Goal: Task Accomplishment & Management: Manage account settings

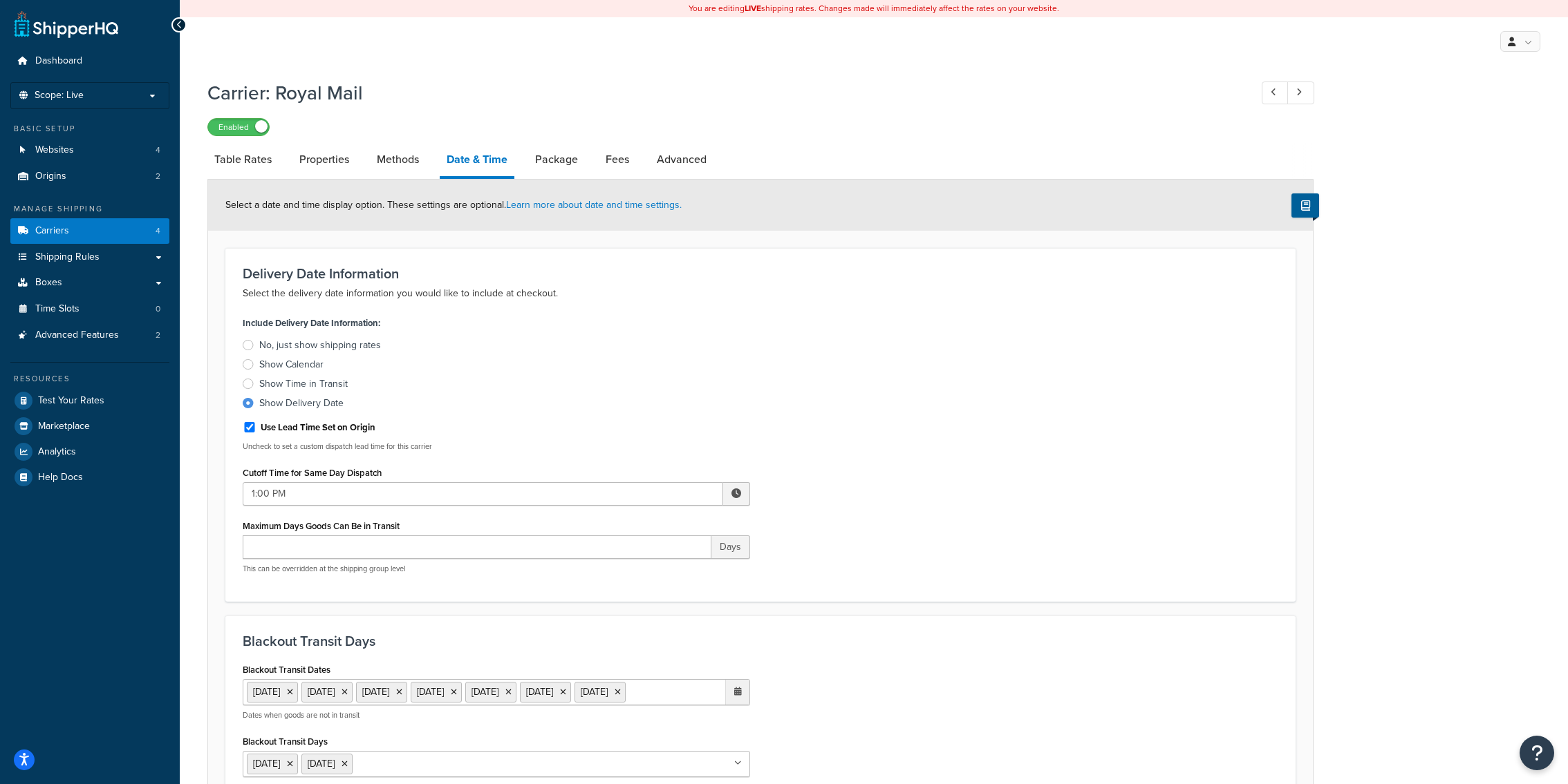
select select "yMMMEd"
click at [427, 167] on li "Methods" at bounding box center [404, 159] width 70 height 33
click at [419, 167] on link "Methods" at bounding box center [398, 159] width 56 height 33
select select "25"
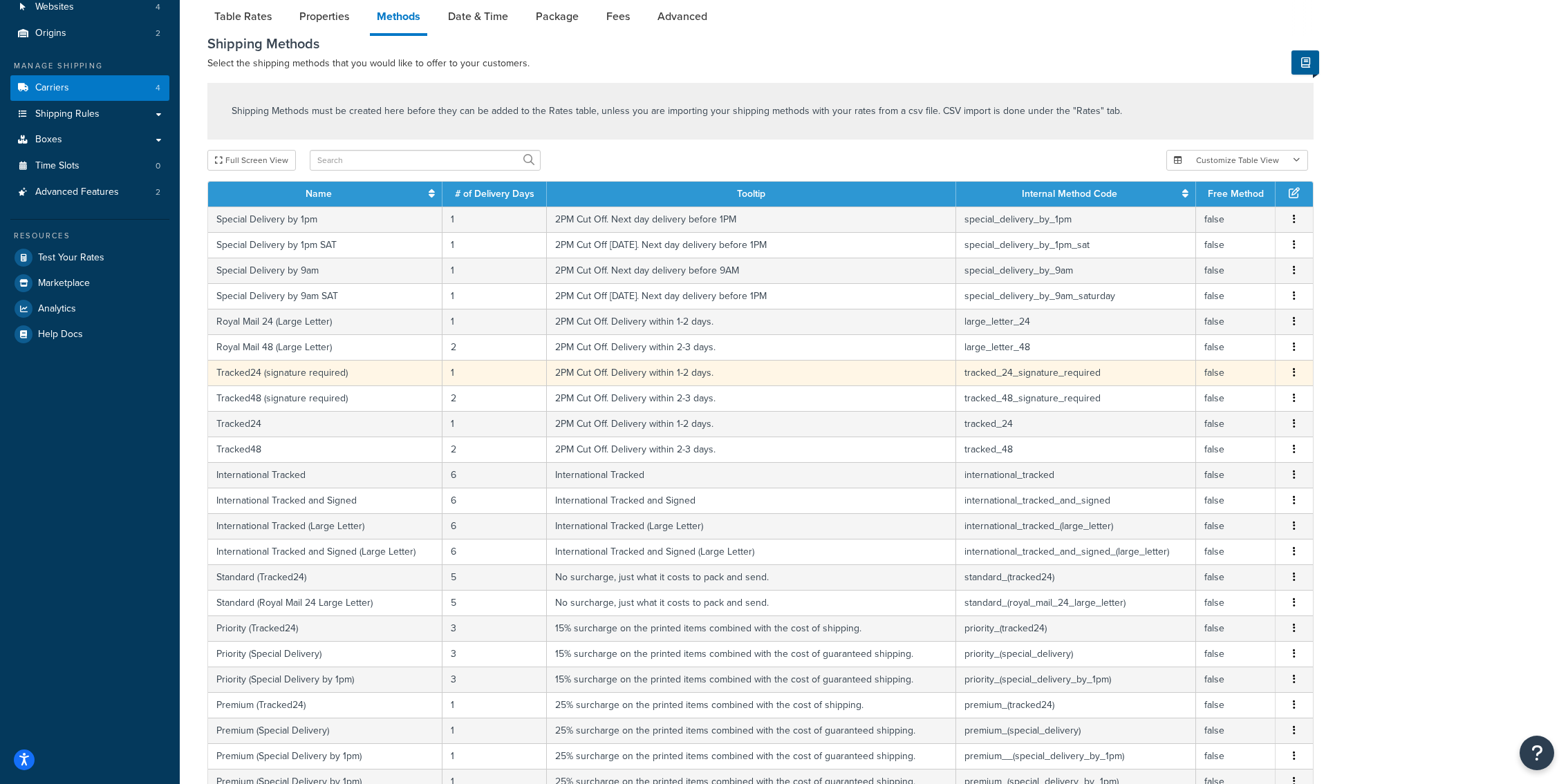
scroll to position [395, 0]
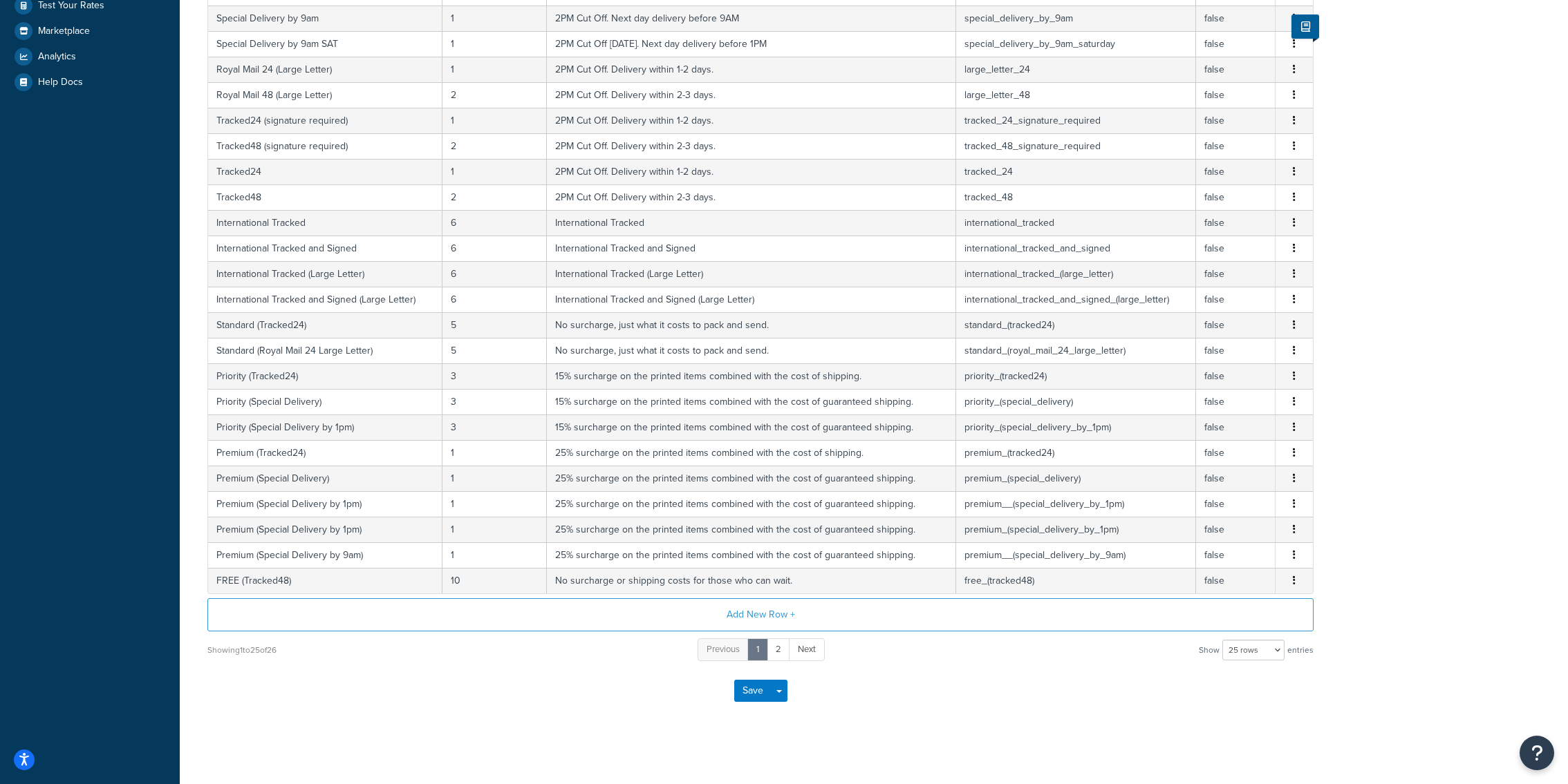
click at [834, 646] on div "Showing 1 to 25 of 26 Previous 1 2 Next Show 10 rows 15 rows 25 rows 50 rows 10…" at bounding box center [761, 650] width 1106 height 25
click at [824, 646] on link "Next" at bounding box center [807, 650] width 36 height 23
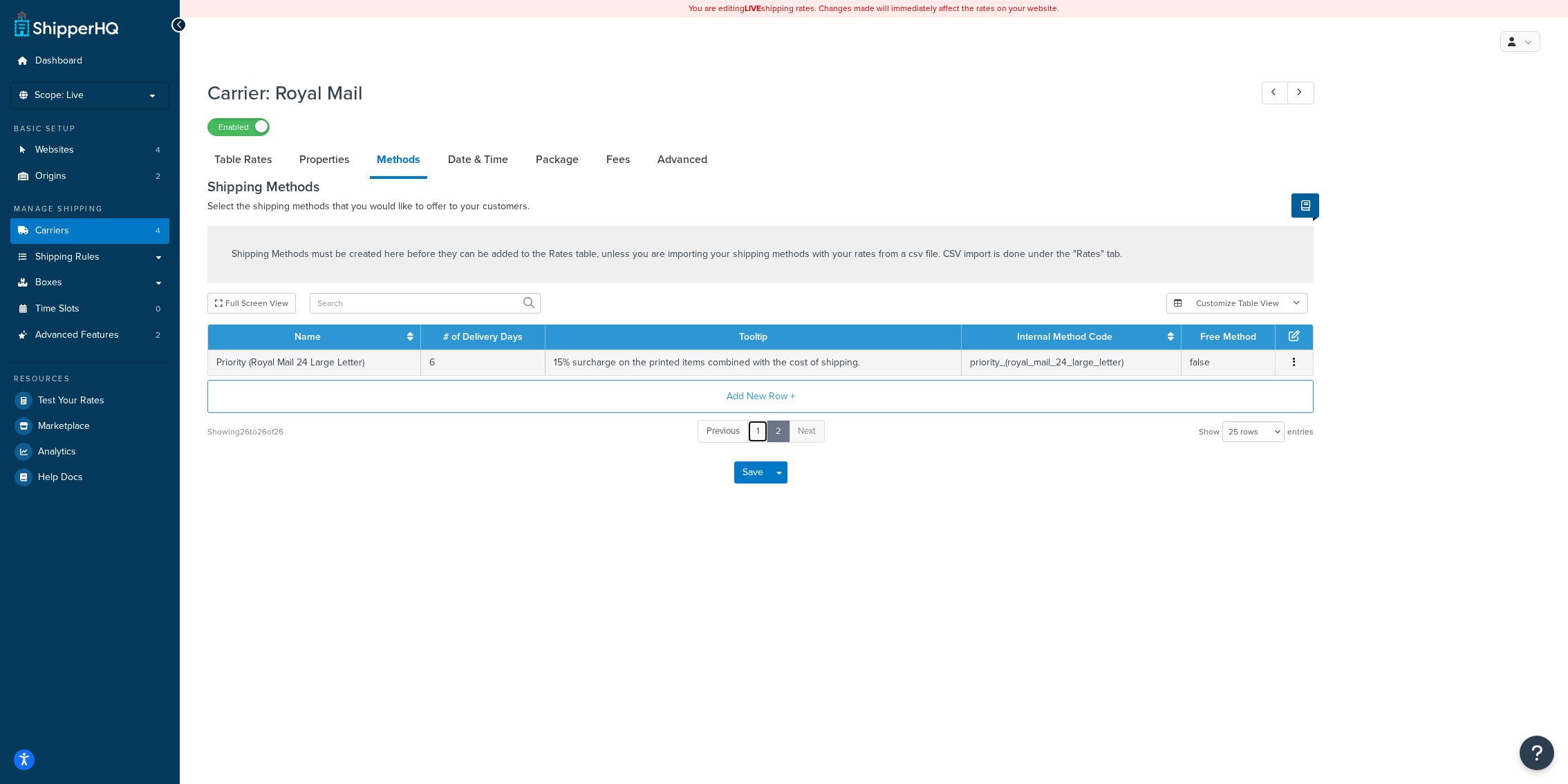
click at [755, 431] on link "1" at bounding box center [758, 431] width 21 height 23
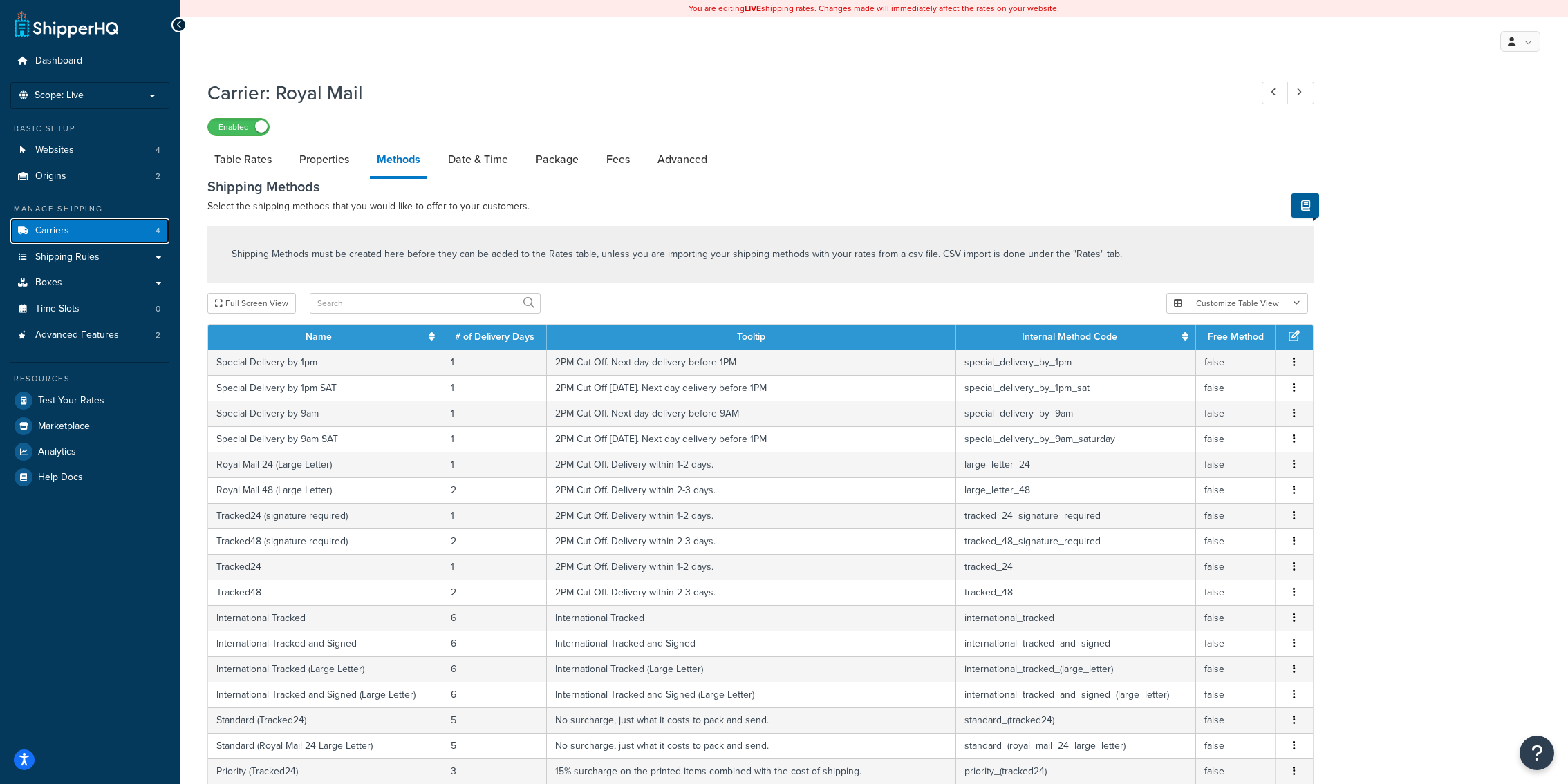
click at [150, 233] on link "Carriers 4" at bounding box center [89, 230] width 159 height 25
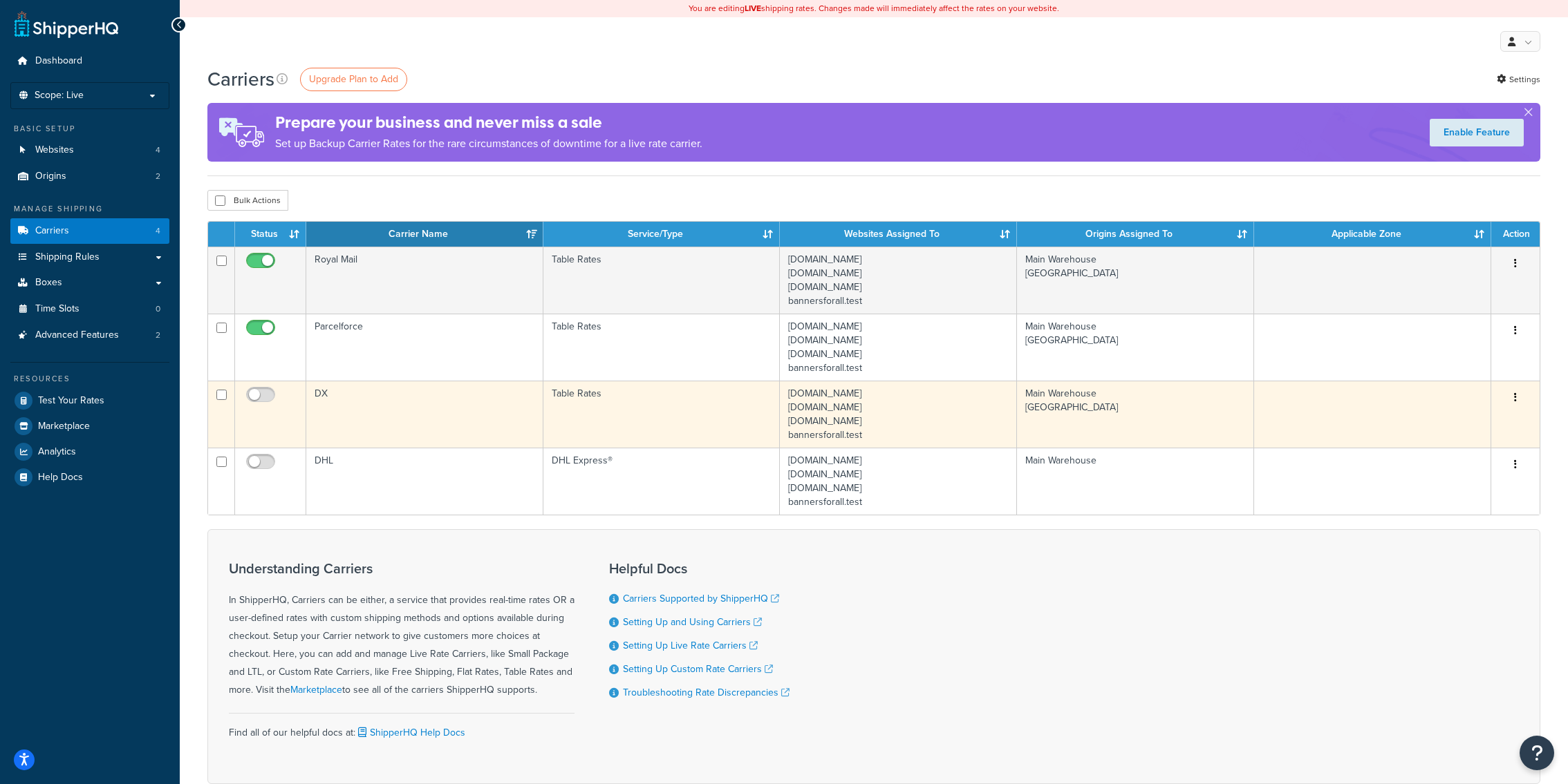
click at [489, 425] on td "DX" at bounding box center [425, 414] width 237 height 67
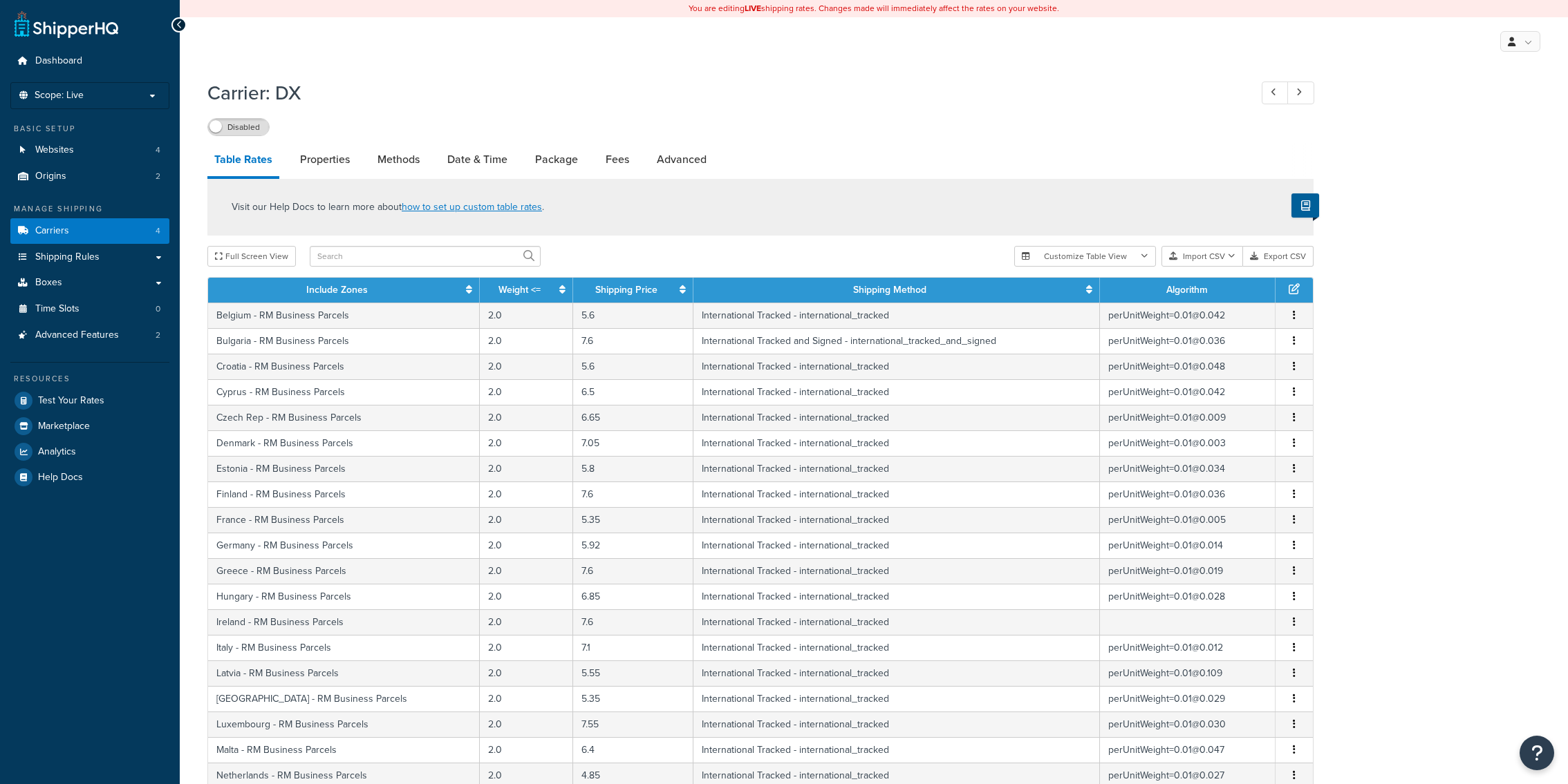
select select "25"
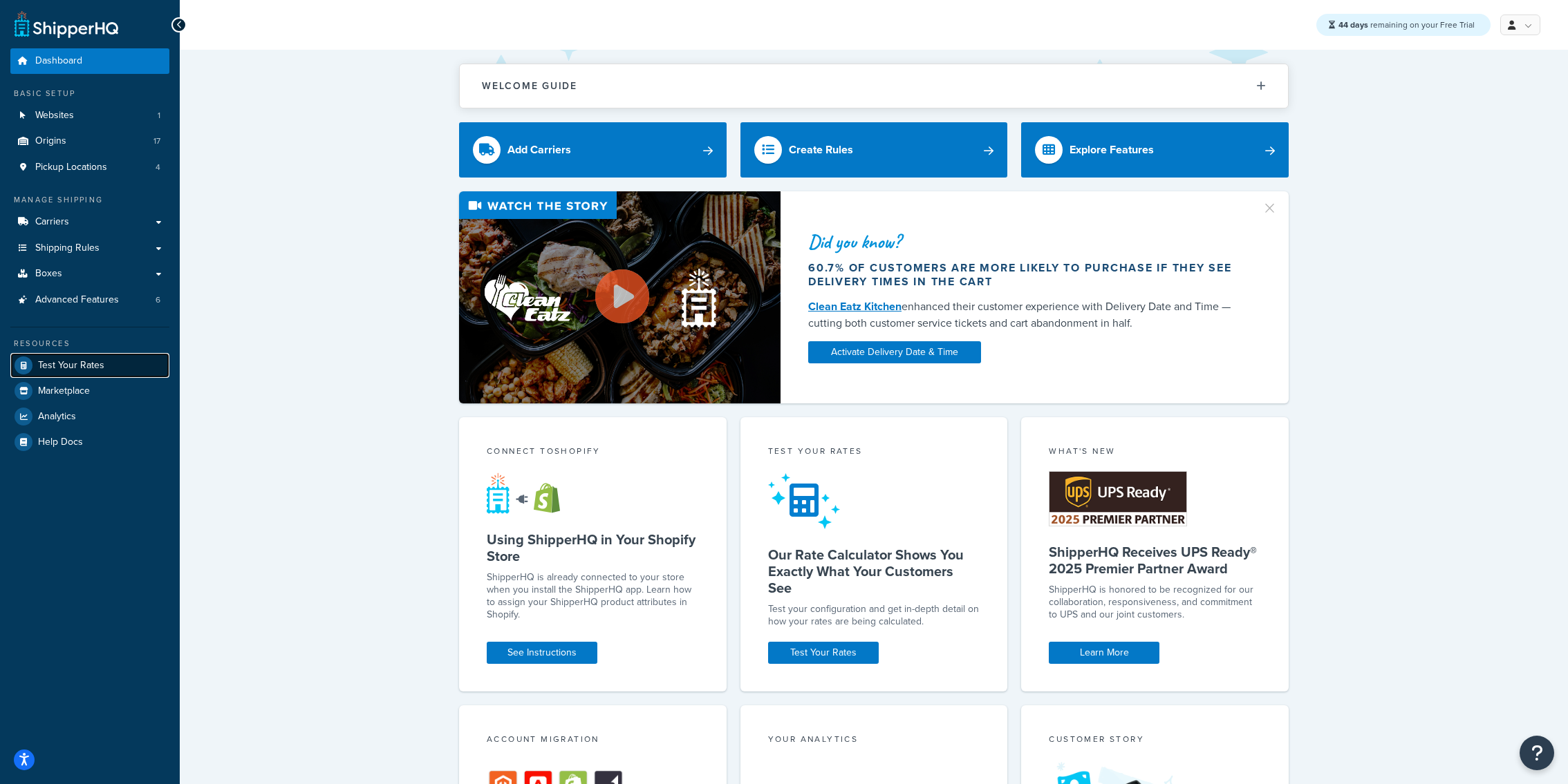
click at [138, 368] on link "Test Your Rates" at bounding box center [89, 366] width 159 height 24
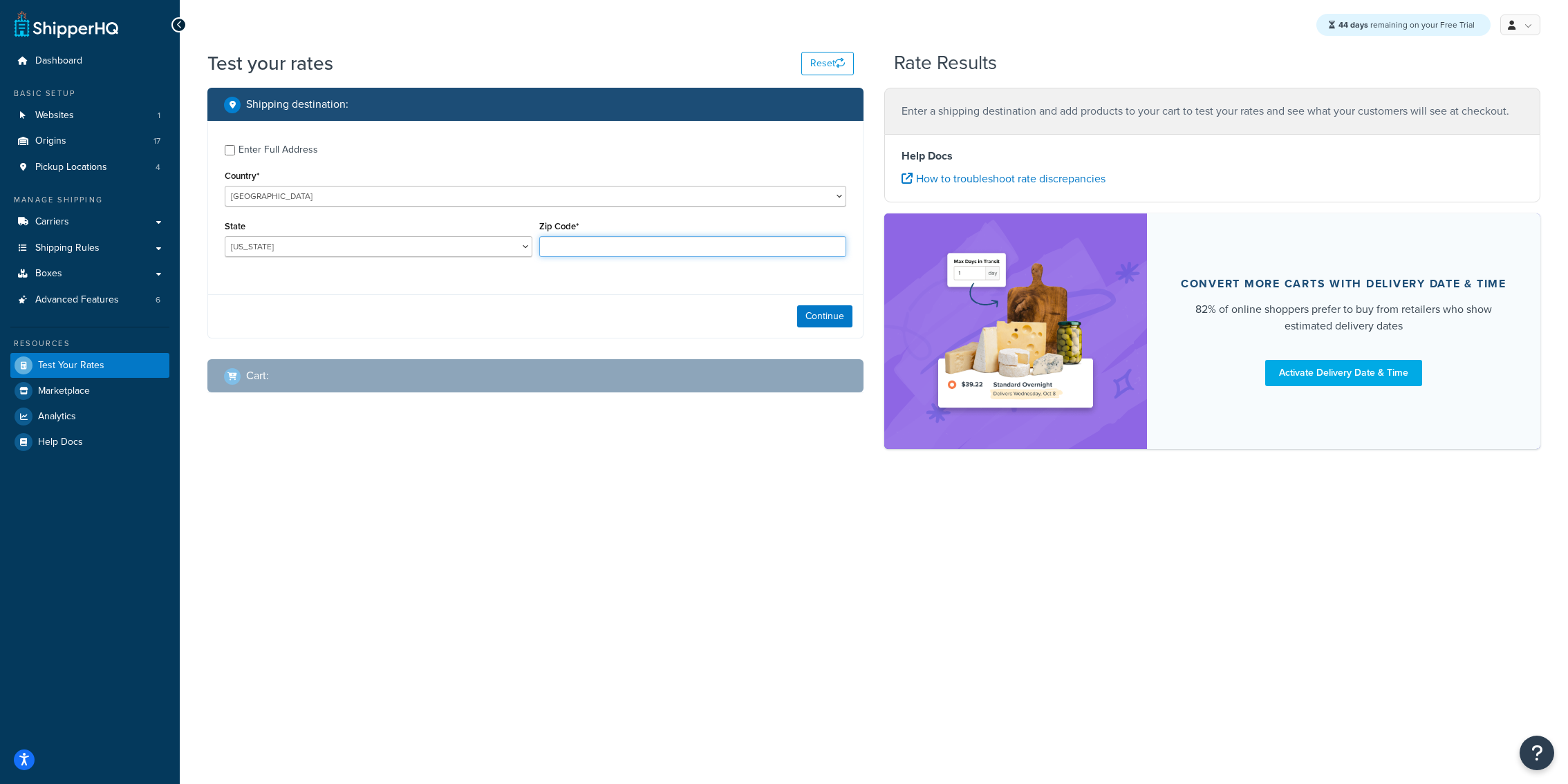
click at [562, 243] on input "Zip Code*" at bounding box center [692, 246] width 308 height 21
type input "35005"
click at [850, 324] on button "Continue" at bounding box center [825, 317] width 55 height 23
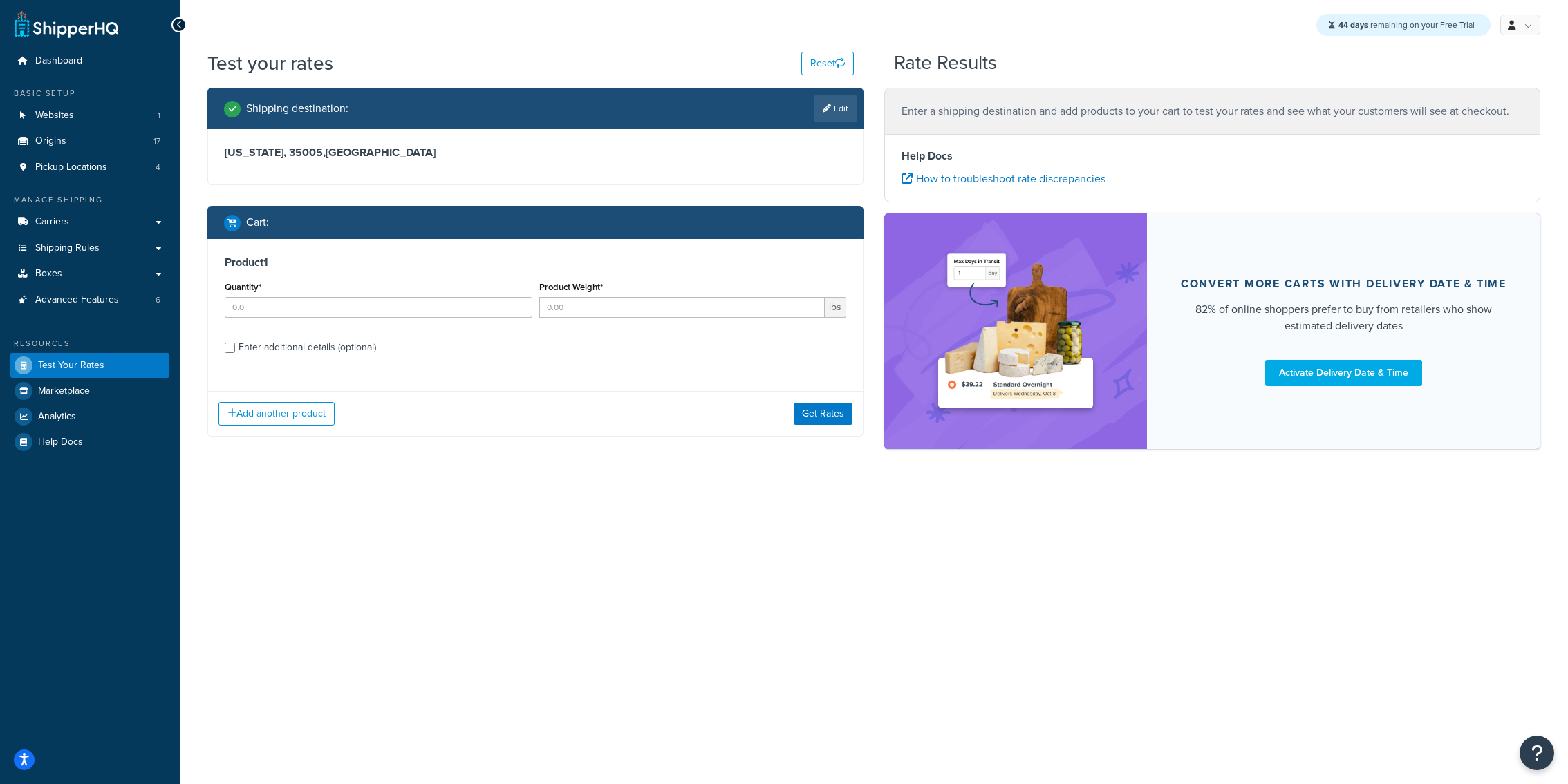
click at [404, 295] on div "Quantity*" at bounding box center [378, 298] width 308 height 40
click at [404, 306] on input "Quantity*" at bounding box center [378, 307] width 308 height 21
type input "1"
click at [827, 414] on button "Get Rates" at bounding box center [823, 415] width 58 height 23
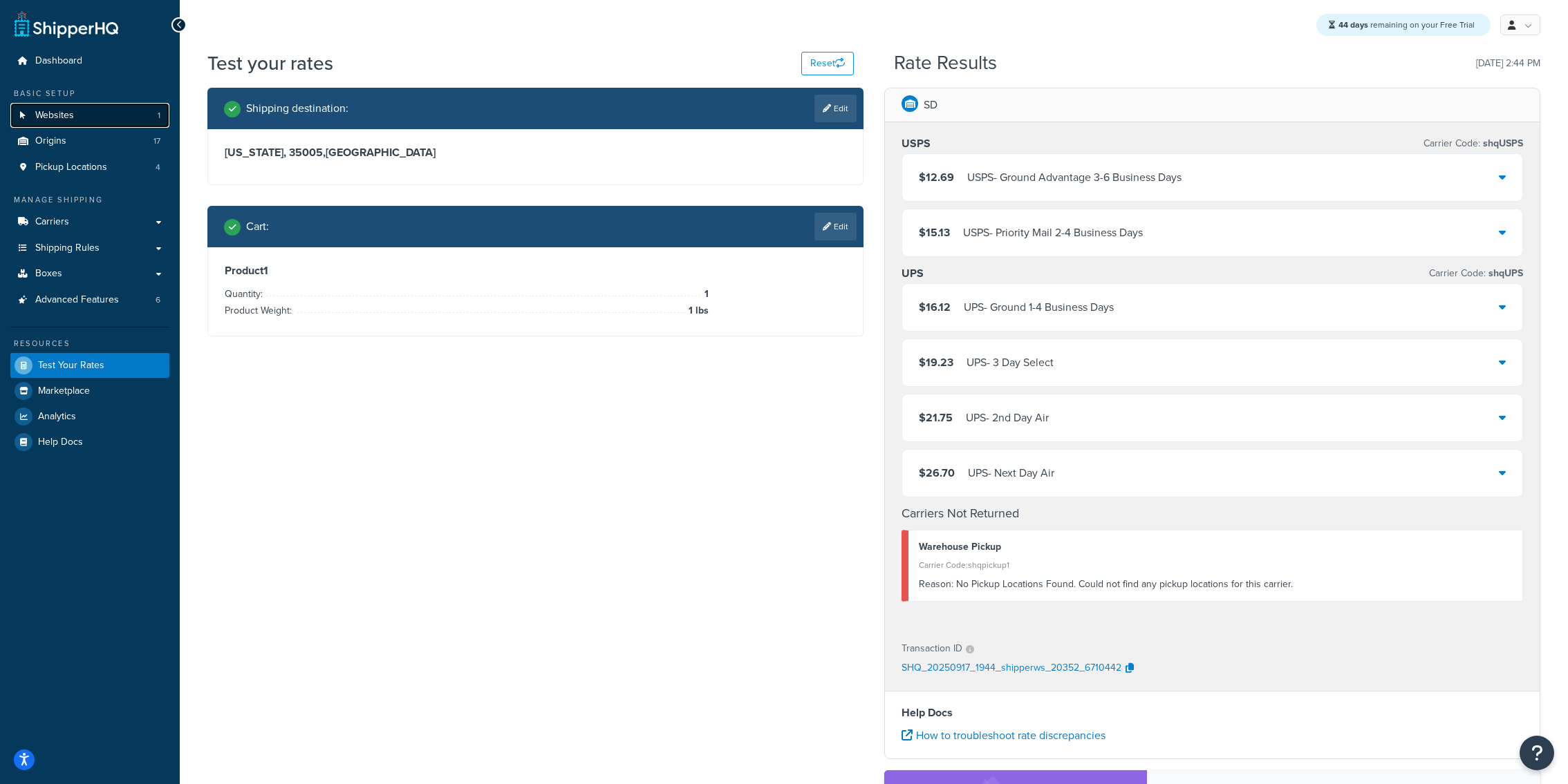
click at [135, 108] on link "Websites 1" at bounding box center [89, 116] width 159 height 25
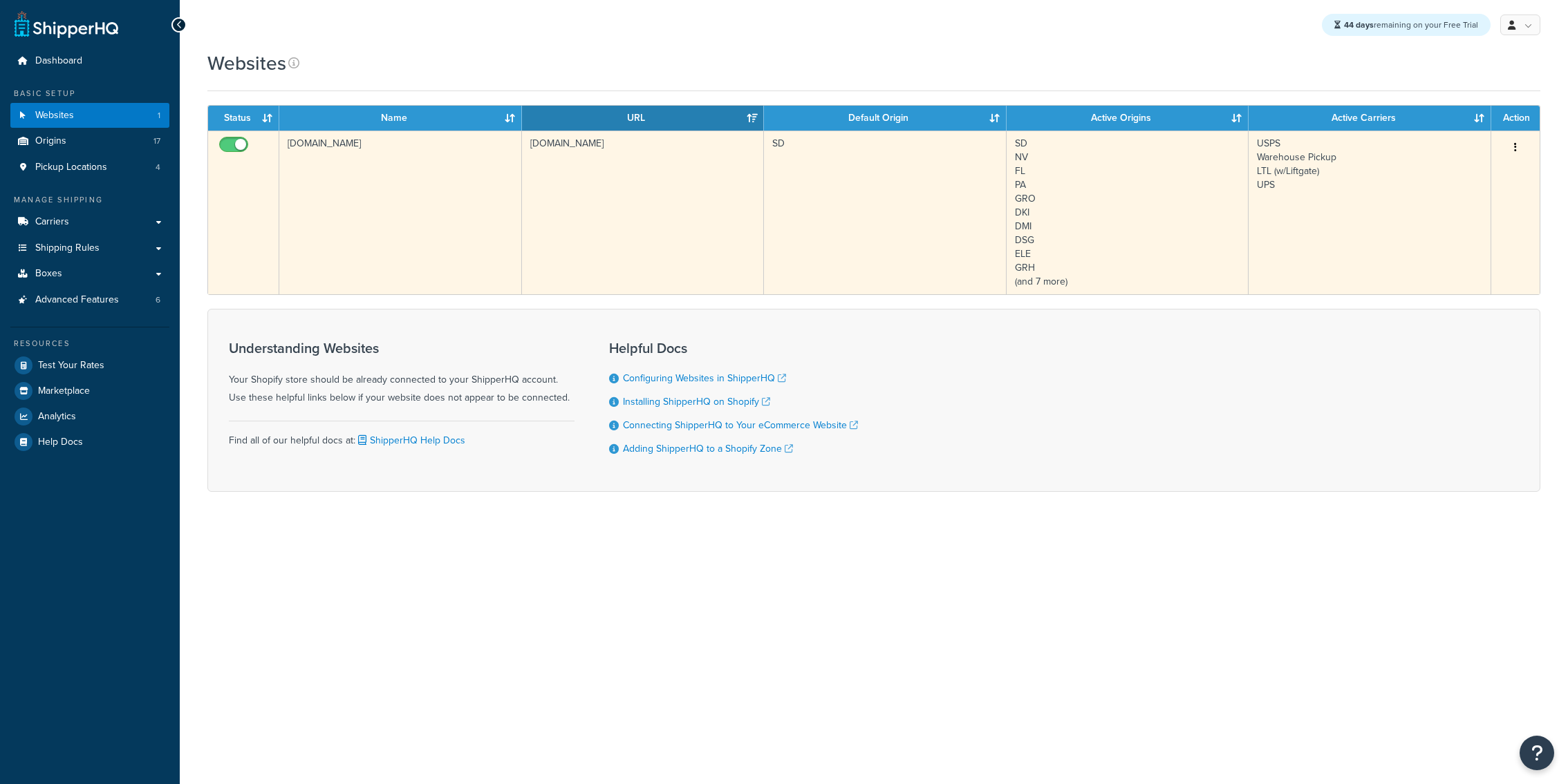
click at [431, 217] on td "[DOMAIN_NAME]" at bounding box center [401, 212] width 243 height 164
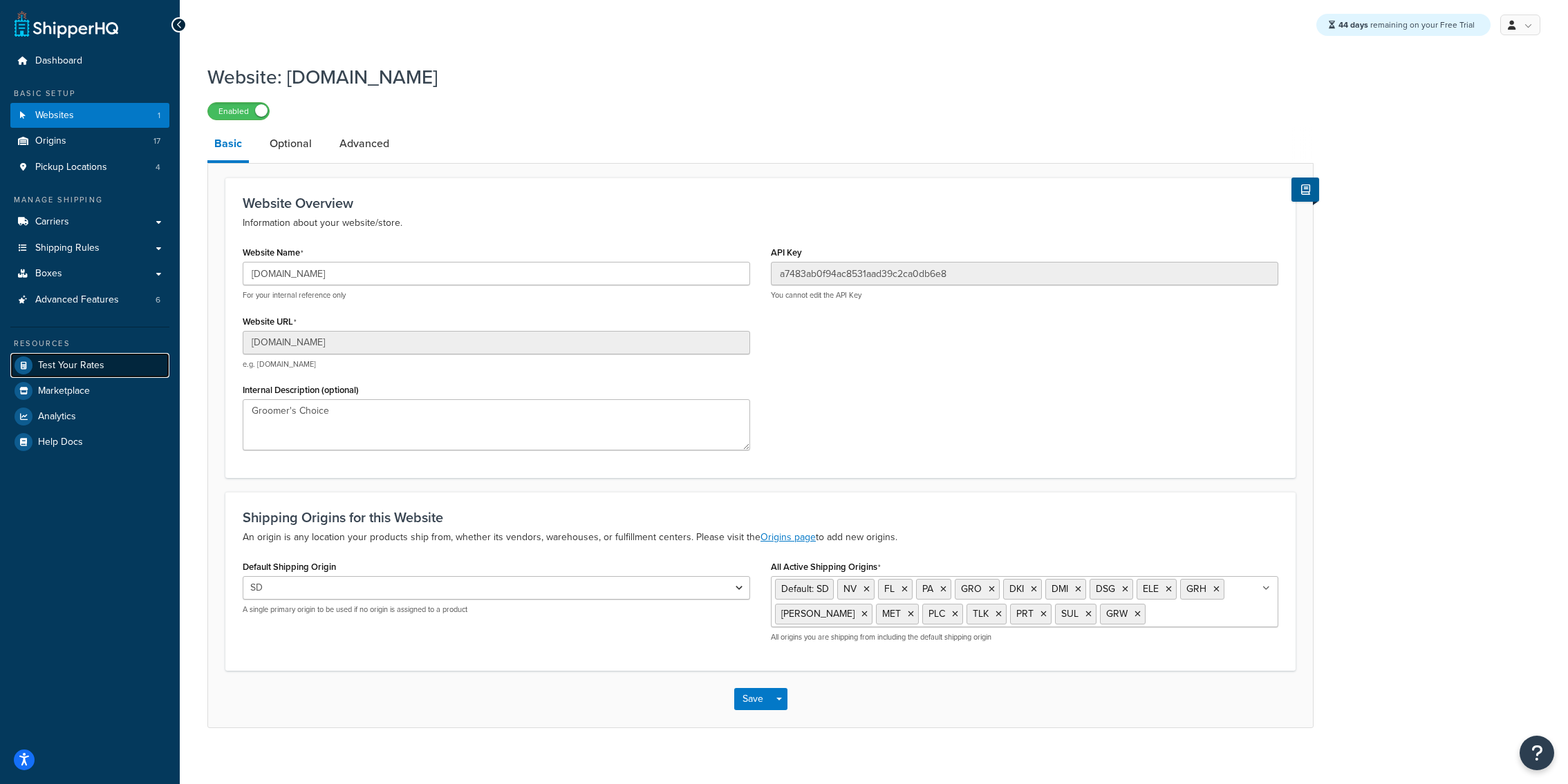
click at [125, 364] on link "Test Your Rates" at bounding box center [89, 366] width 159 height 24
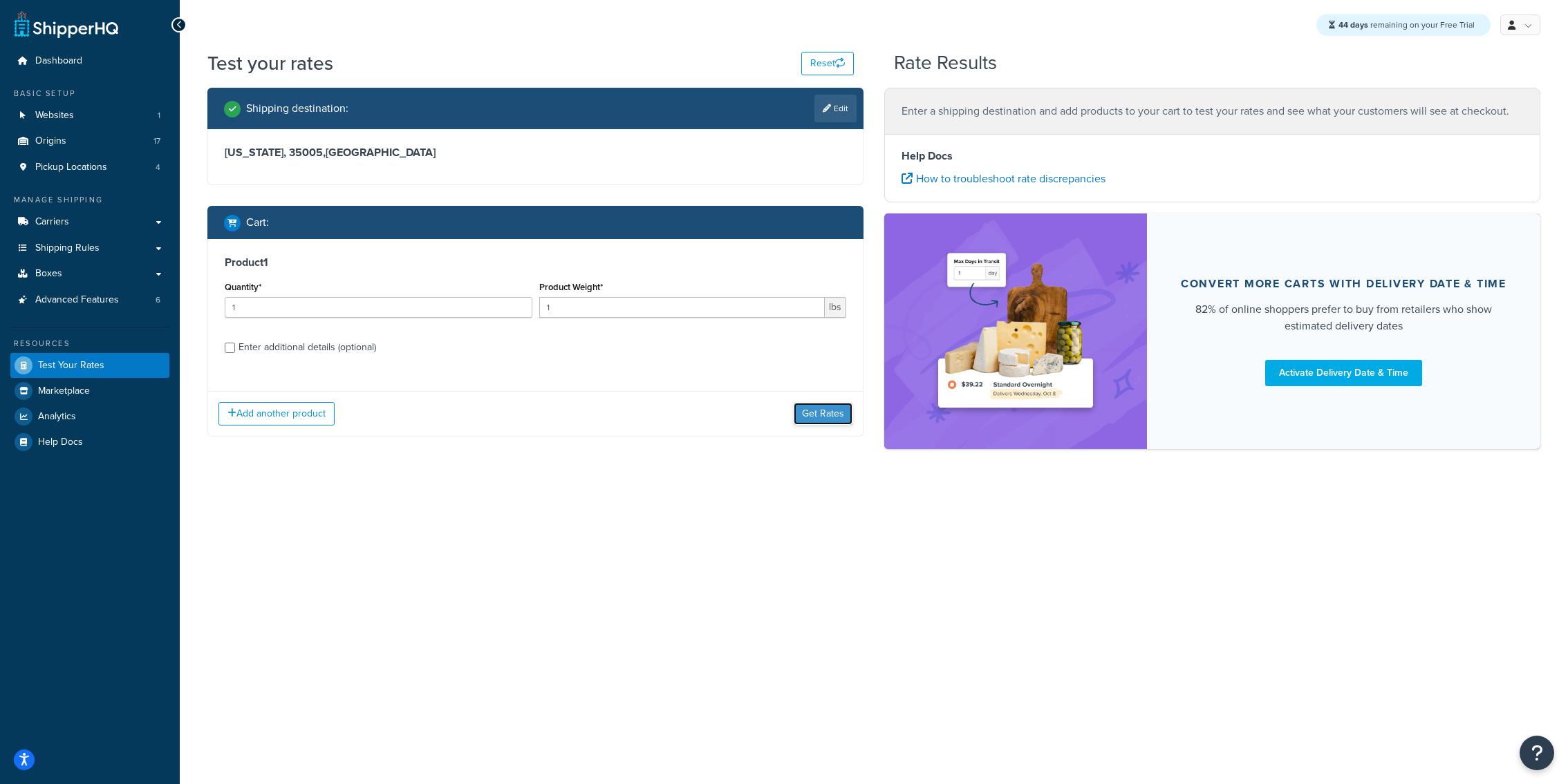
click at [821, 420] on button "Get Rates" at bounding box center [823, 415] width 58 height 23
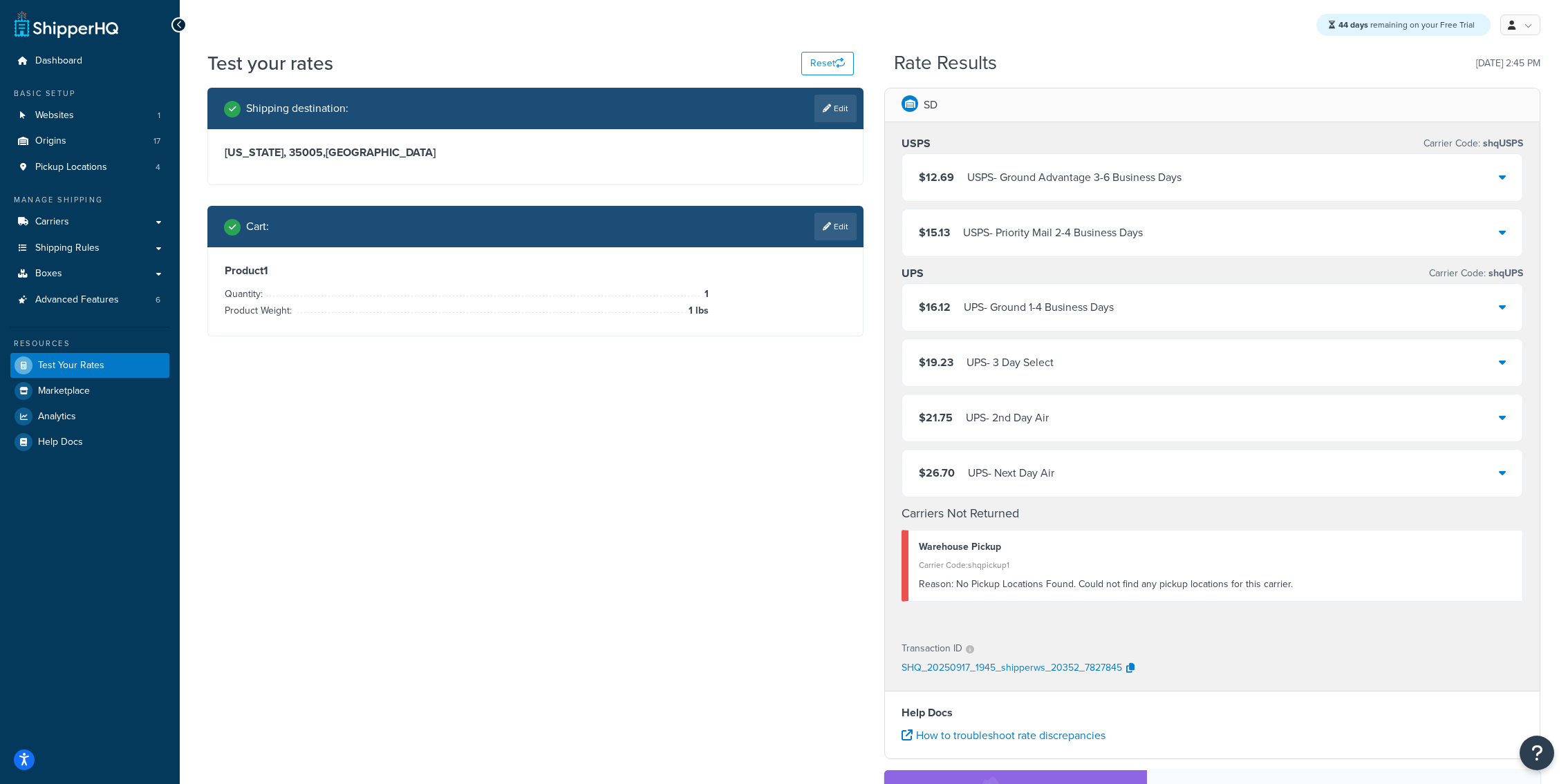
click at [568, 701] on div "Shipping destination : Edit Alabama, 35005 , United States Cart : Edit Product …" at bounding box center [873, 554] width 1354 height 933
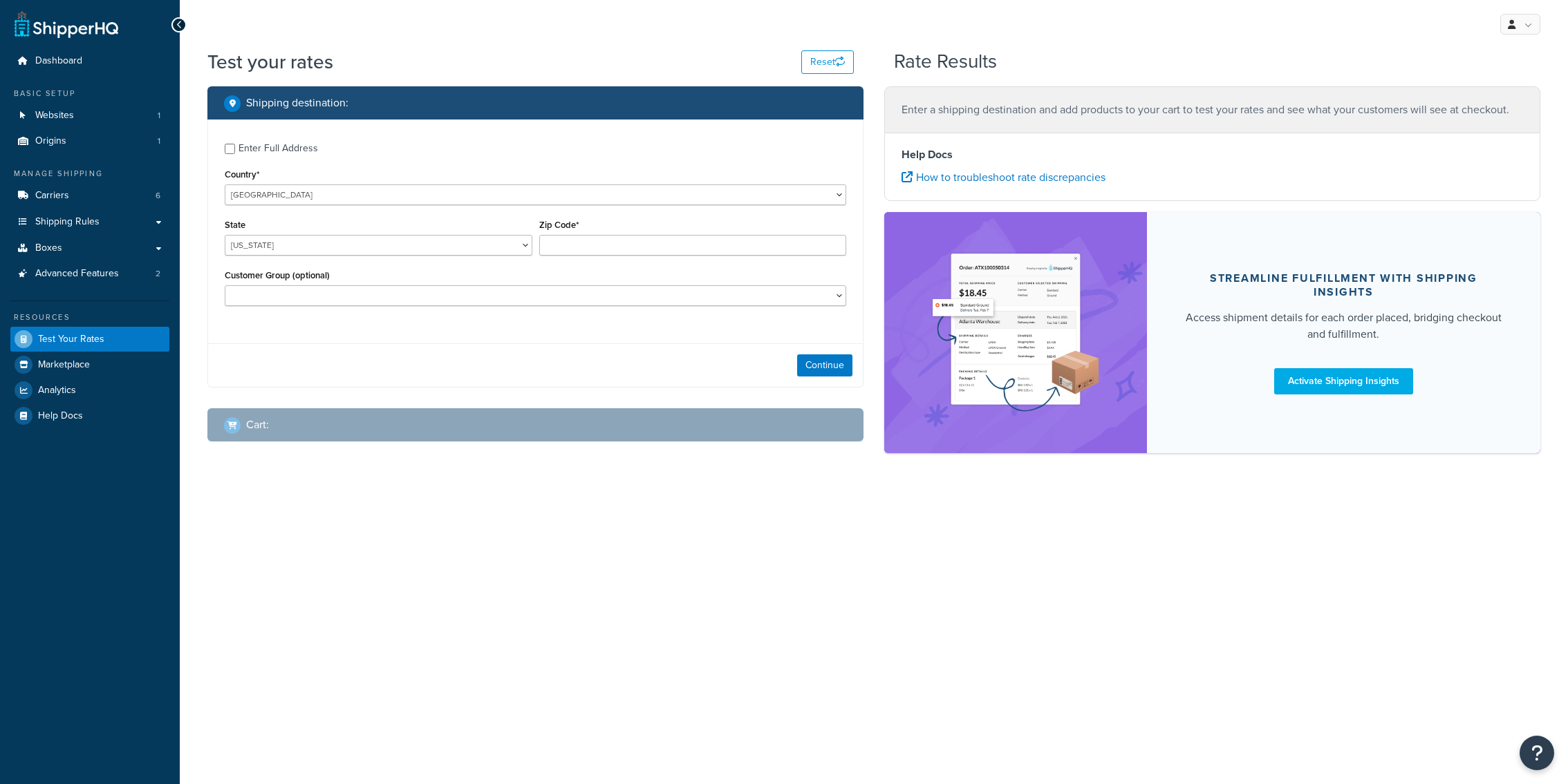
click at [97, 193] on link "Carriers 6" at bounding box center [89, 196] width 159 height 25
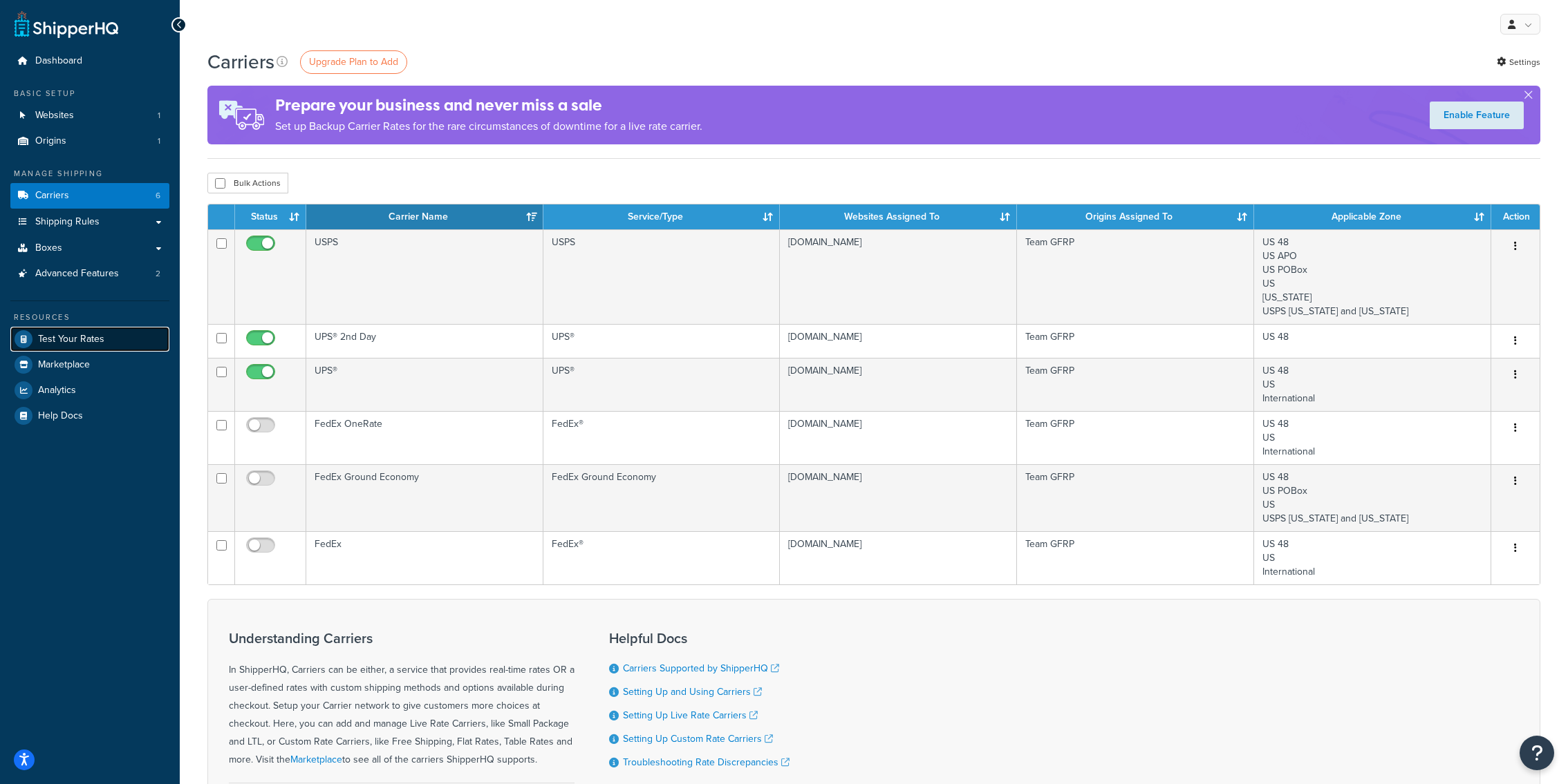
click at [119, 340] on link "Test Your Rates" at bounding box center [89, 339] width 159 height 24
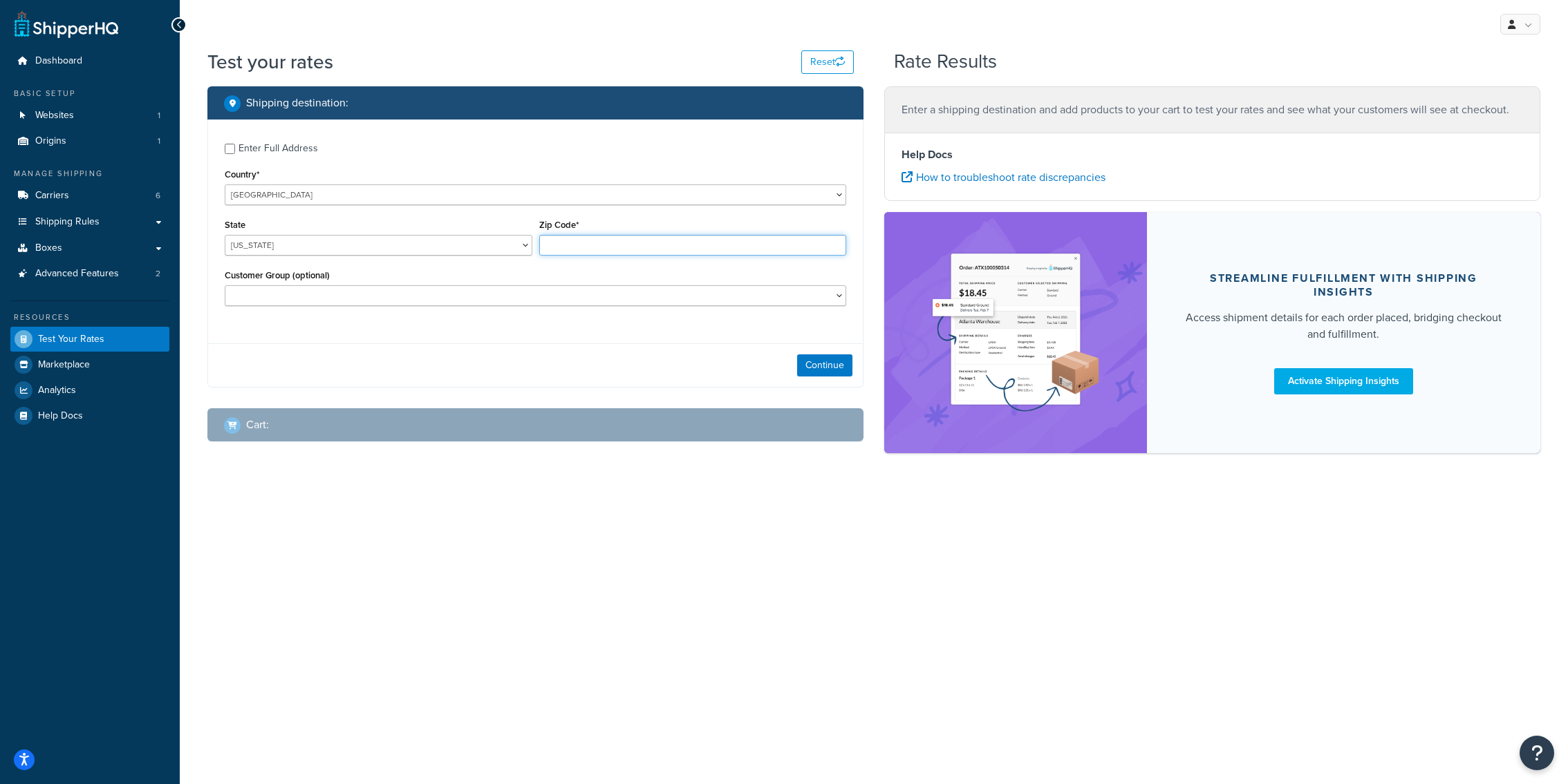
click at [574, 255] on input "Zip Code*" at bounding box center [692, 245] width 308 height 21
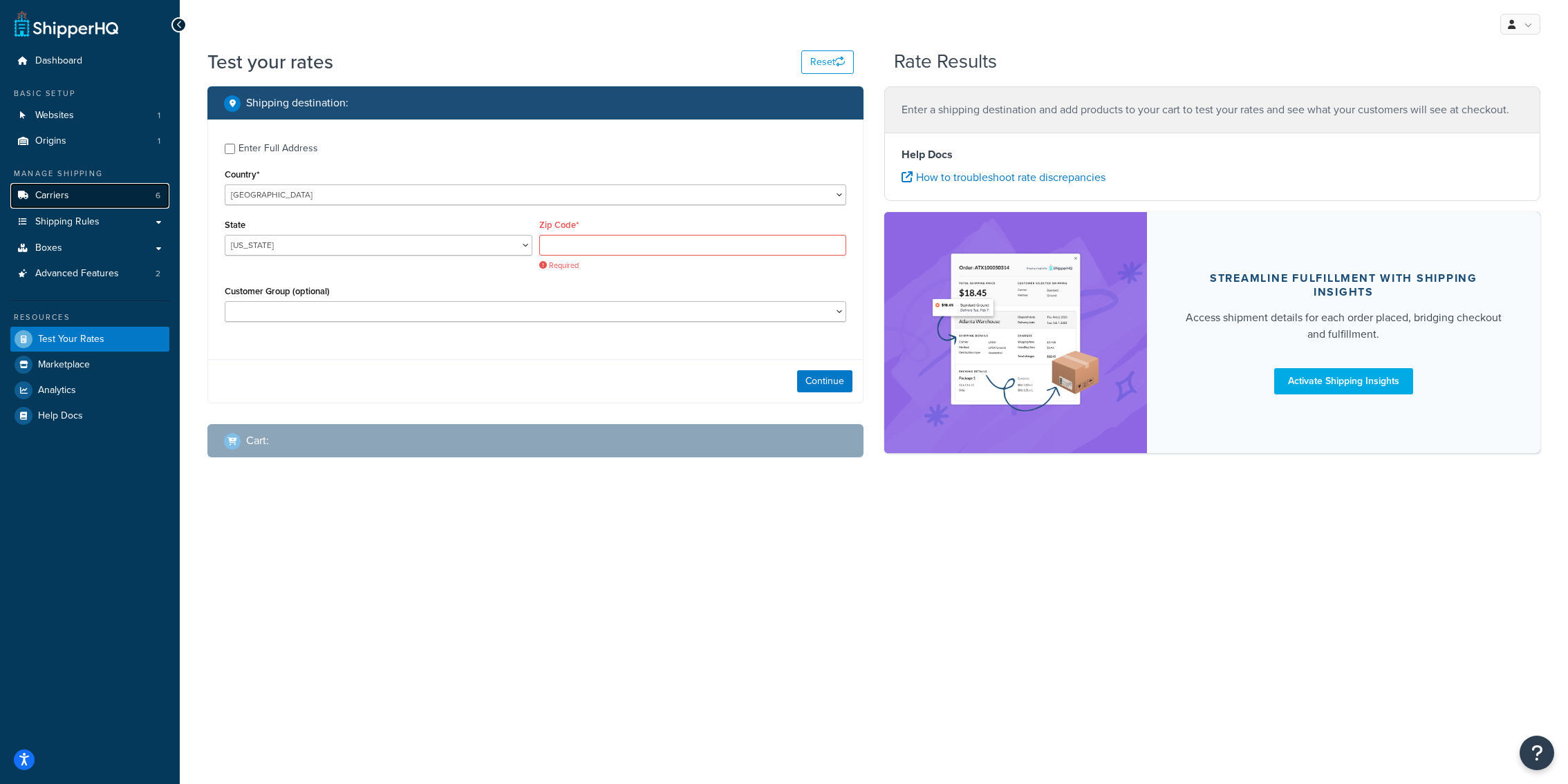
click at [105, 198] on link "Carriers 6" at bounding box center [89, 196] width 159 height 25
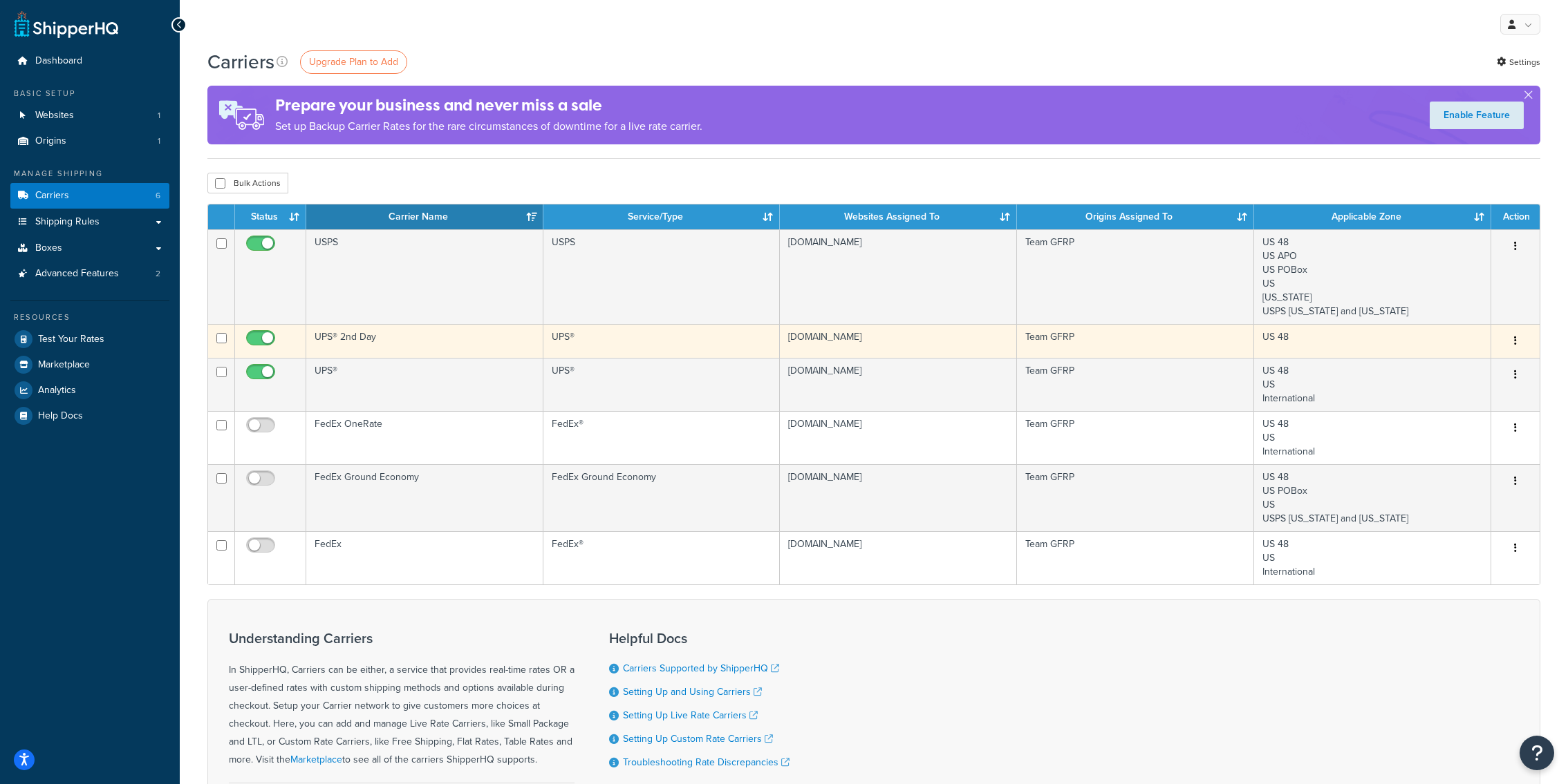
click at [1514, 339] on button "button" at bounding box center [1515, 341] width 20 height 23
click at [1466, 360] on link "Edit" at bounding box center [1460, 368] width 109 height 28
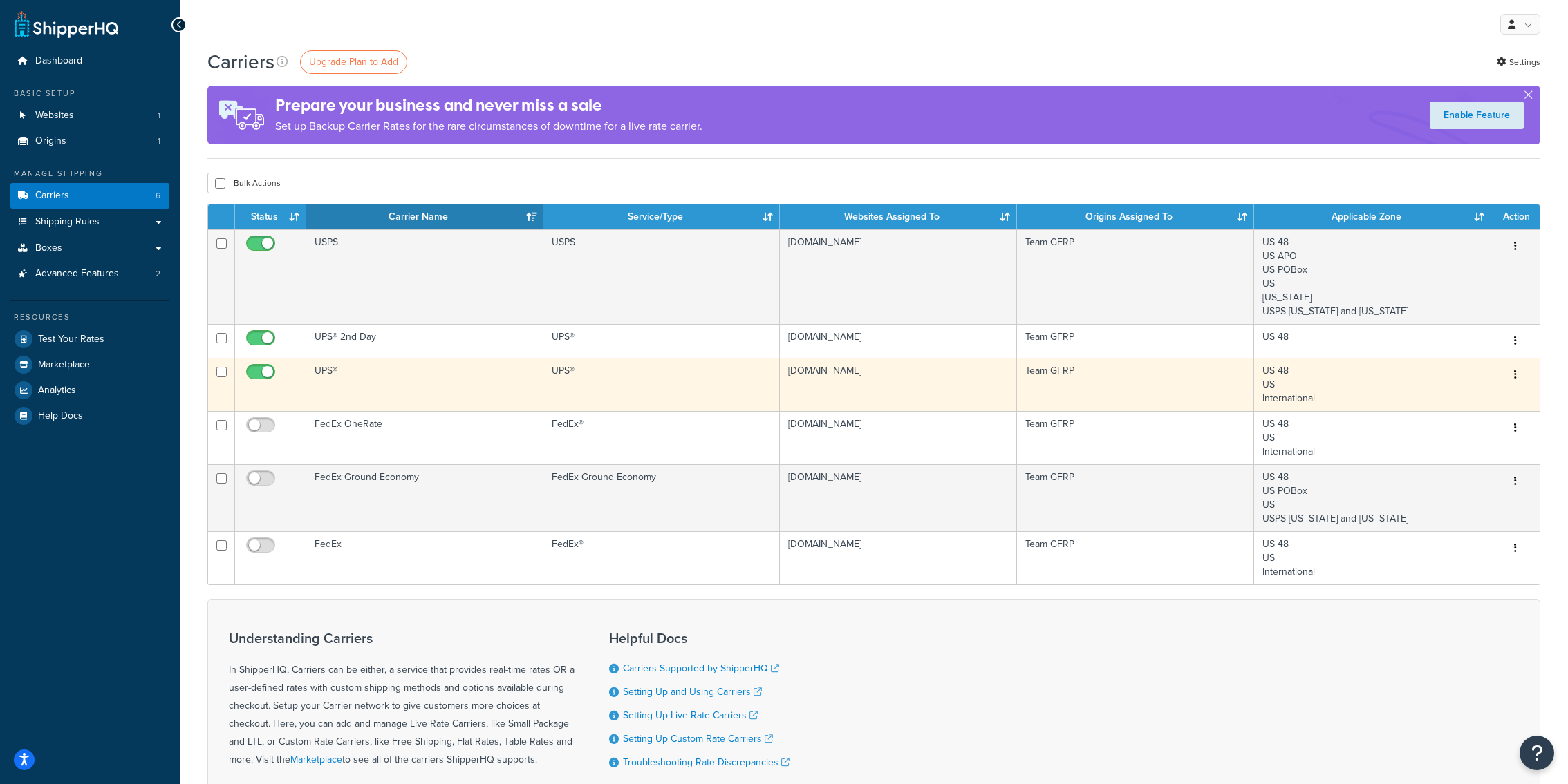
click at [1519, 373] on button "button" at bounding box center [1515, 375] width 20 height 23
click at [1488, 395] on link "Edit" at bounding box center [1460, 401] width 109 height 28
click at [411, 398] on td "UPS®" at bounding box center [425, 384] width 237 height 54
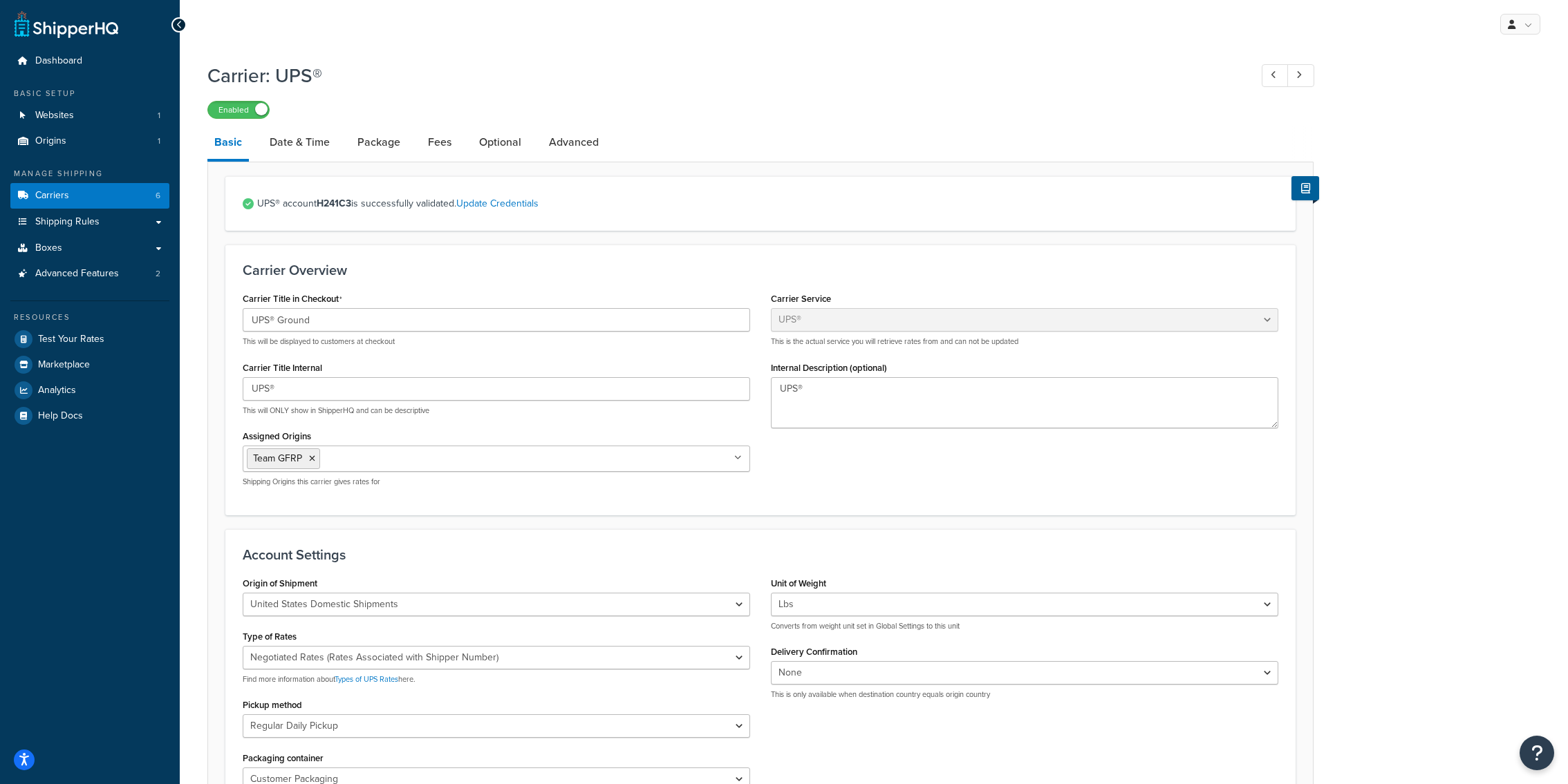
select select "ups"
click at [131, 336] on link "Test Your Rates" at bounding box center [89, 339] width 159 height 24
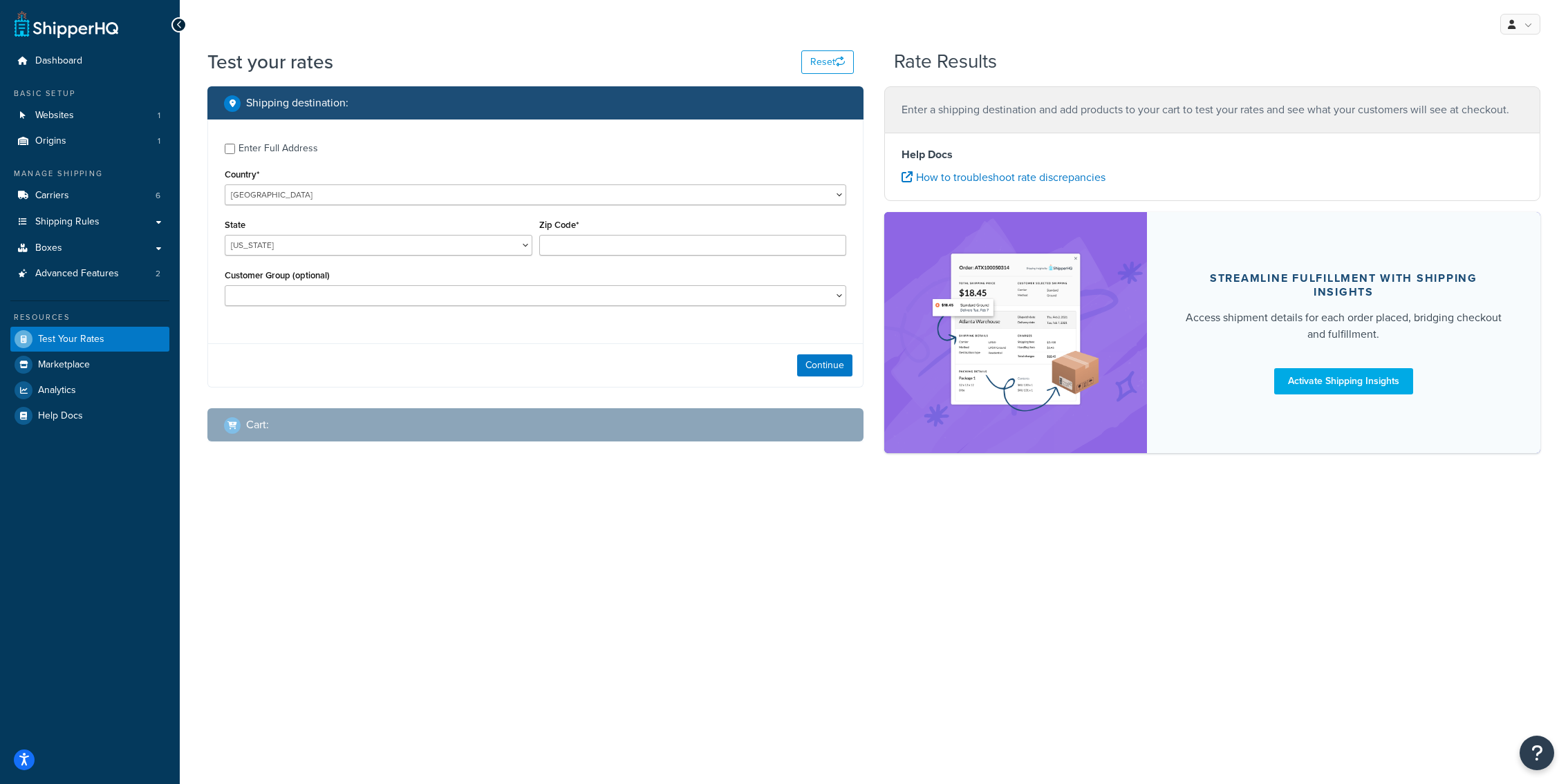
click at [532, 246] on div "State [US_STATE] [US_STATE] [US_STATE] [US_STATE] [US_STATE] Armed Forces Ameri…" at bounding box center [378, 241] width 314 height 51
click at [549, 246] on input "Zip Code*" at bounding box center [692, 245] width 308 height 21
paste input "97471"
type input "97471"
click at [225, 235] on select "[US_STATE] [US_STATE] [US_STATE] [US_STATE] [US_STATE] Armed Forces Americas Ar…" at bounding box center [378, 245] width 308 height 21
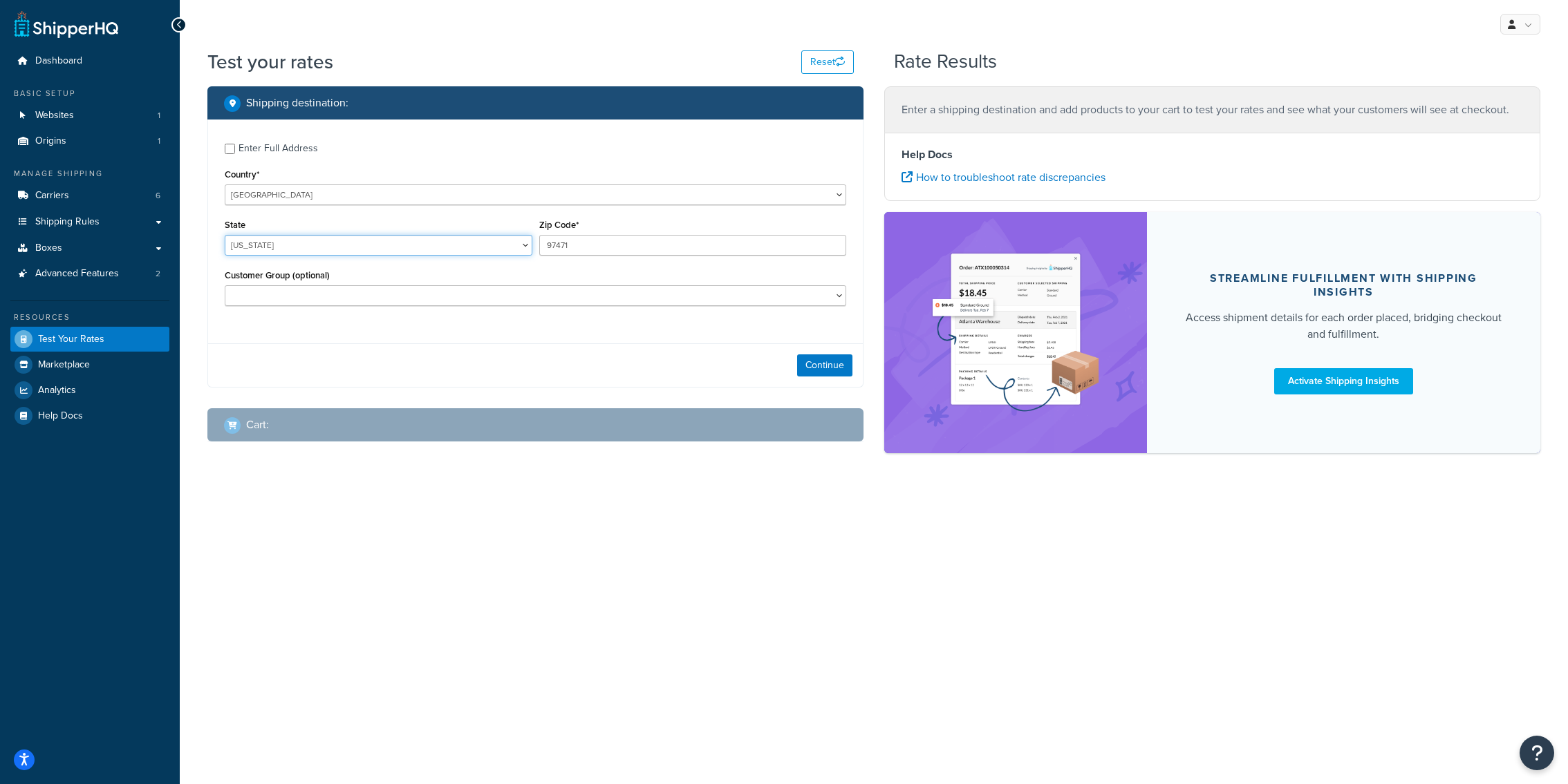
select select "OR"
click option "[US_STATE]" at bounding box center [0, 0] width 0 height 0
click at [319, 156] on label "Enter Full Address" at bounding box center [543, 148] width 608 height 23
click at [235, 154] on input "Enter Full Address" at bounding box center [230, 149] width 10 height 10
checkbox input "true"
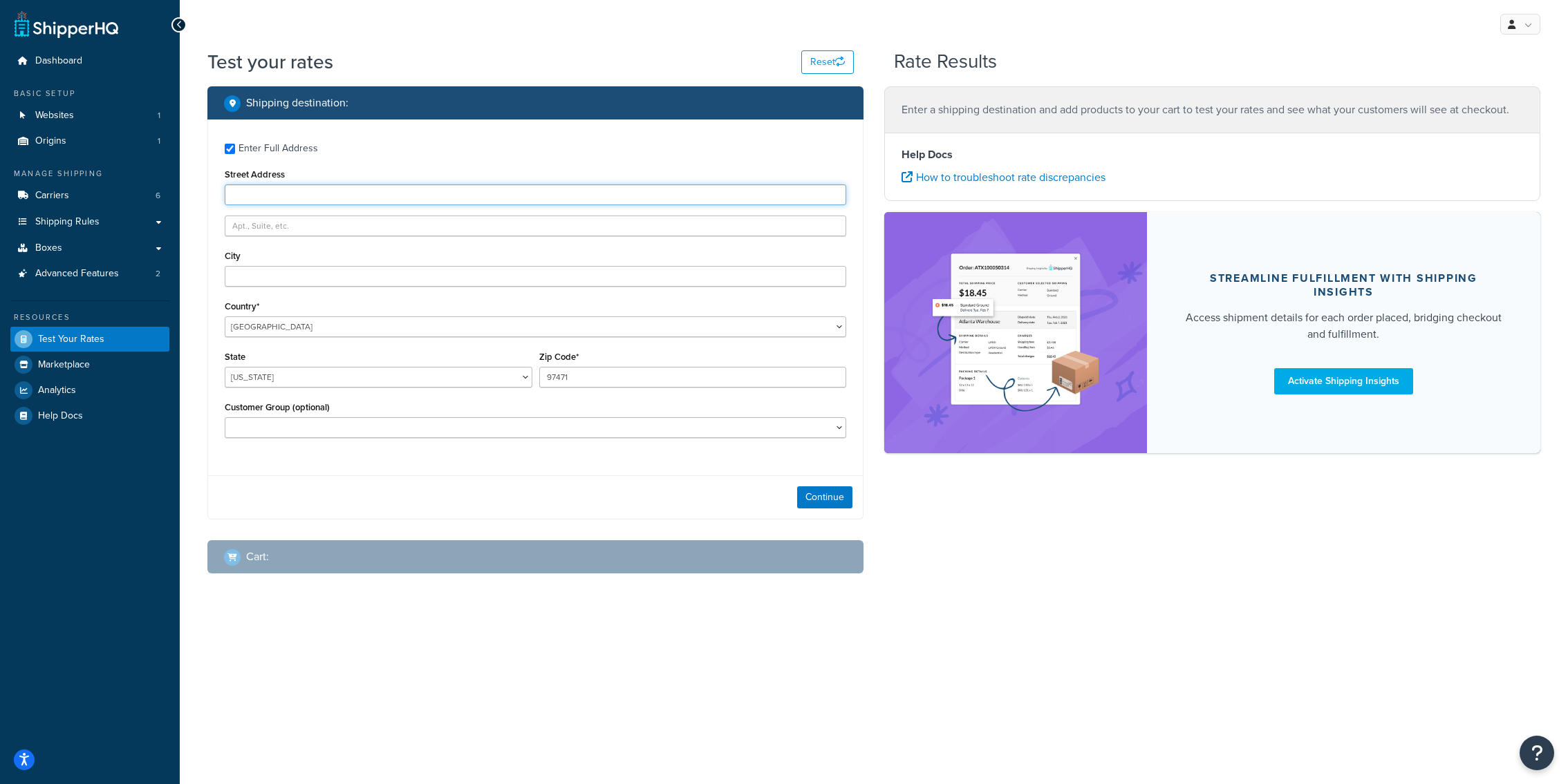
click at [321, 188] on input "Street Address" at bounding box center [535, 195] width 622 height 21
paste input "839 Callahan dr."
type input "839 Callahan dr."
click at [323, 283] on input "City" at bounding box center [535, 276] width 622 height 21
paste input "Roseburg"
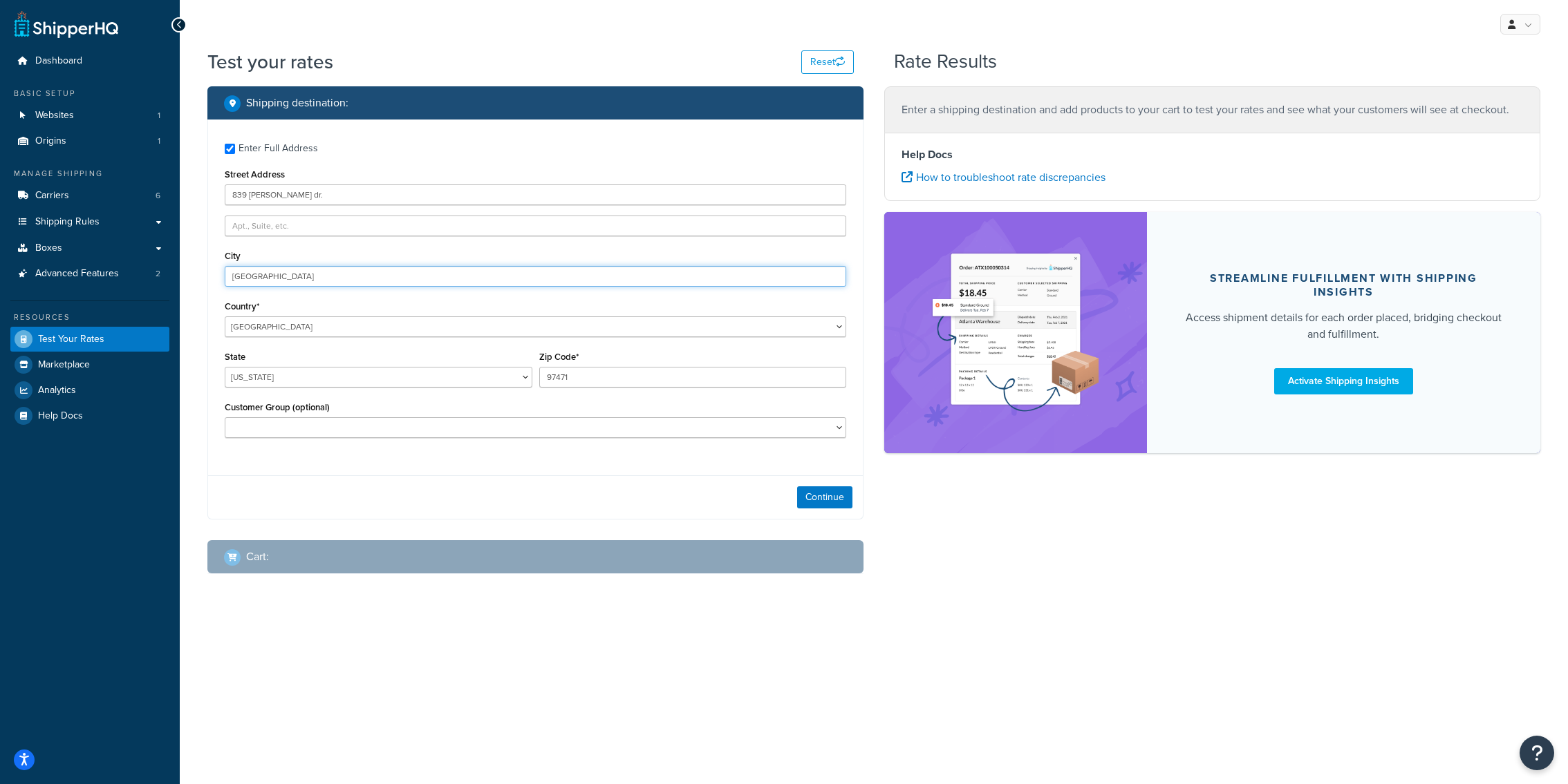
type input "Roseburg"
click at [225, 367] on select "Alabama Alaska American Samoa Arizona Arkansas Armed Forces Americas Armed Forc…" at bounding box center [378, 377] width 308 height 21
click at [826, 497] on button "Continue" at bounding box center [825, 497] width 55 height 23
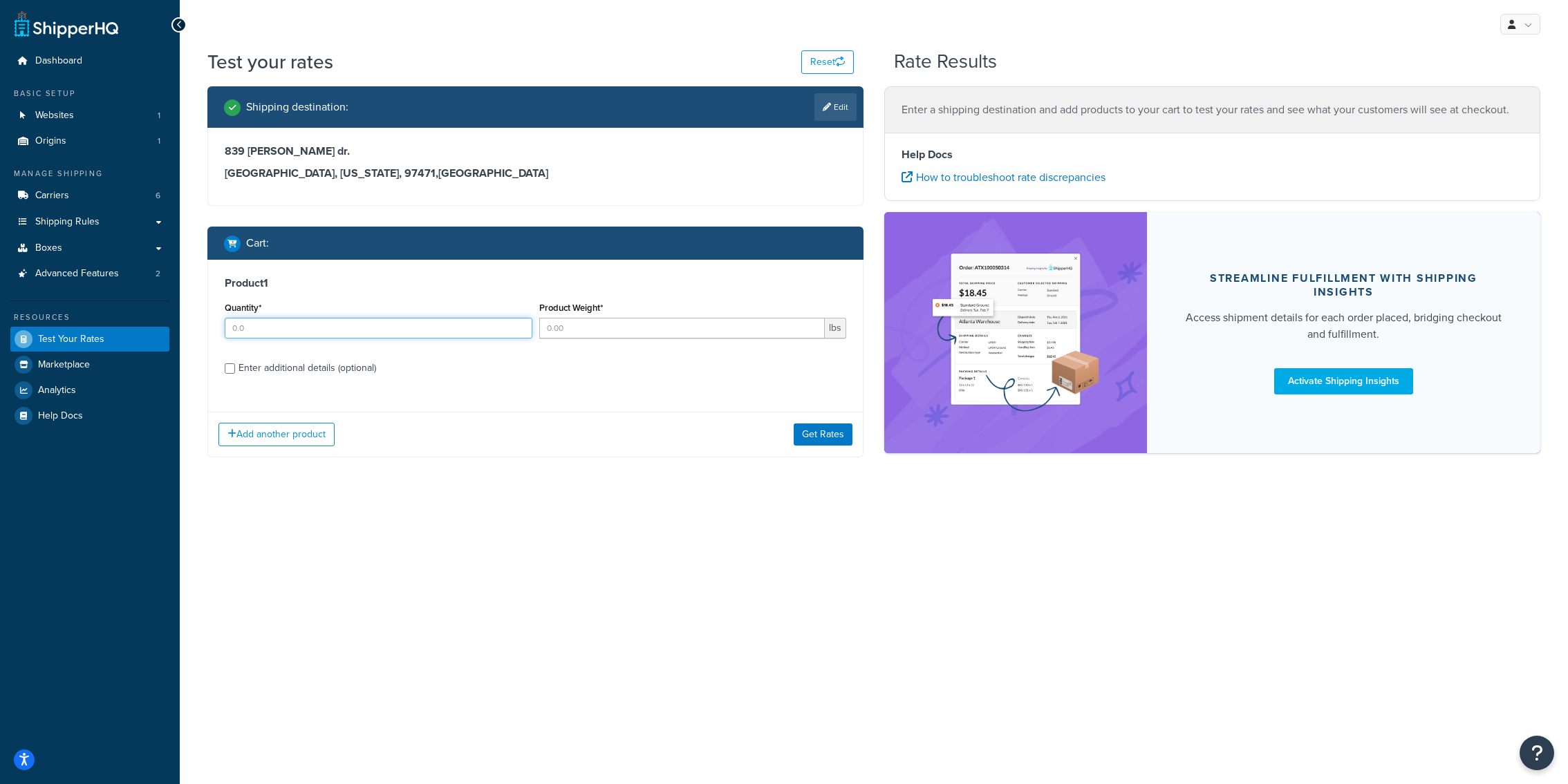
click at [443, 334] on input "Quantity*" at bounding box center [378, 328] width 308 height 21
type input "1"
click at [850, 109] on link "Edit" at bounding box center [835, 106] width 42 height 27
select select "OR"
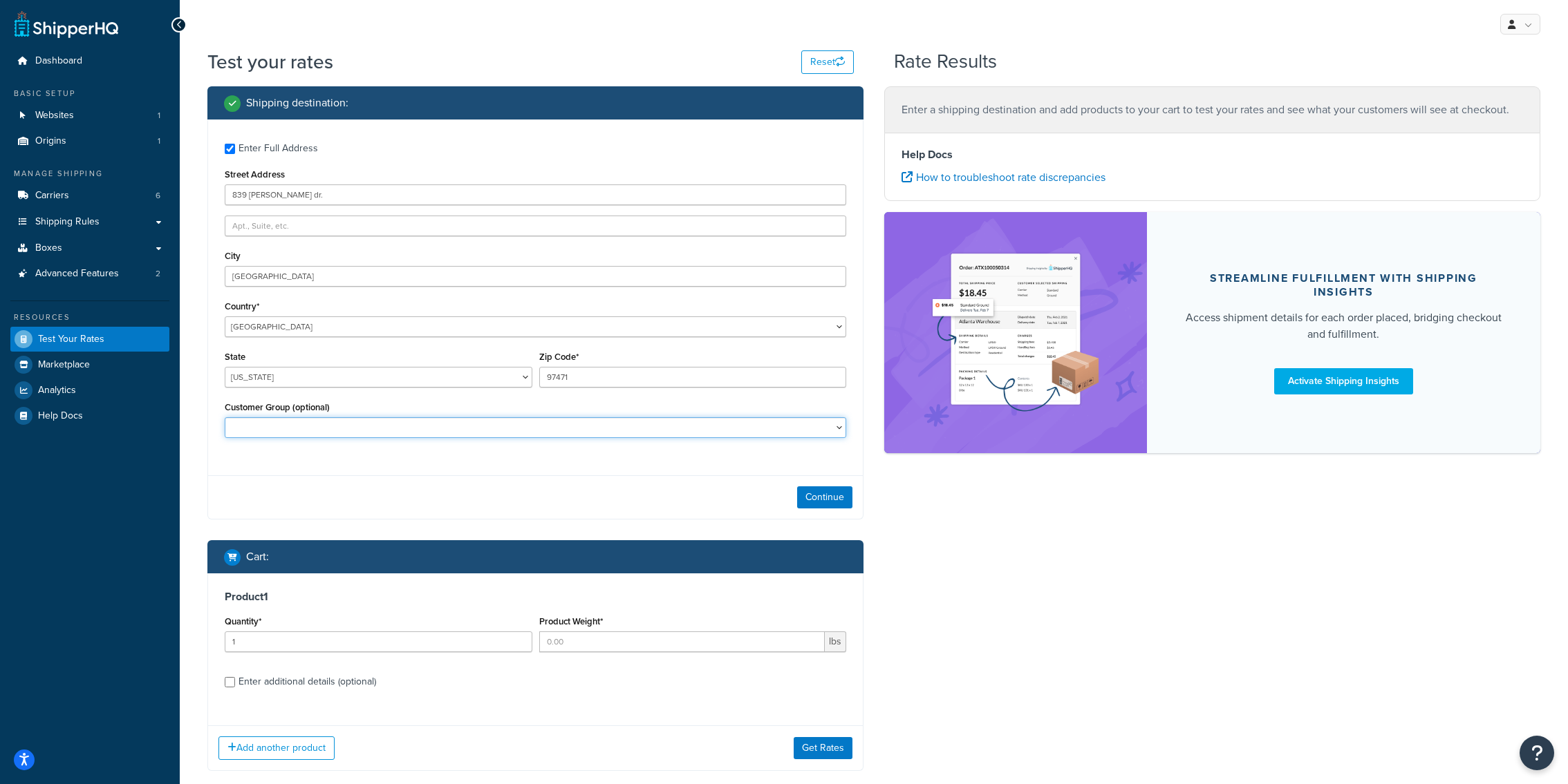
select select "GFRP Dealer 40%"
click option "GFRP Dealer 40%" at bounding box center [0, 0] width 0 height 0
click at [819, 491] on button "Continue" at bounding box center [825, 497] width 55 height 23
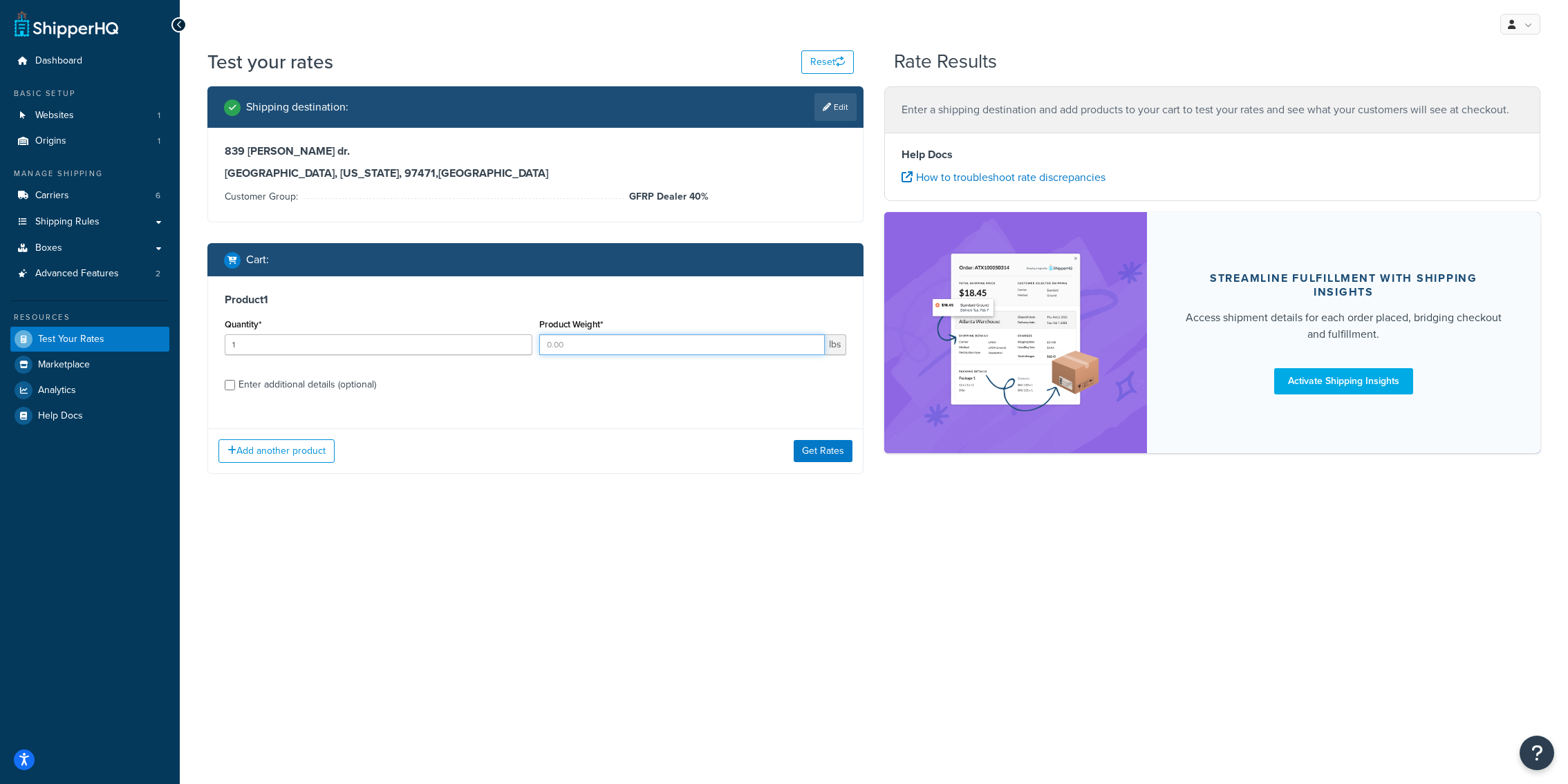
click at [651, 351] on input "Product Weight*" at bounding box center [682, 345] width 286 height 21
paste input "3.3750"
type input "3.3750"
click at [470, 350] on input "1" at bounding box center [378, 345] width 308 height 21
type input "11"
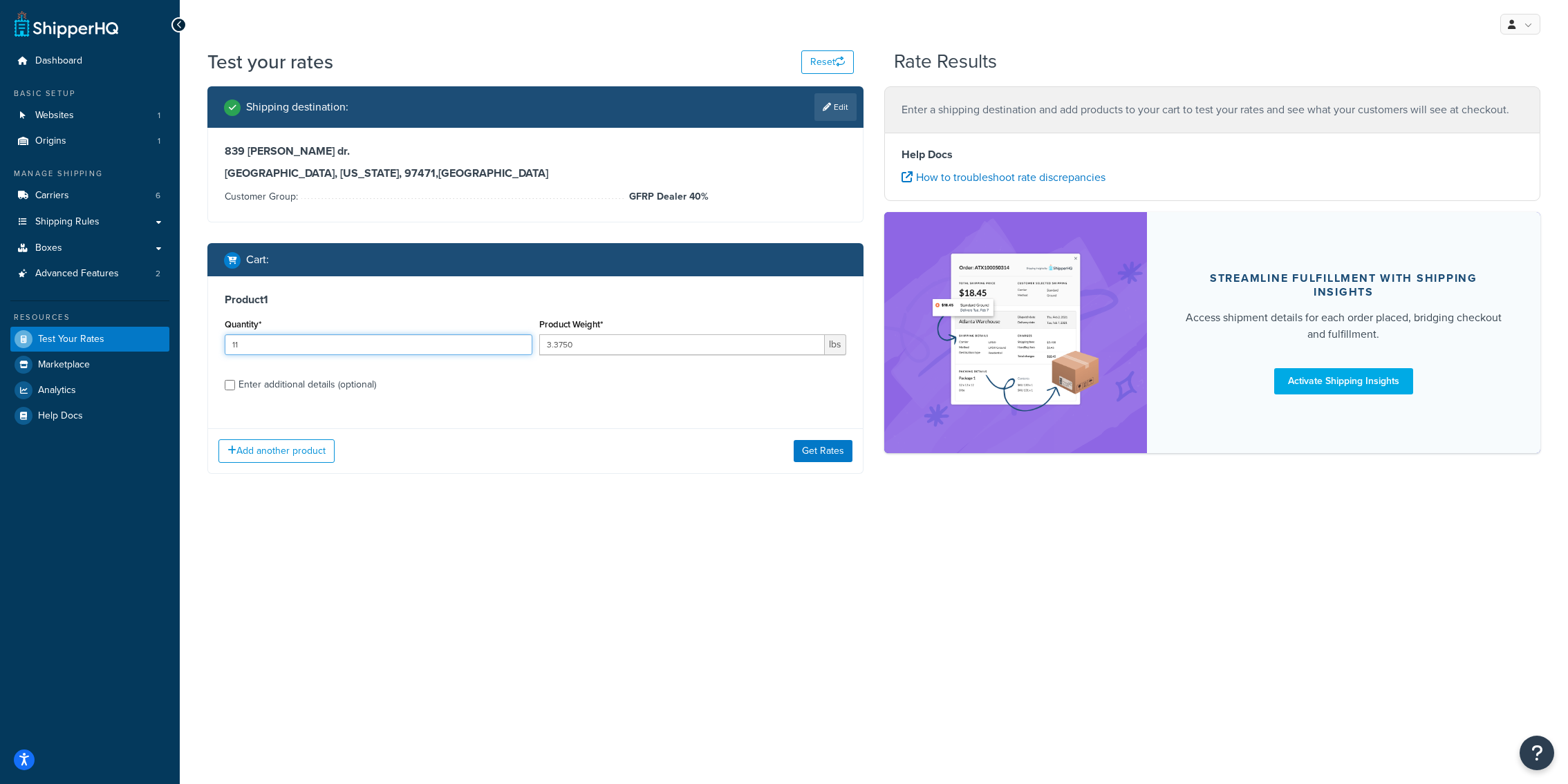
type input "1"
click at [823, 453] on button "Get Rates" at bounding box center [823, 451] width 58 height 23
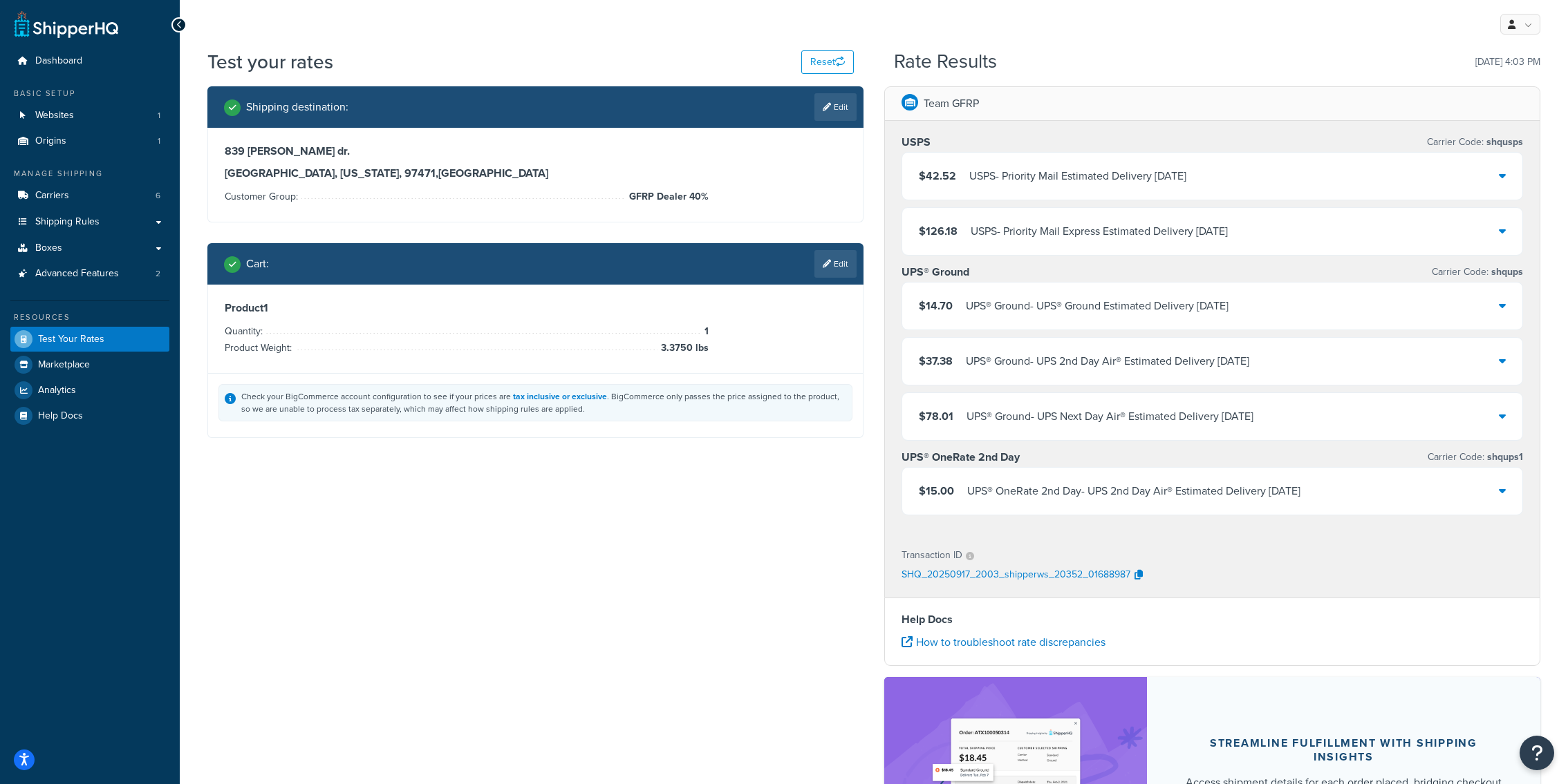
click at [978, 370] on div "$37.38 UPS® Ground - UPS 2nd Day Air® Estimated Delivery Mon, Sep 22" at bounding box center [1212, 361] width 620 height 47
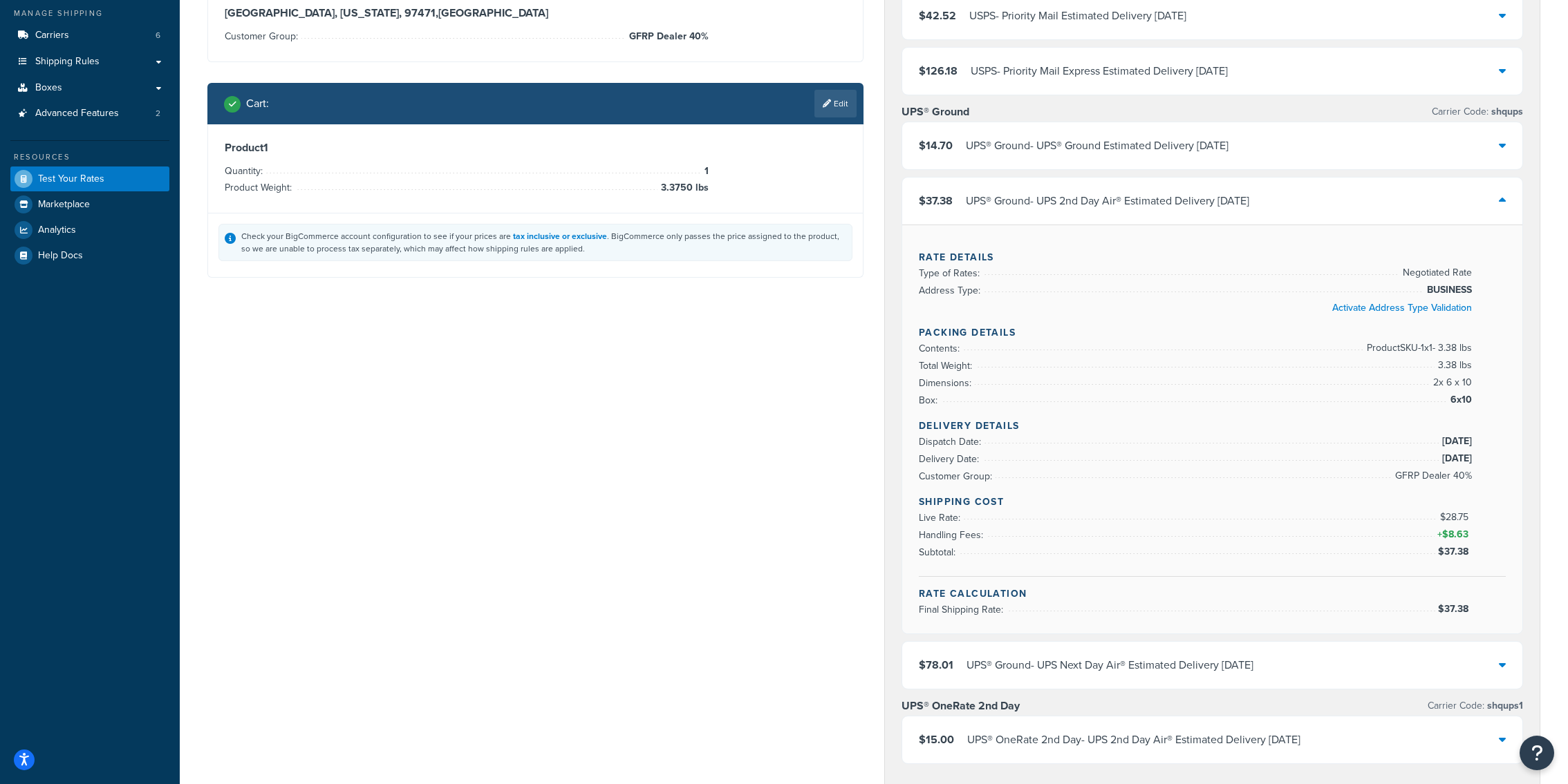
scroll to position [173, 0]
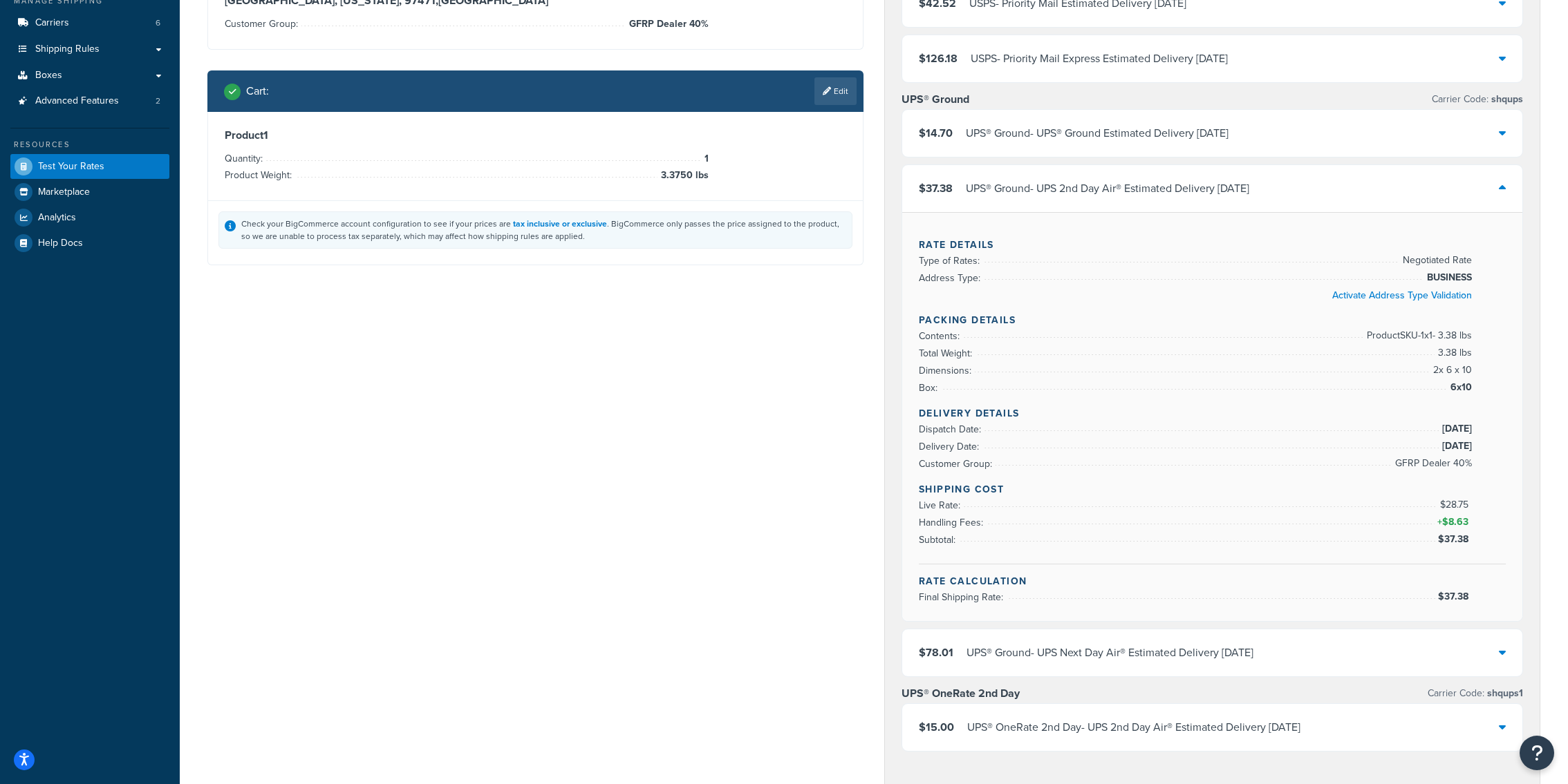
click at [1055, 179] on div "UPS® Ground - UPS 2nd Day Air® Estimated Delivery Mon, Sep 22" at bounding box center [1107, 188] width 283 height 20
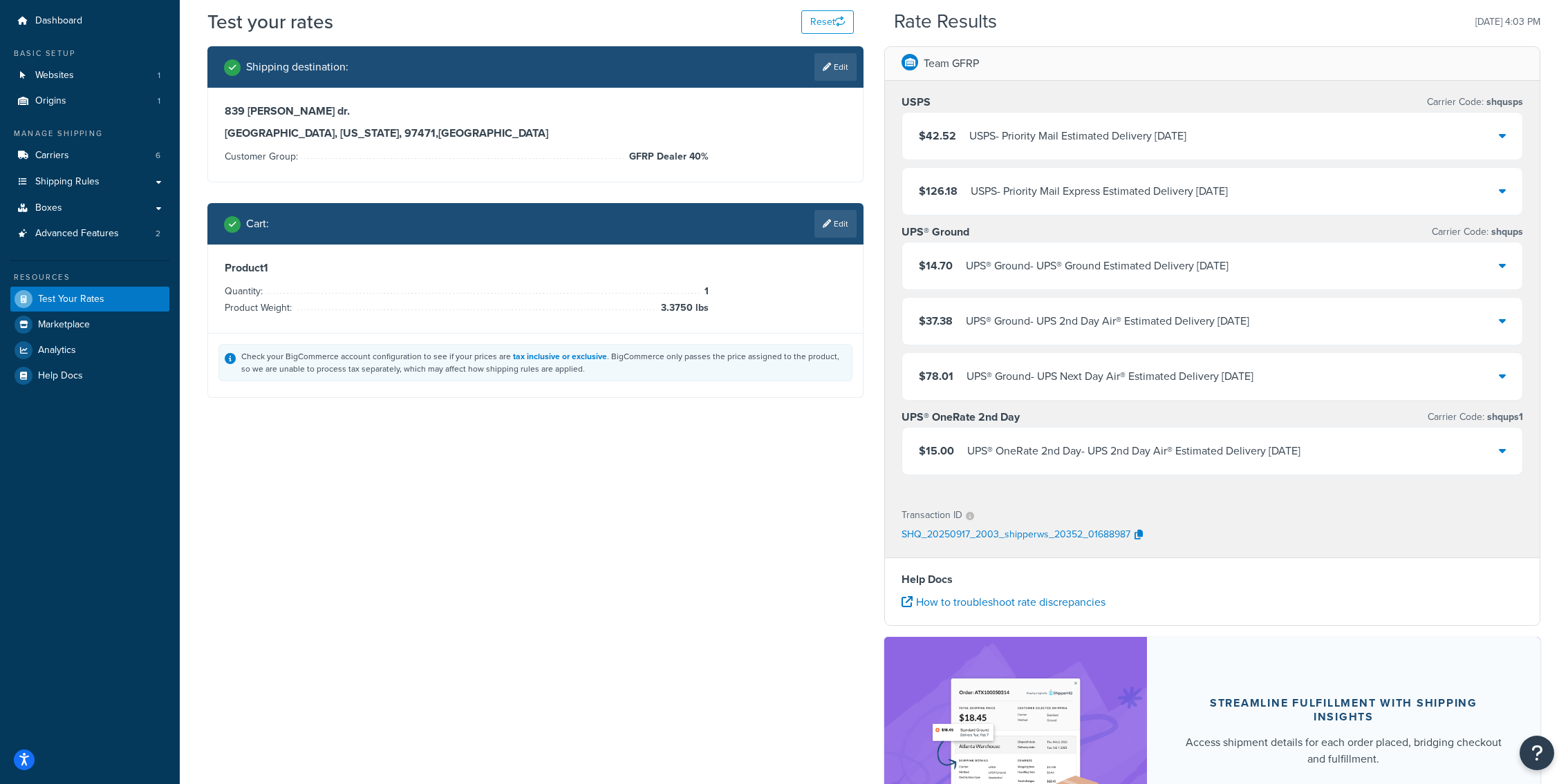
scroll to position [67, 0]
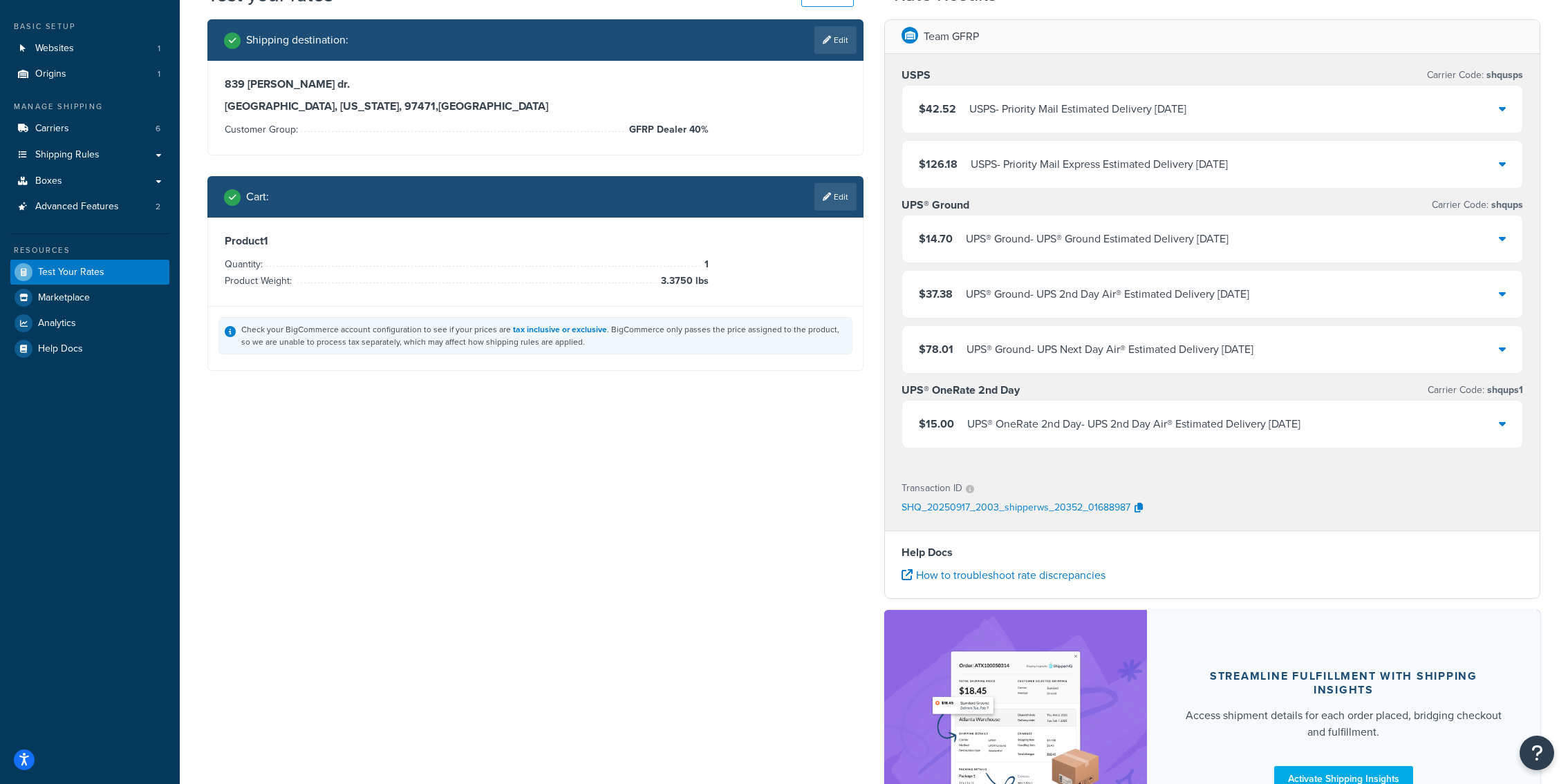
click at [1127, 416] on div "UPS® OneRate 2nd Day - UPS 2nd Day Air® Estimated Delivery Mon, Sep 22" at bounding box center [1133, 424] width 333 height 20
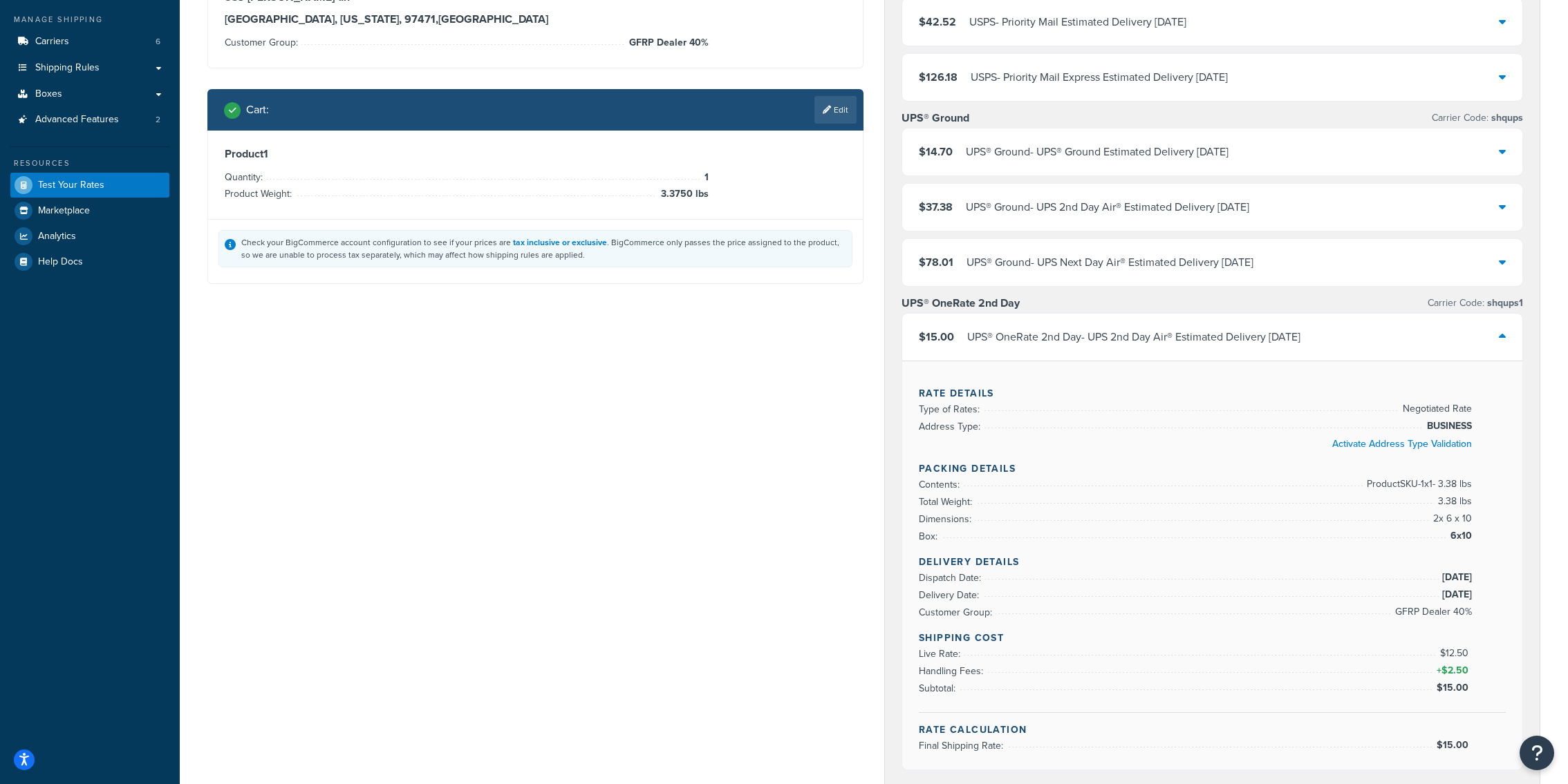
scroll to position [175, 0]
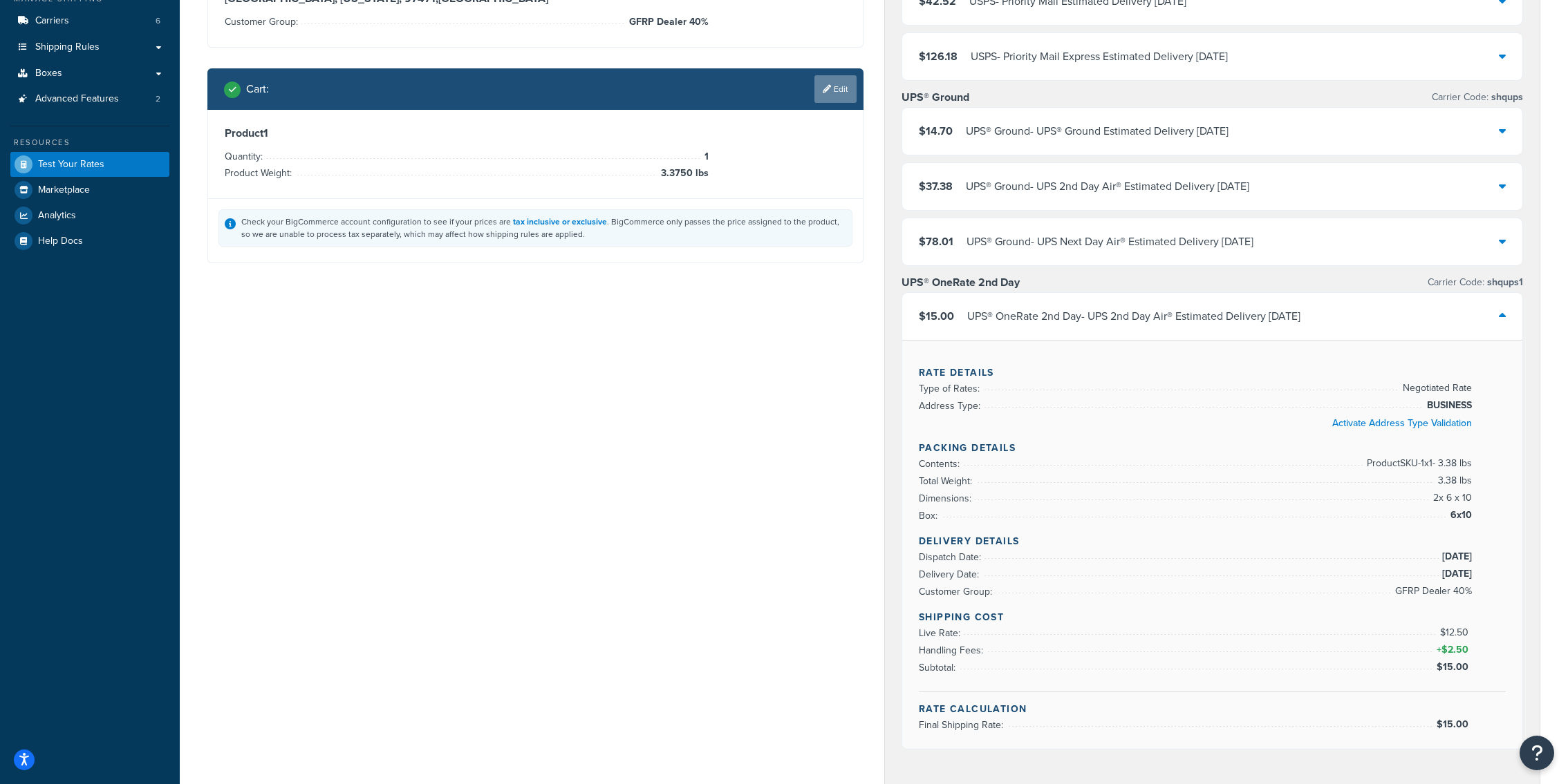
click at [839, 98] on link "Edit" at bounding box center [835, 88] width 42 height 27
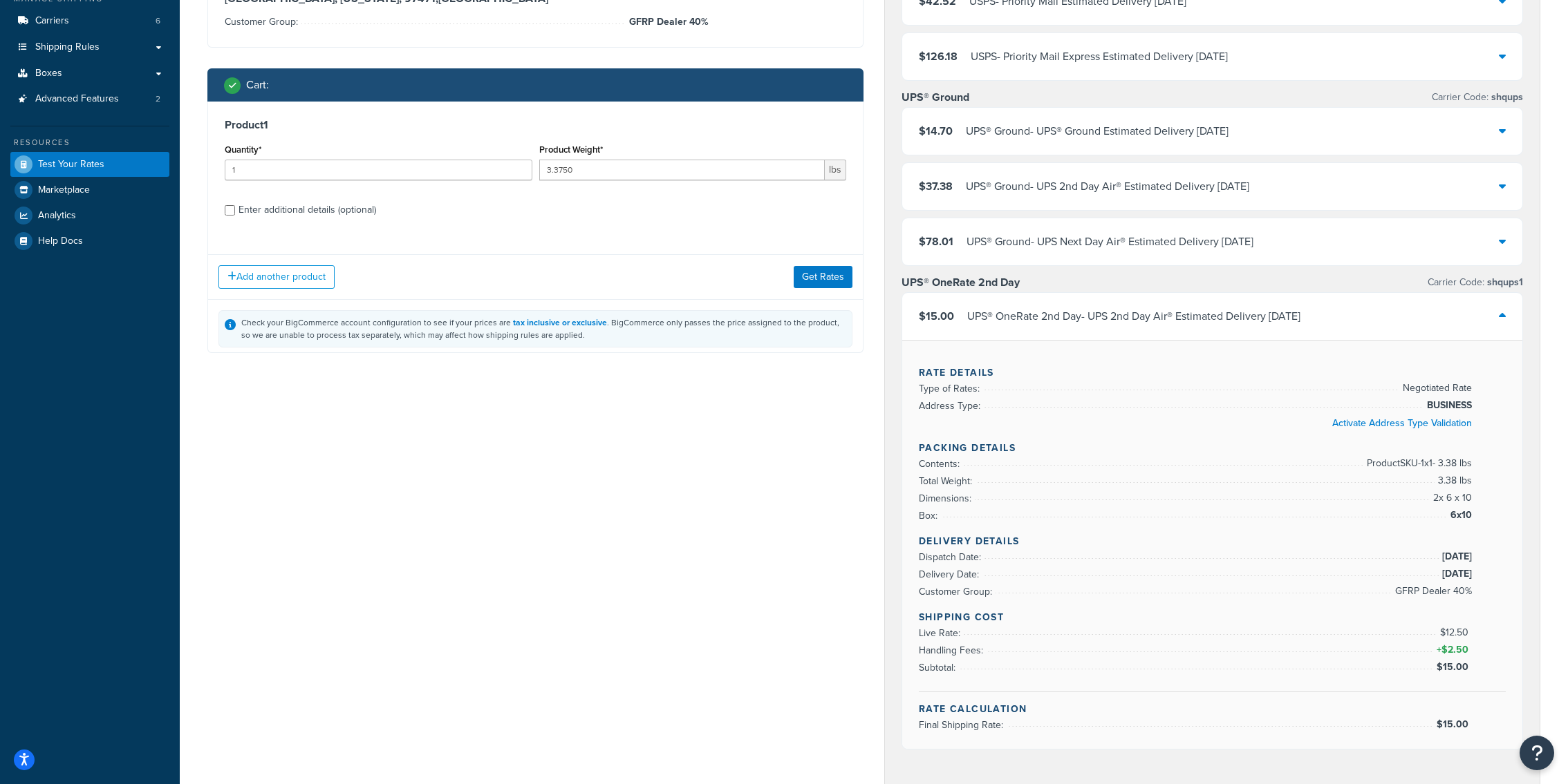
click at [377, 212] on label "Enter additional details (optional)" at bounding box center [543, 209] width 608 height 23
click at [235, 212] on input "Enter additional details (optional)" at bounding box center [230, 210] width 10 height 10
checkbox input "true"
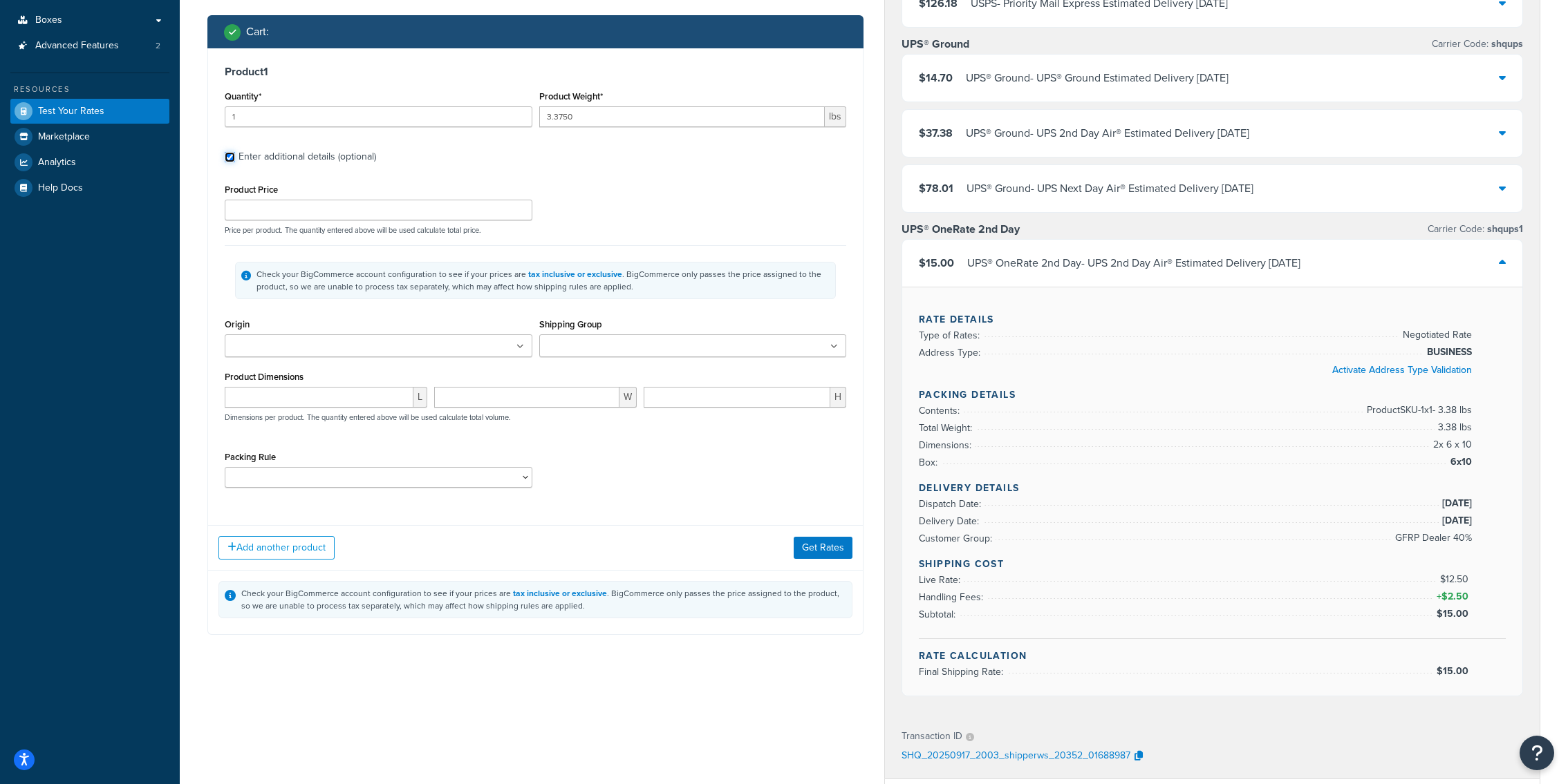
scroll to position [249, 0]
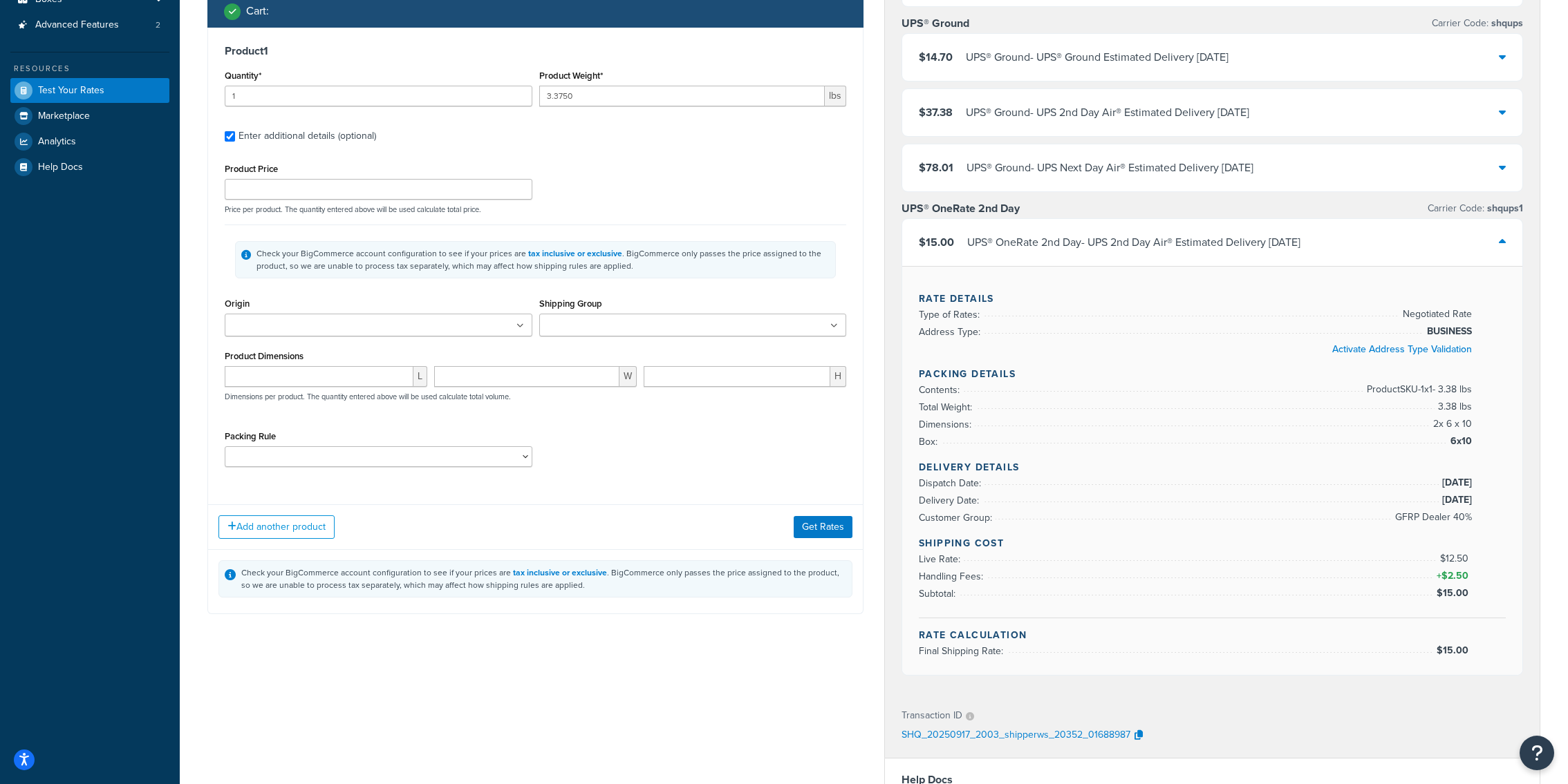
click at [364, 330] on ul at bounding box center [378, 325] width 308 height 23
click at [358, 382] on input "number" at bounding box center [319, 377] width 189 height 21
click at [568, 384] on input "number" at bounding box center [527, 377] width 185 height 21
type input "17"
click at [348, 380] on input "number" at bounding box center [319, 377] width 189 height 21
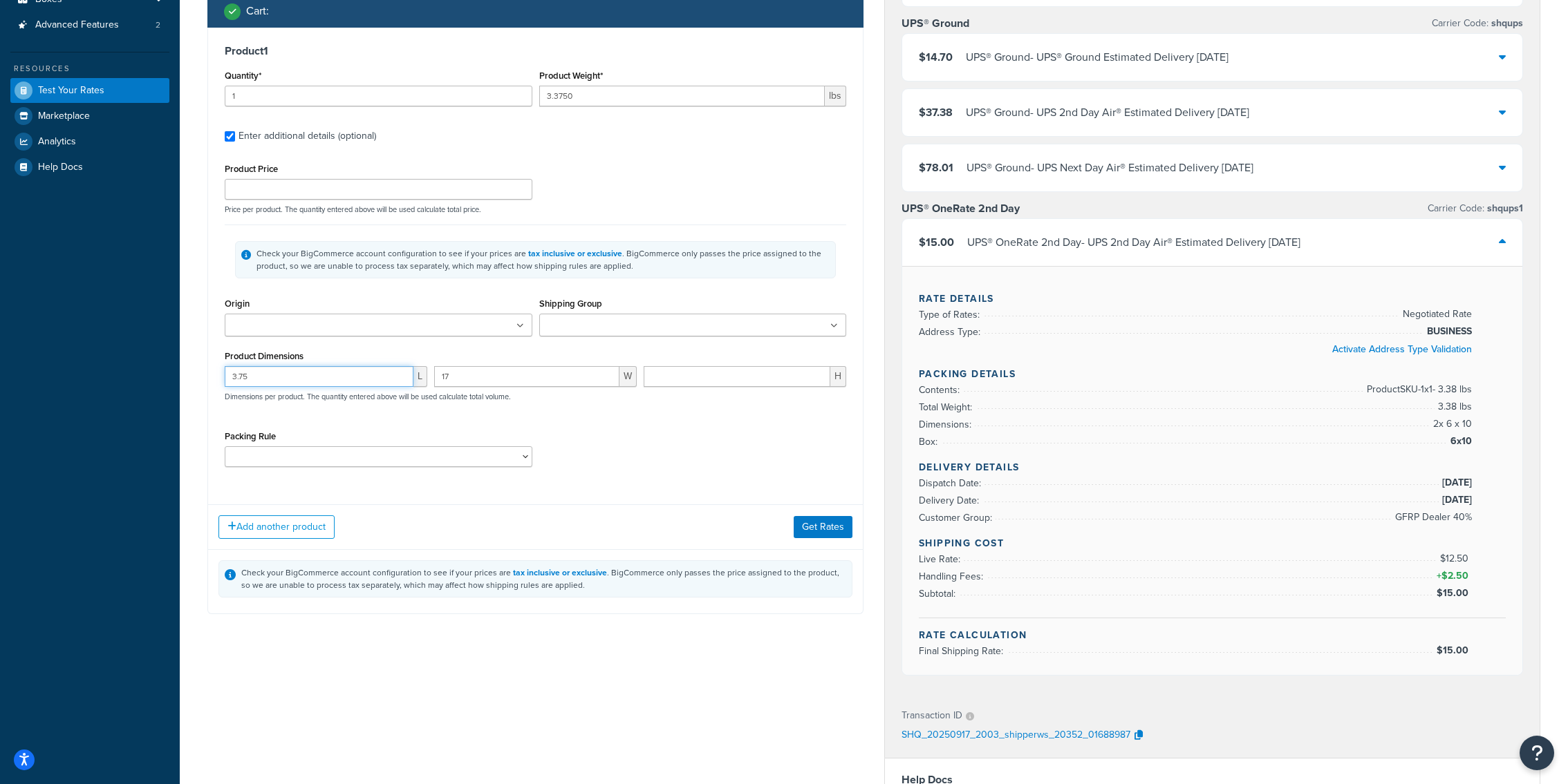
type input "3.75"
type input "11"
click at [816, 530] on button "Get Rates" at bounding box center [823, 527] width 58 height 23
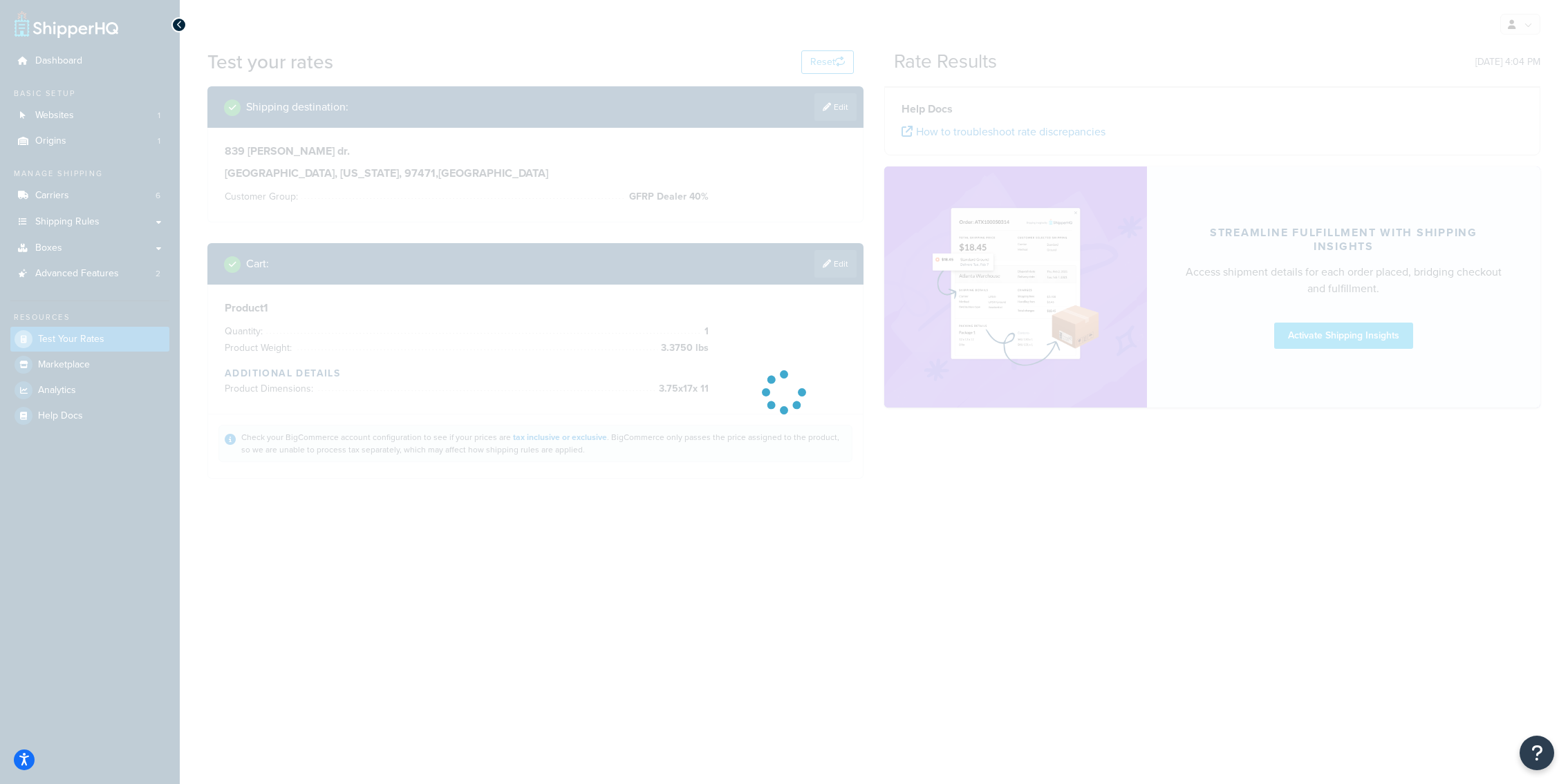
scroll to position [0, 0]
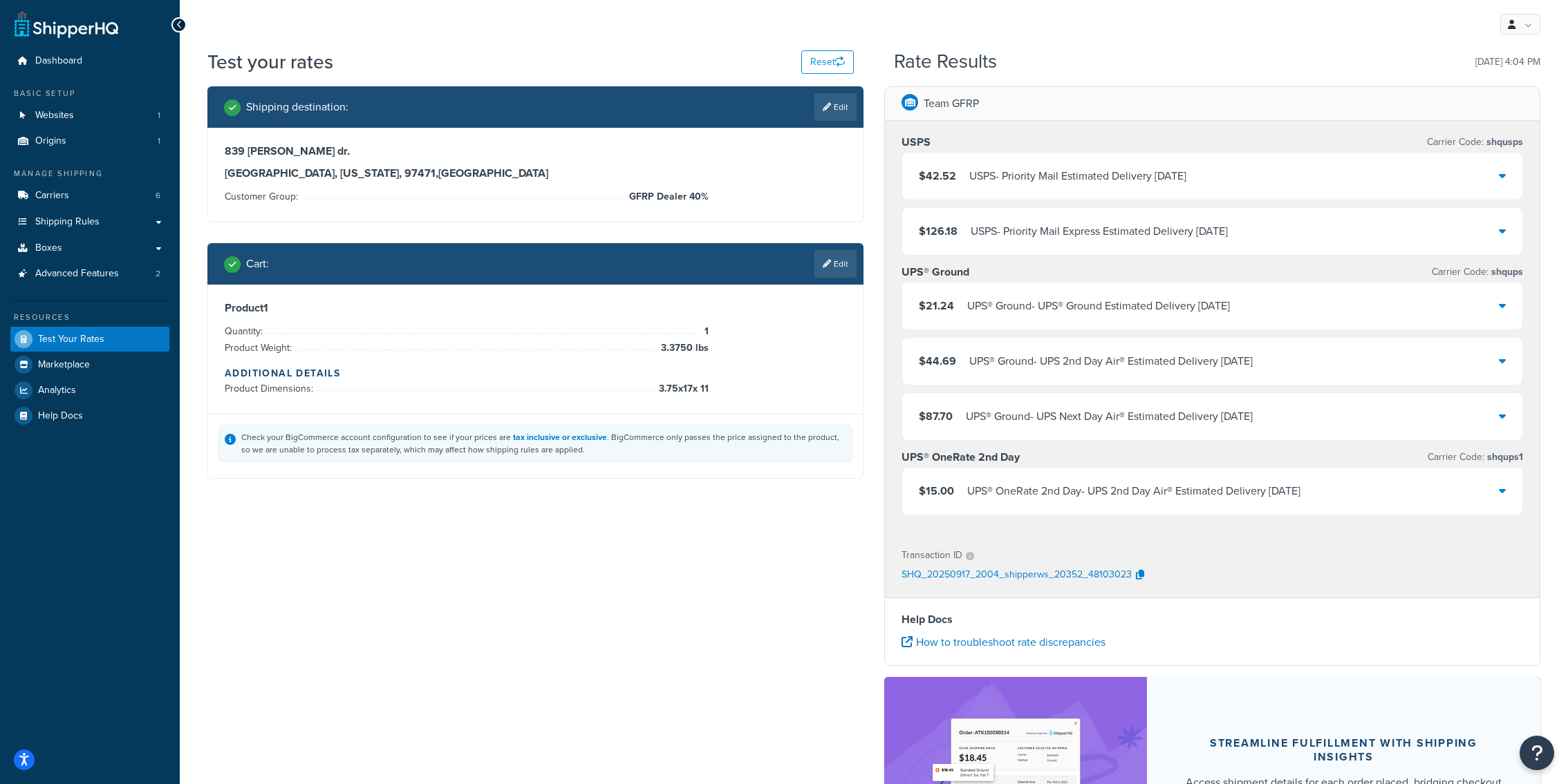
click at [1009, 371] on div "$44.69 UPS® Ground - UPS 2nd Day Air® Estimated Delivery Mon, Sep 22" at bounding box center [1212, 361] width 620 height 47
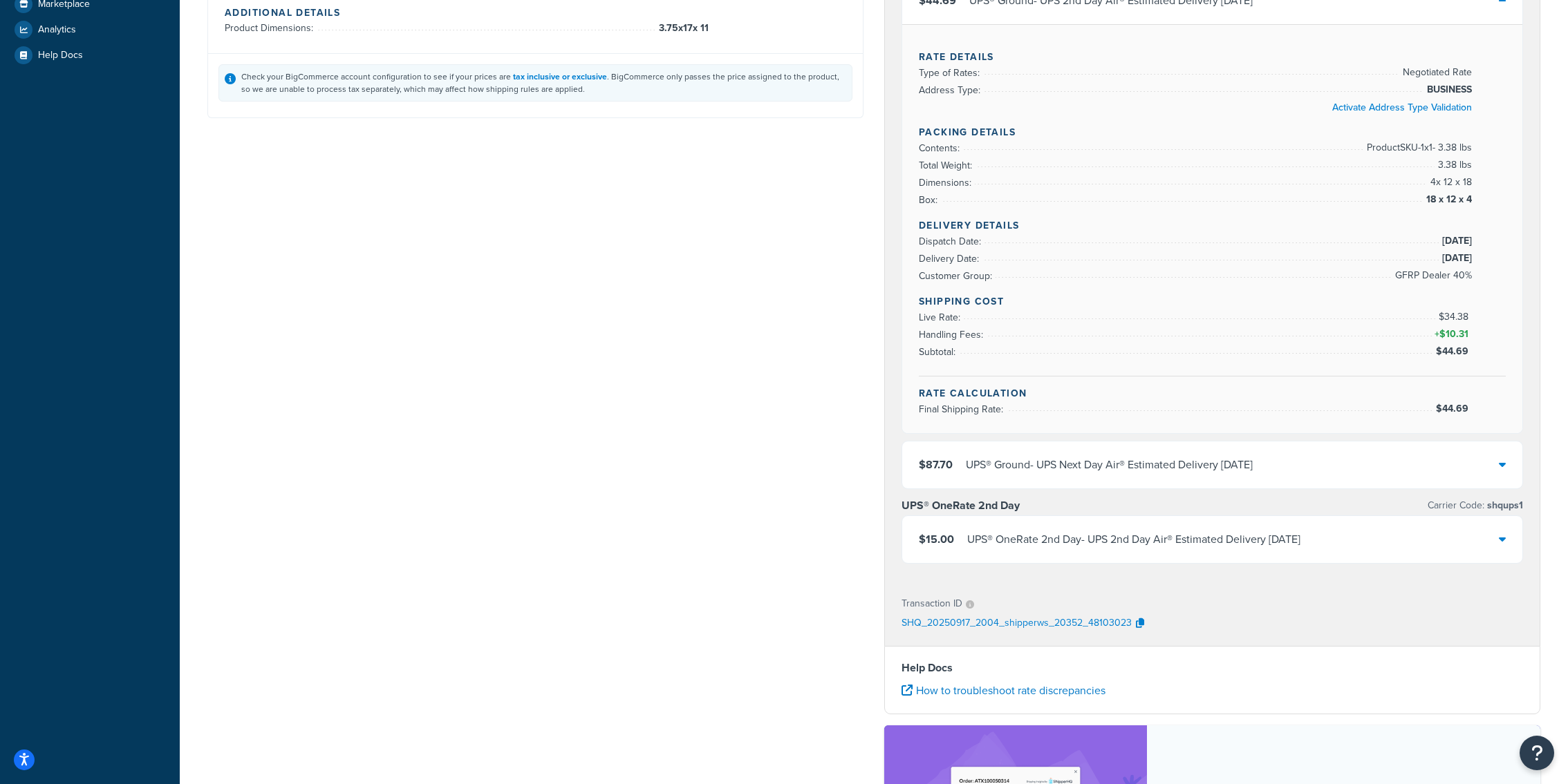
scroll to position [396, 0]
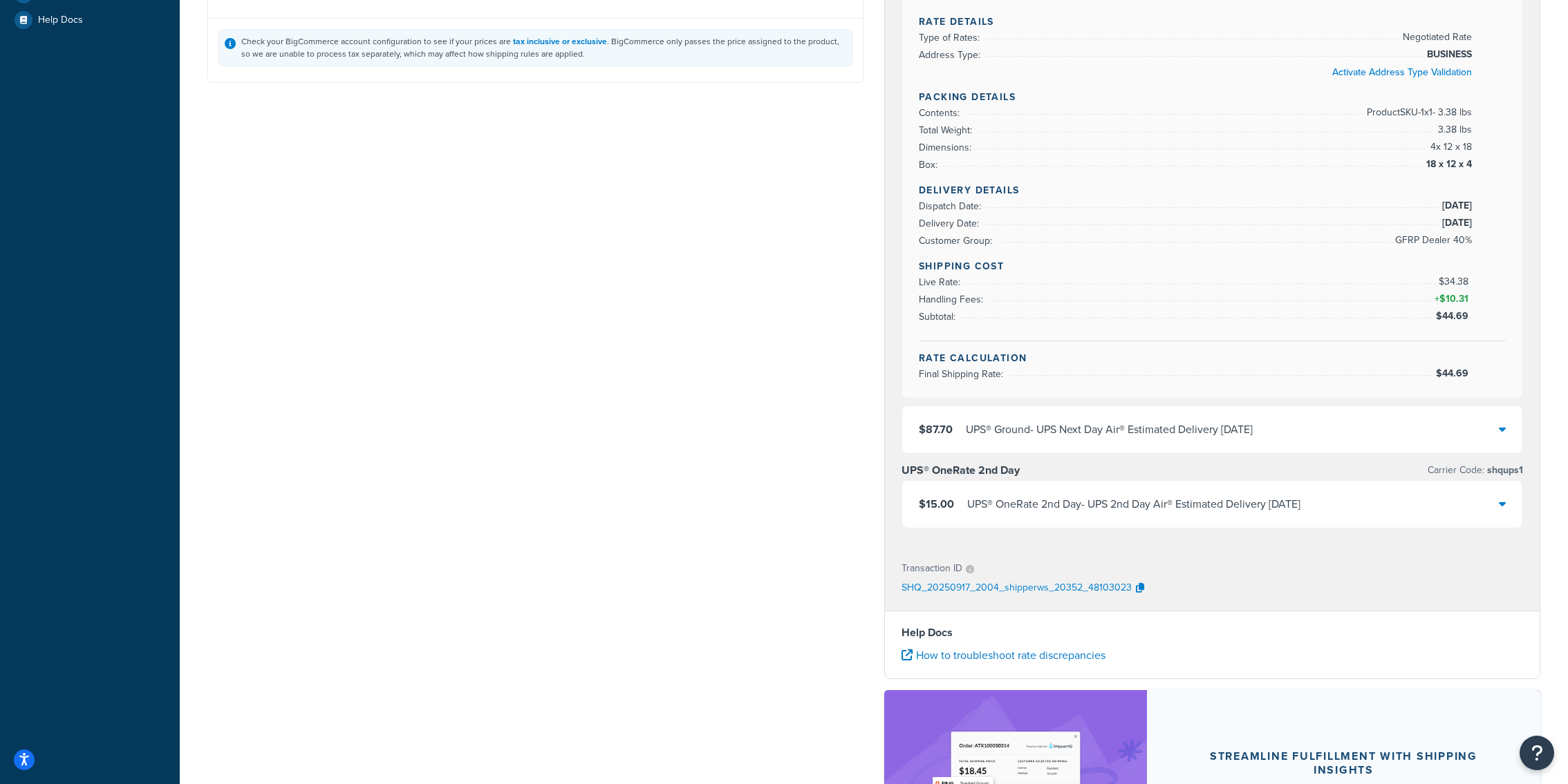
click at [1049, 516] on div "$15.00 UPS® OneRate 2nd Day - UPS 2nd Day Air® Estimated Delivery Mon, Sep 22" at bounding box center [1212, 505] width 620 height 47
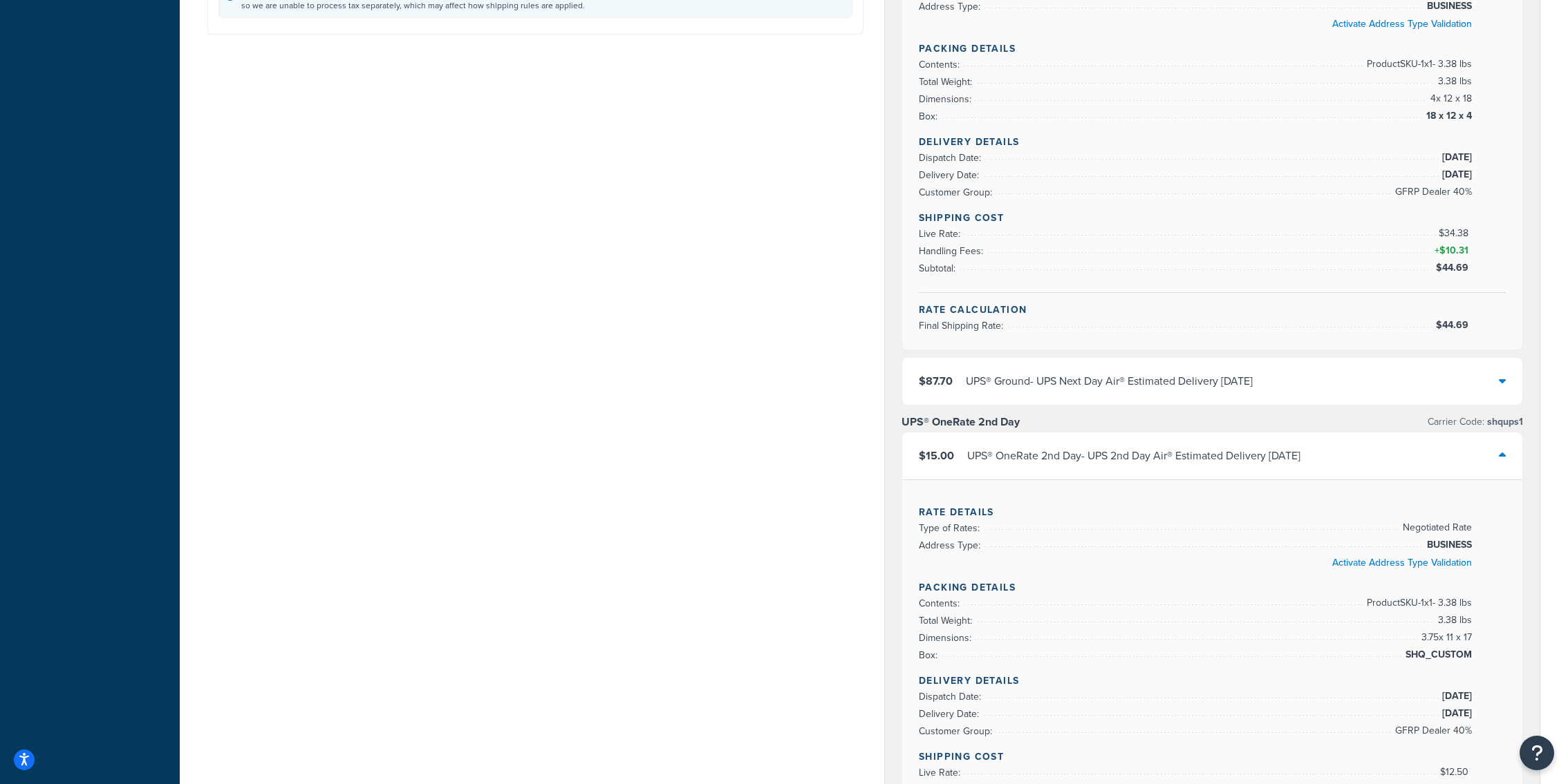
scroll to position [464, 0]
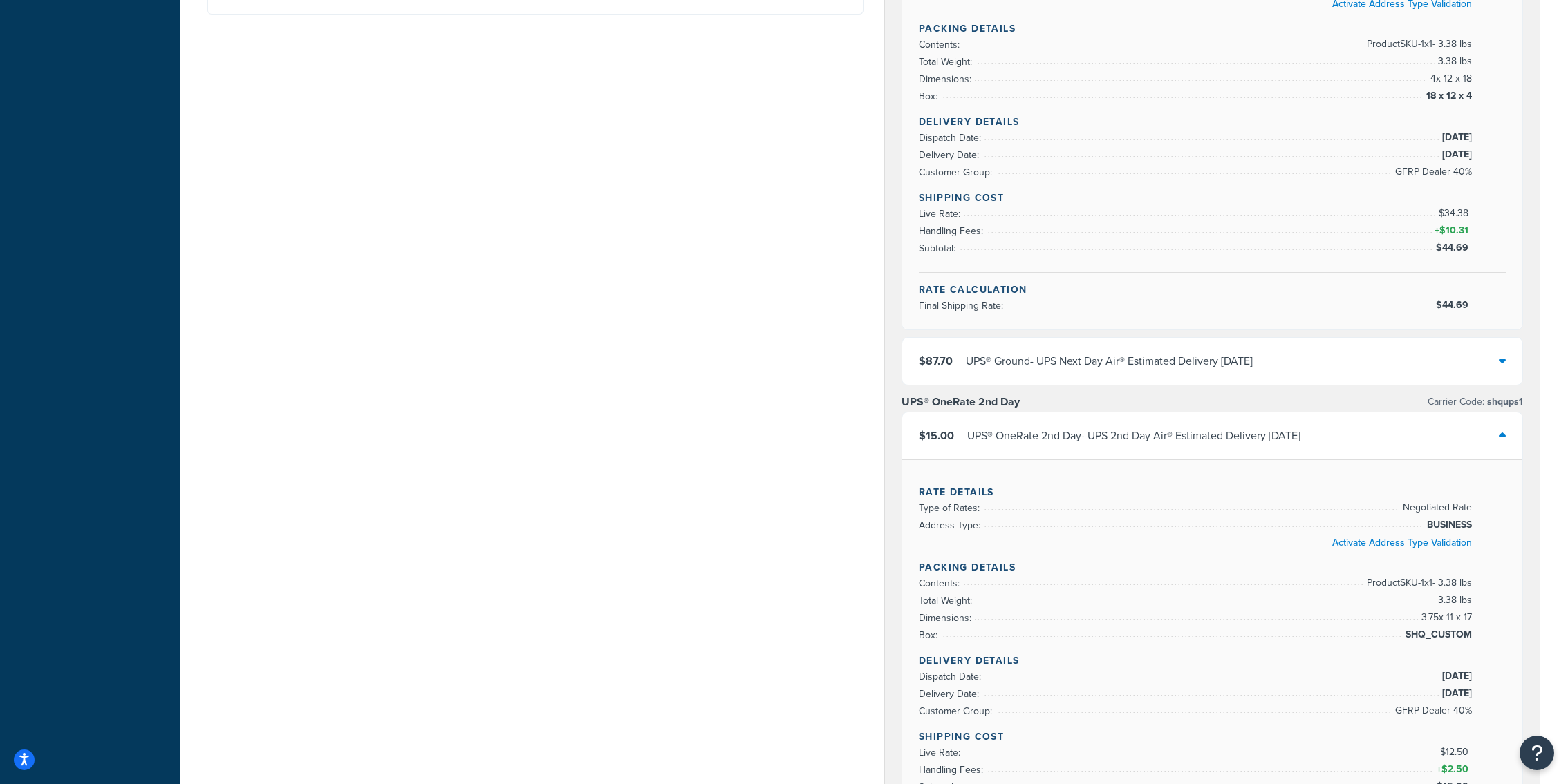
drag, startPoint x: 1386, startPoint y: 90, endPoint x: 1490, endPoint y: 96, distance: 104.2
click at [1490, 96] on div "Rate Details Type of Rates: Negotiated Rate Address Type: BUSINESS Activate Add…" at bounding box center [1212, 124] width 620 height 409
drag, startPoint x: 1489, startPoint y: 97, endPoint x: 1471, endPoint y: 97, distance: 18.0
click at [1471, 97] on div "Rate Details Type of Rates: Negotiated Rate Address Type: BUSINESS Activate Add…" at bounding box center [1212, 124] width 620 height 409
copy li "18 x 12 x 4"
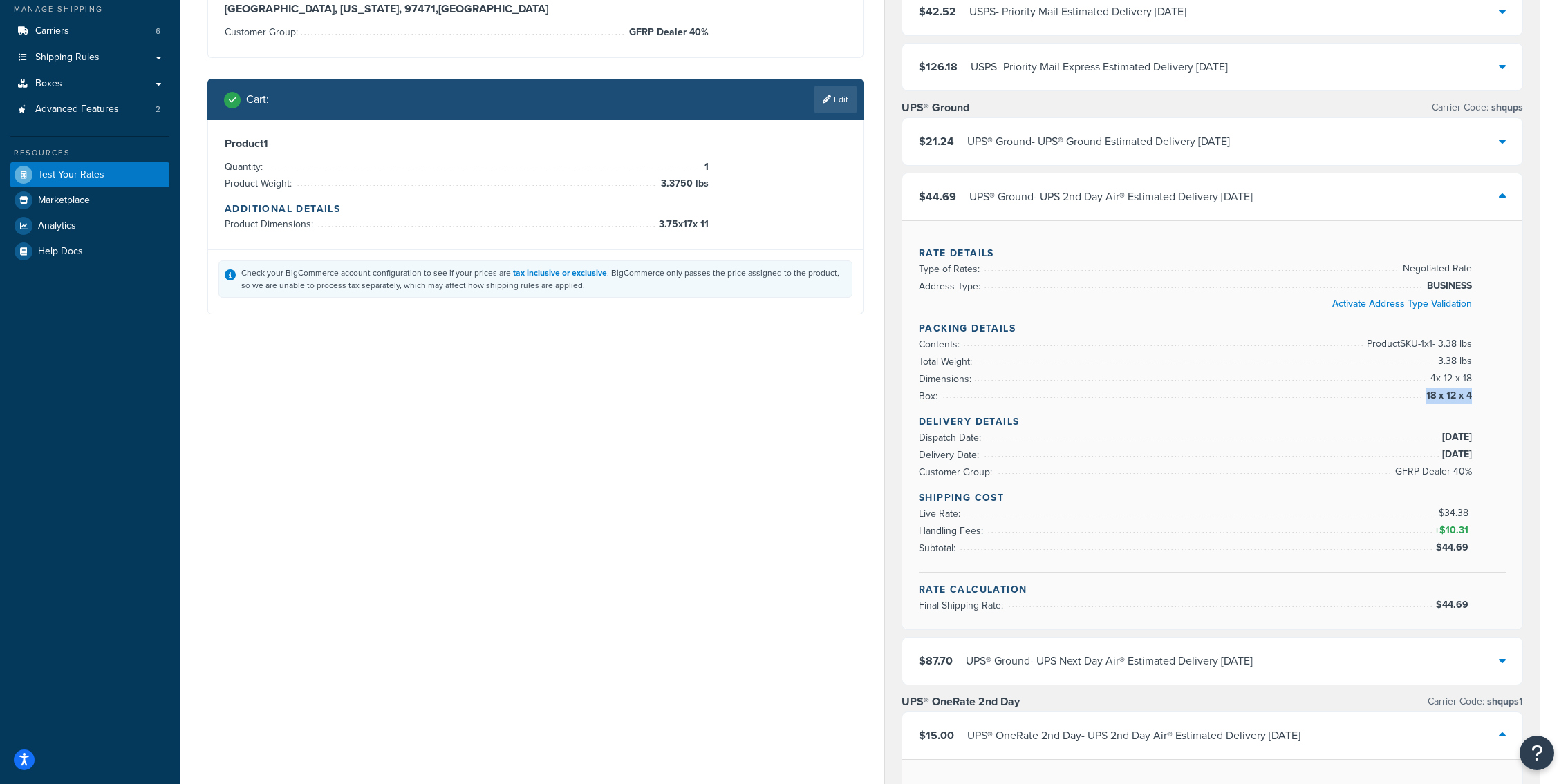
scroll to position [69, 0]
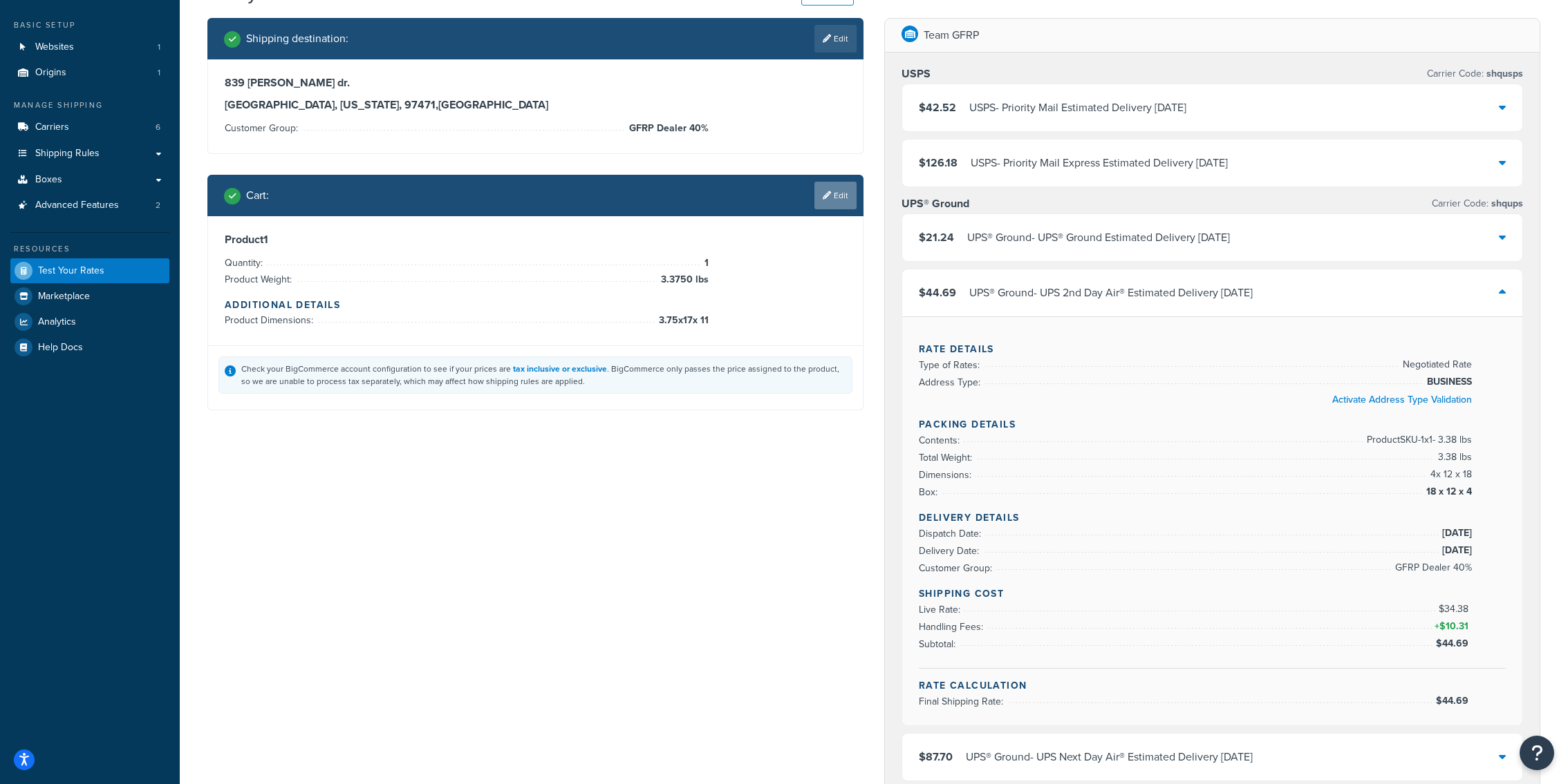
click at [849, 208] on link "Edit" at bounding box center [835, 195] width 42 height 27
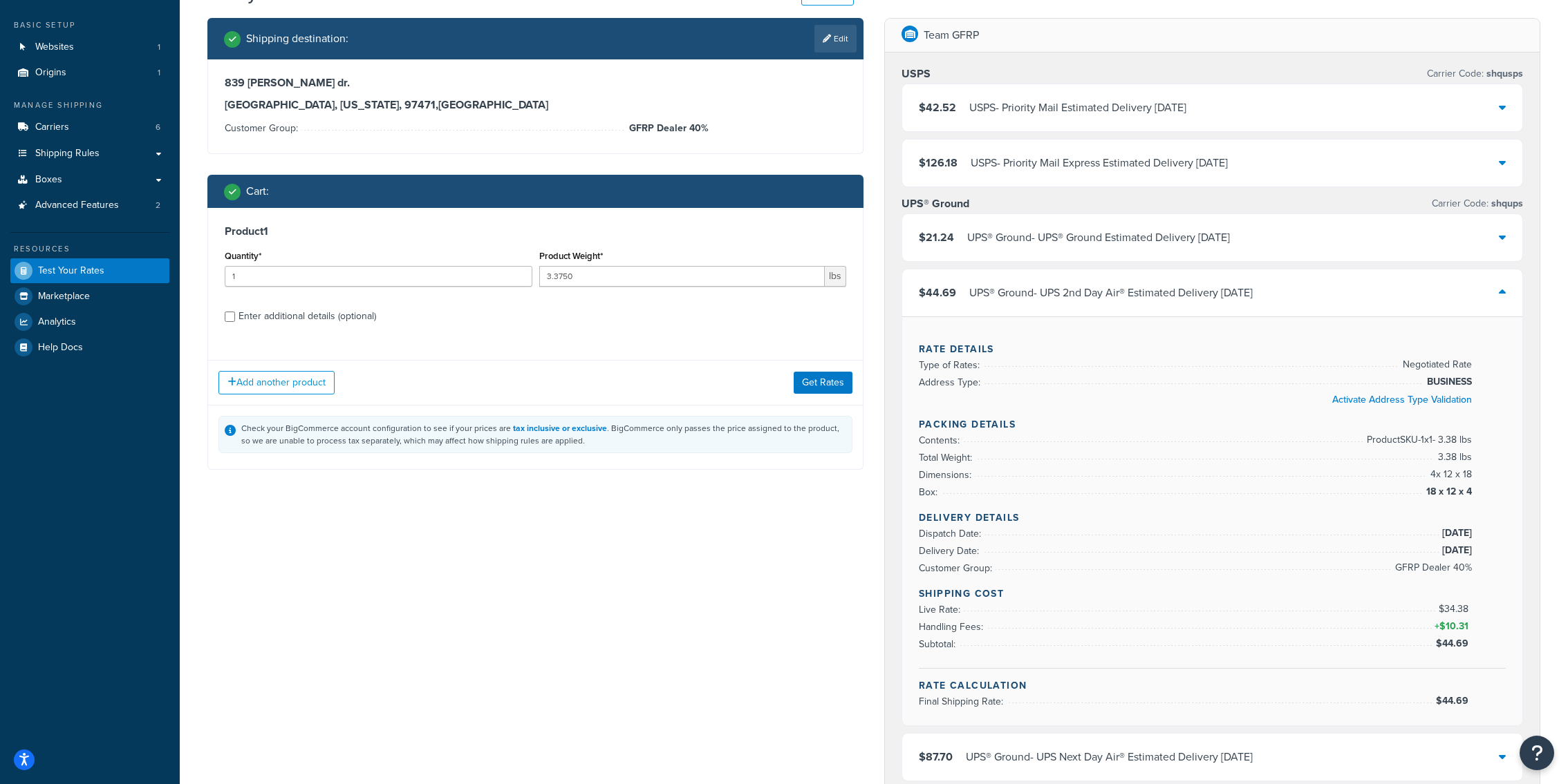
click at [302, 321] on div "Enter additional details (optional)" at bounding box center [308, 316] width 137 height 20
click at [235, 321] on input "Enter additional details (optional)" at bounding box center [230, 317] width 10 height 10
checkbox input "true"
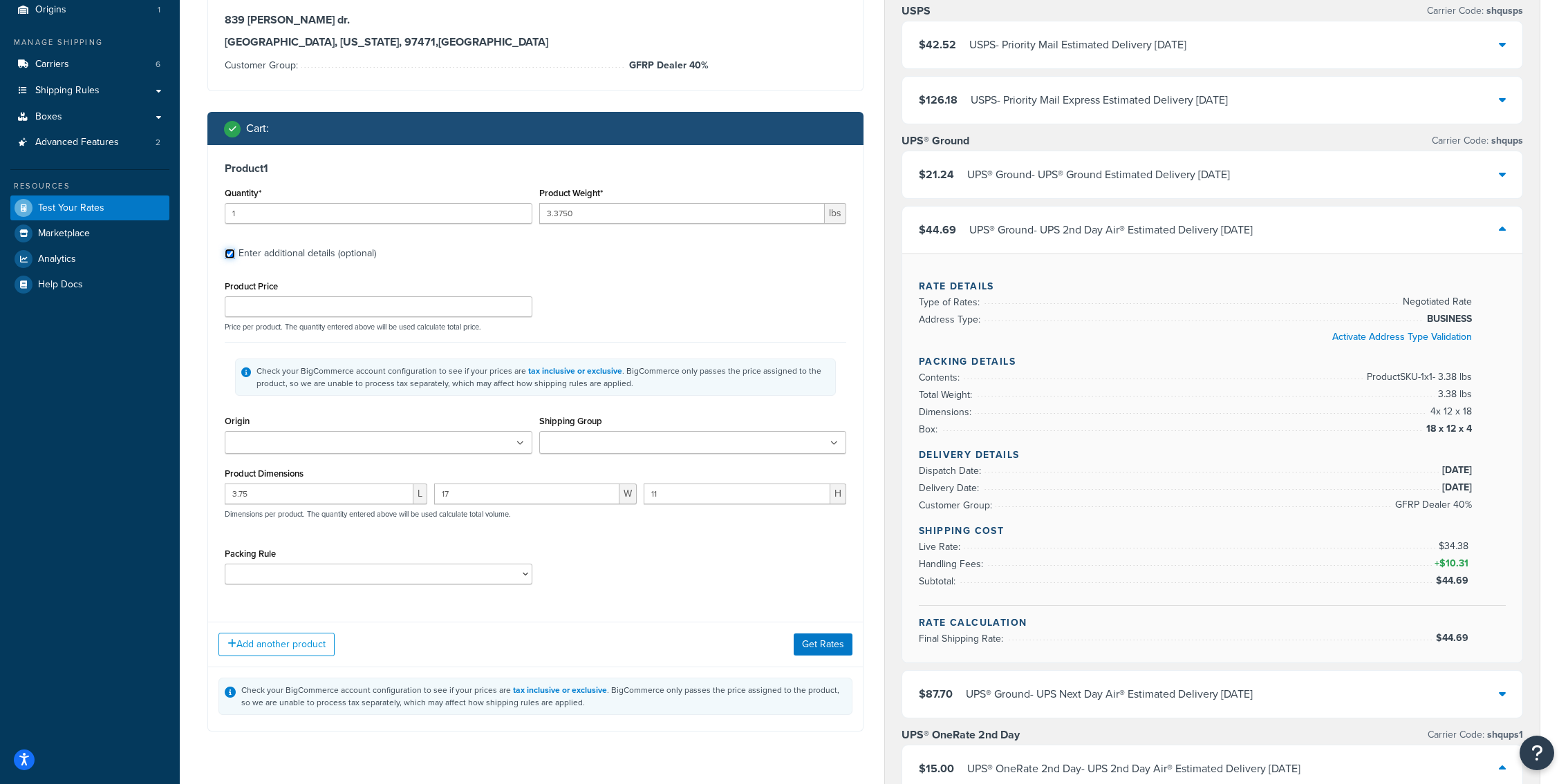
scroll to position [133, 0]
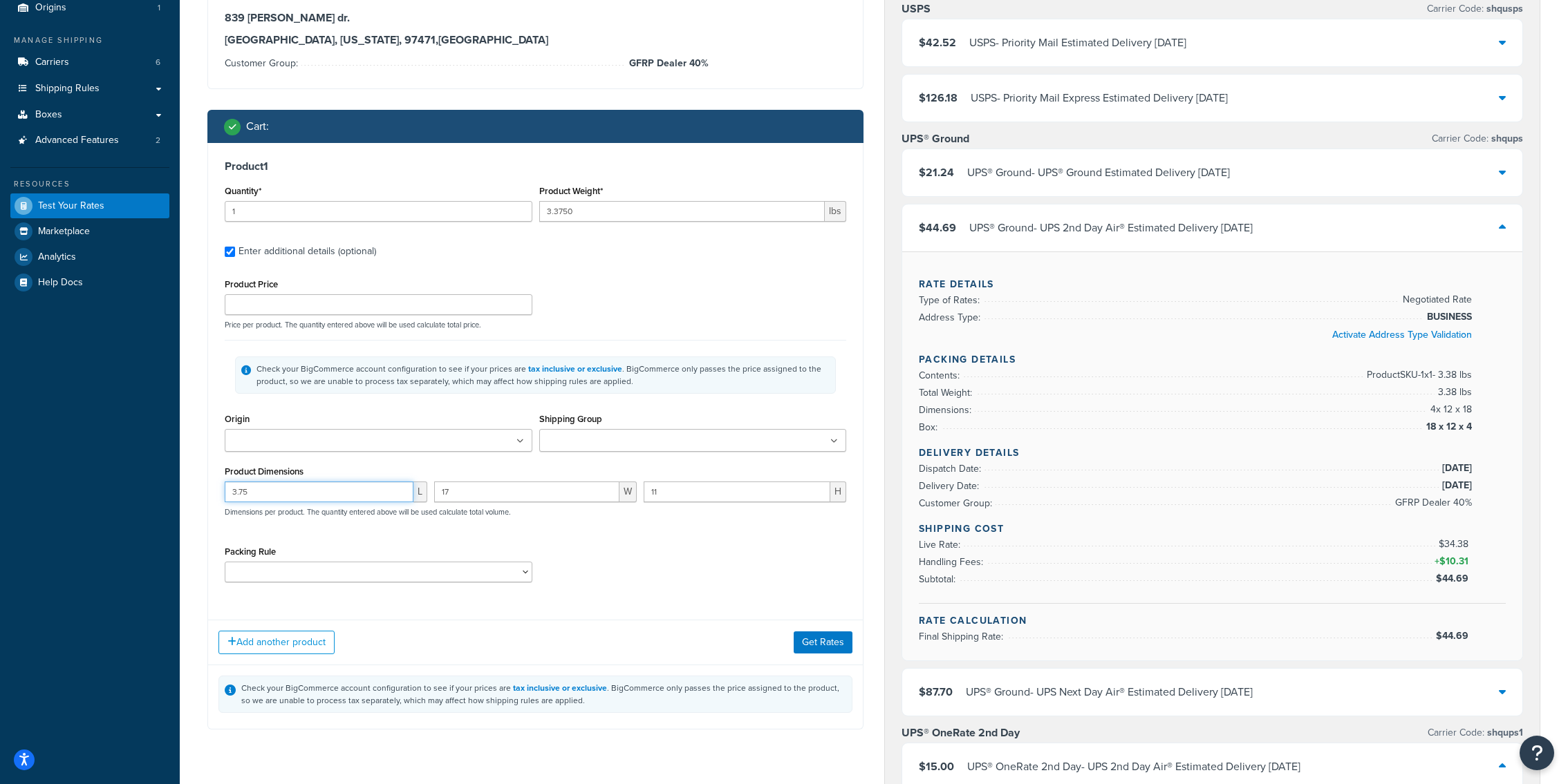
click at [341, 493] on input "3.75" at bounding box center [319, 492] width 189 height 21
type input "18"
type input "12"
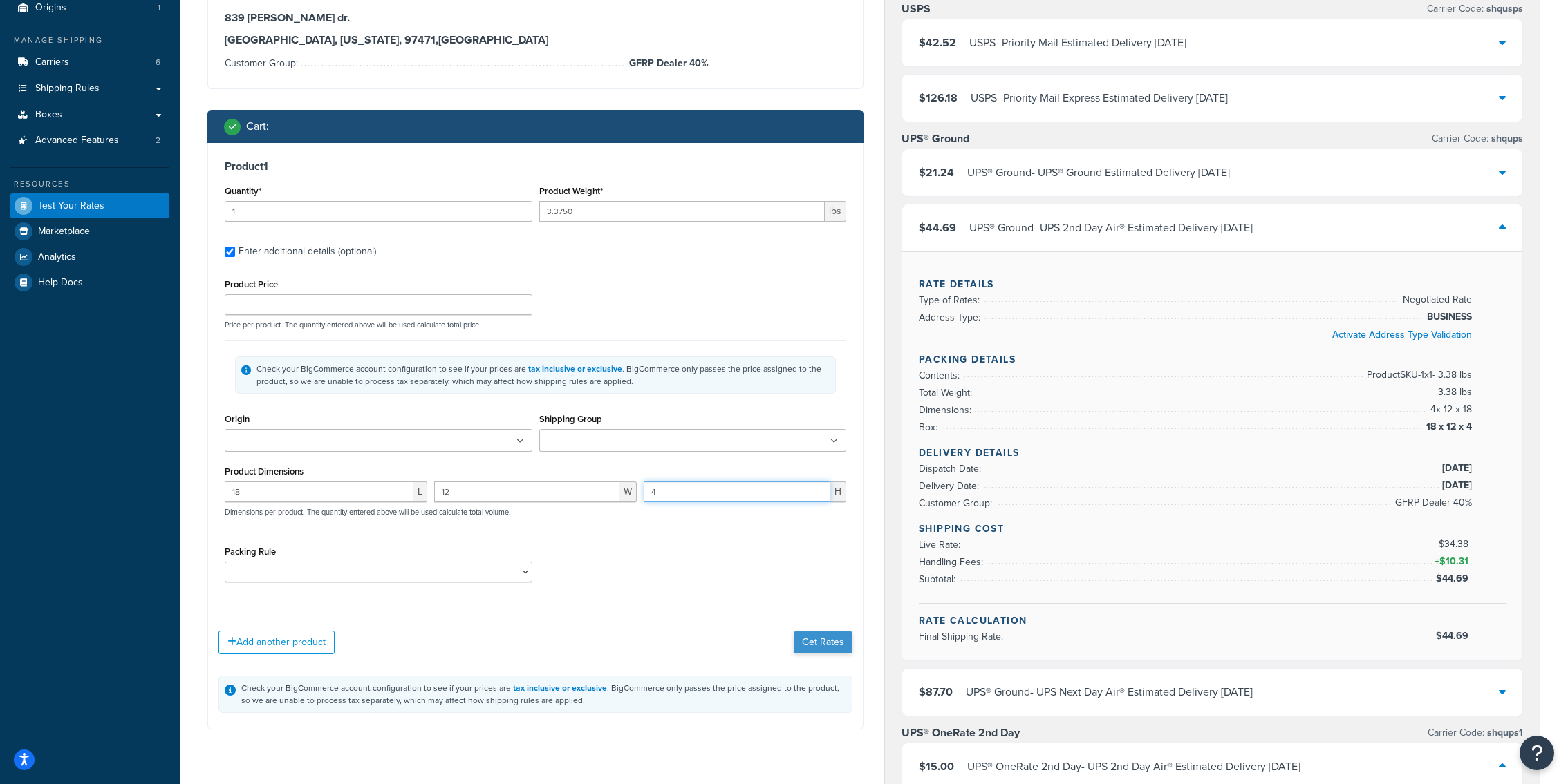
type input "4"
click at [813, 638] on button "Get Rates" at bounding box center [823, 643] width 58 height 23
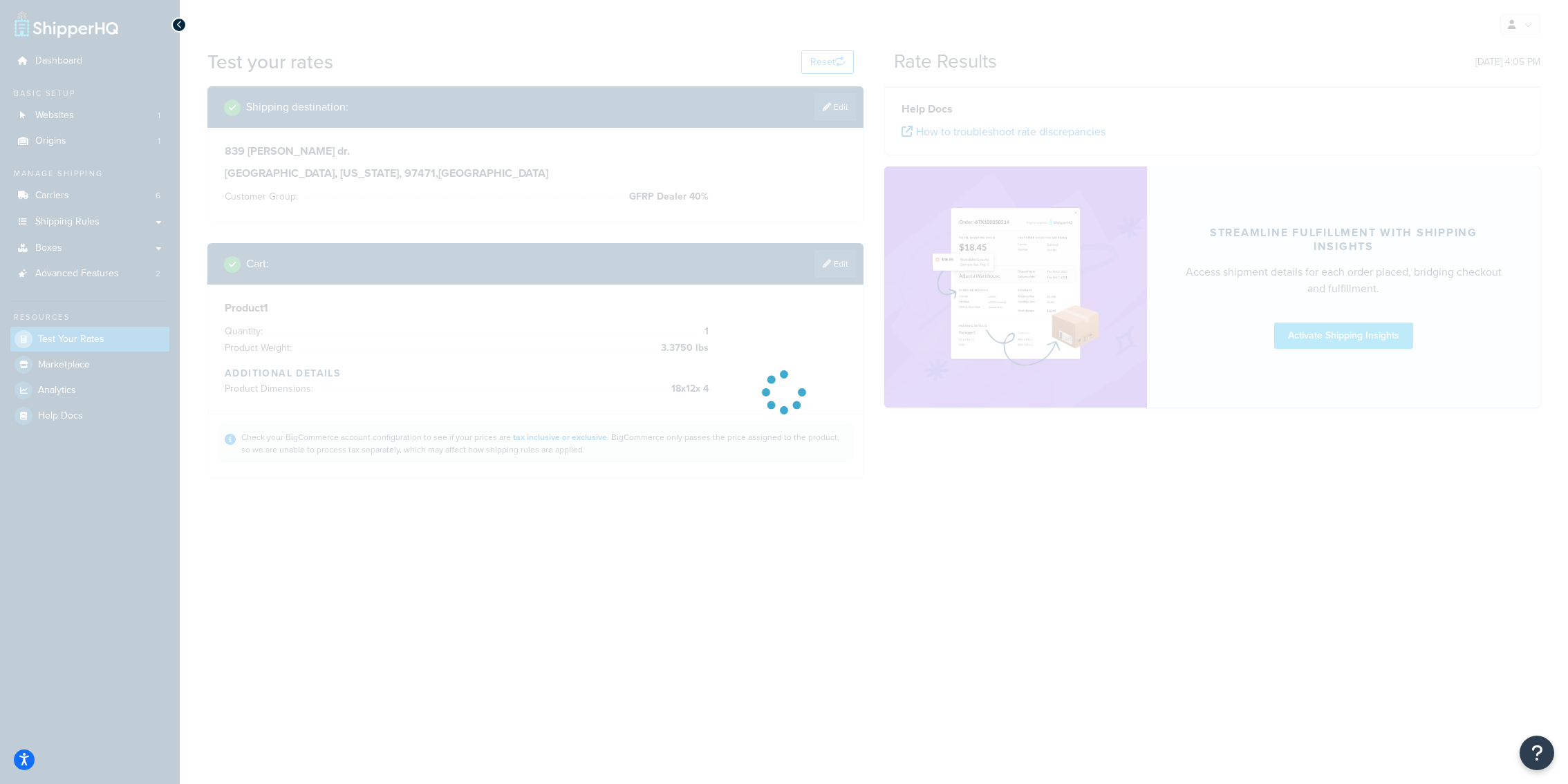
scroll to position [0, 0]
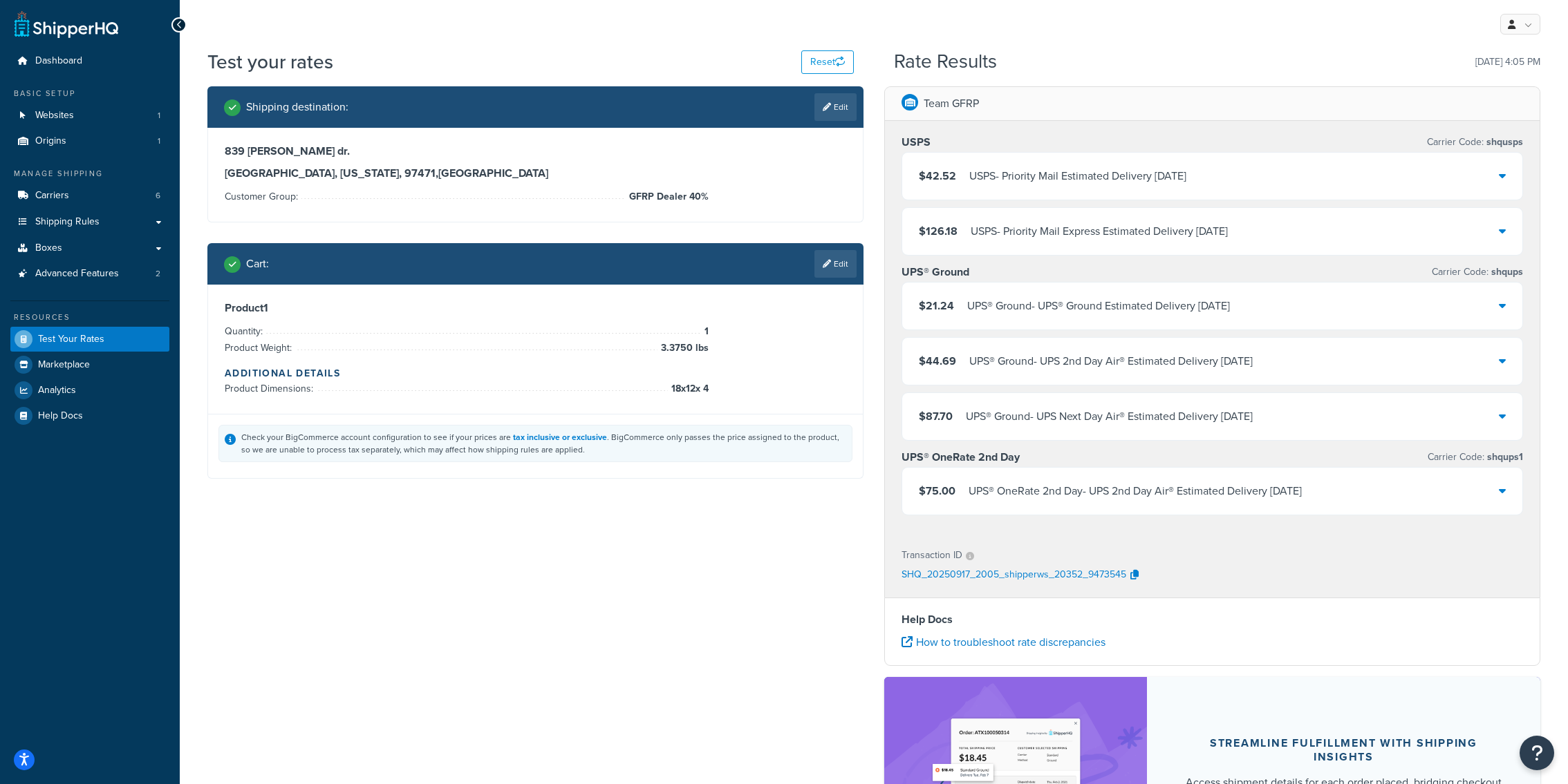
click at [1017, 497] on div "UPS® OneRate 2nd Day - UPS 2nd Day Air® Estimated Delivery Mon, Sep 22" at bounding box center [1135, 491] width 333 height 20
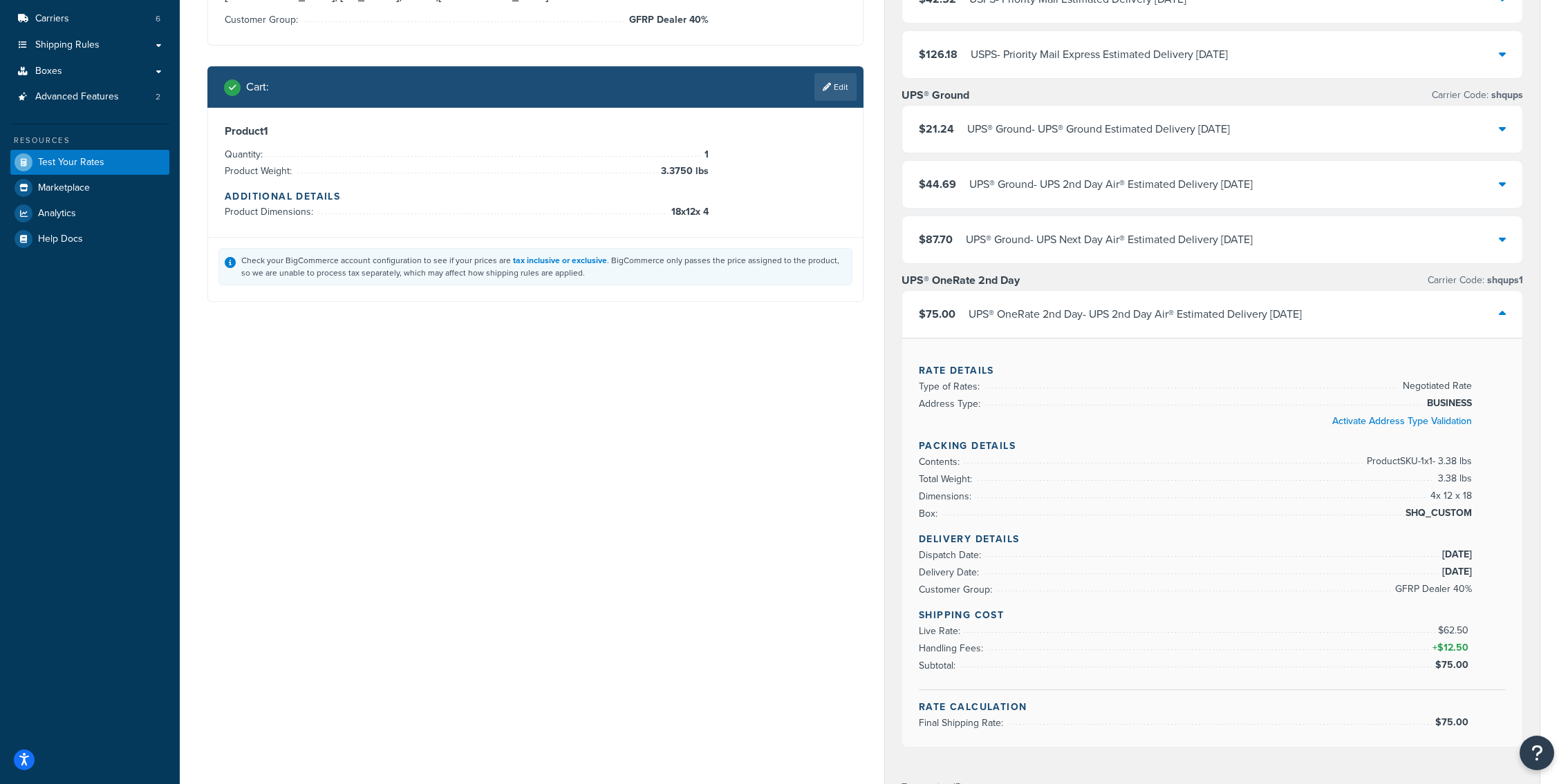
scroll to position [195, 0]
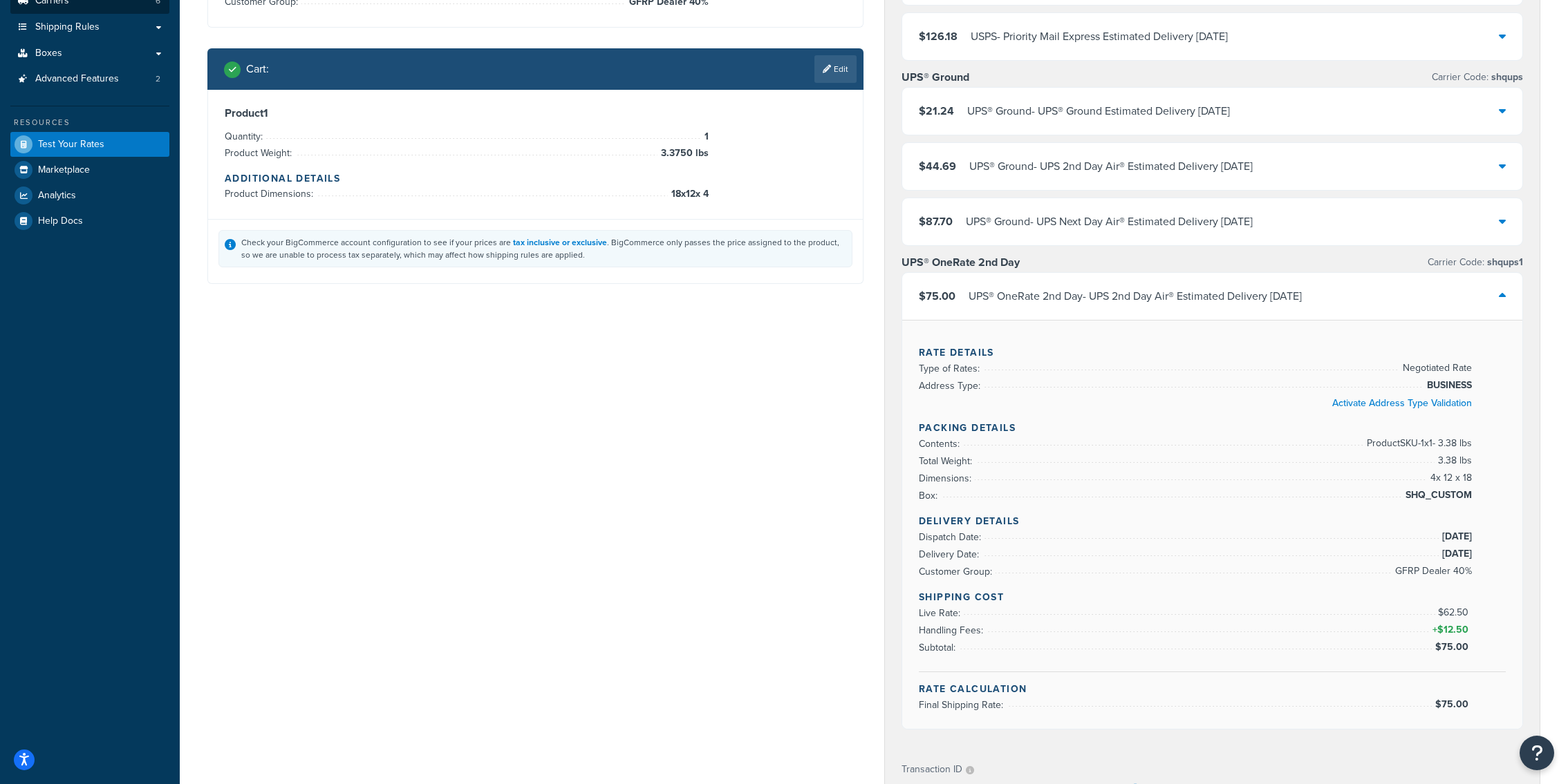
select select "ups"
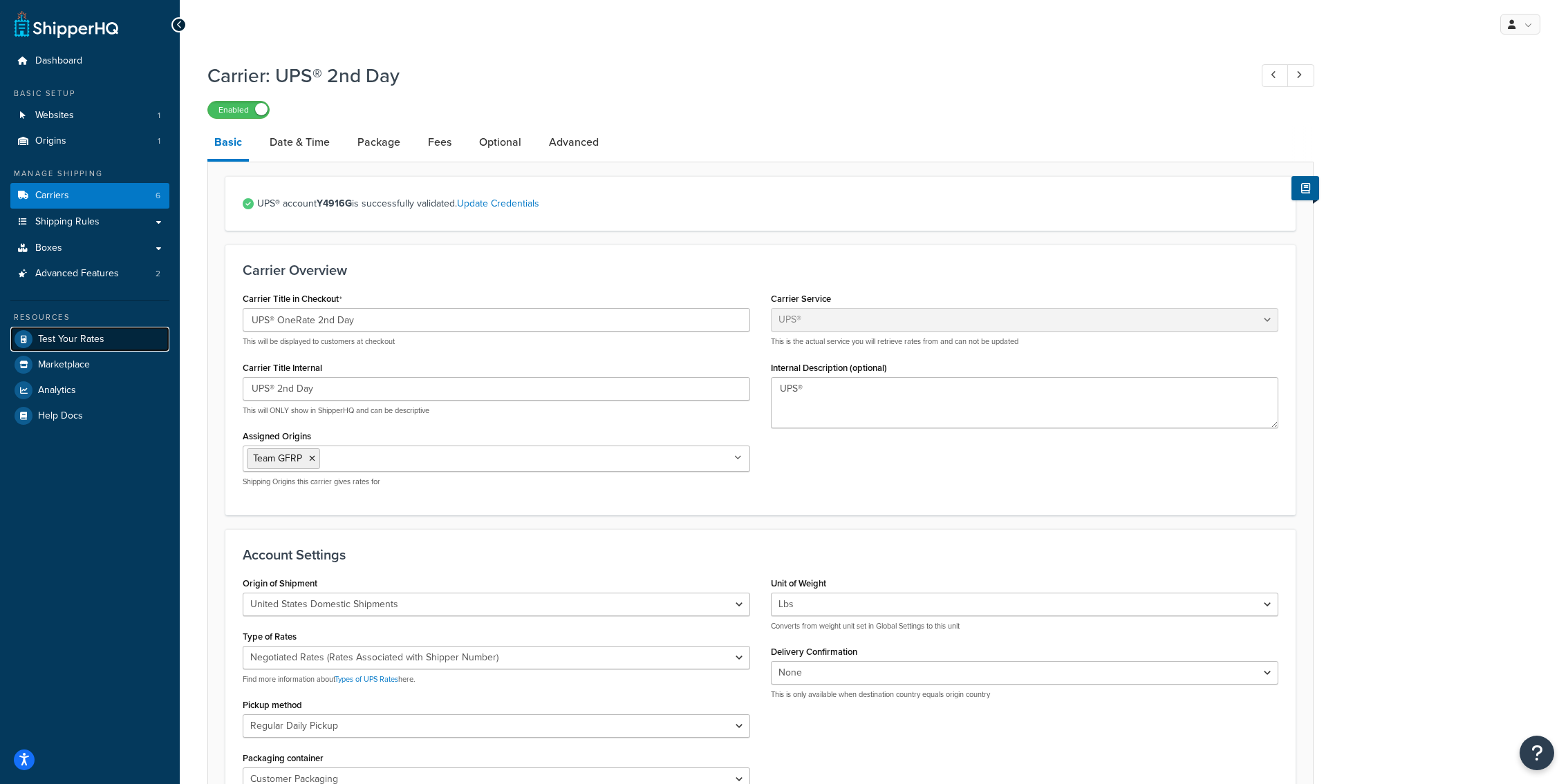
click at [116, 340] on link "Test Your Rates" at bounding box center [89, 339] width 159 height 24
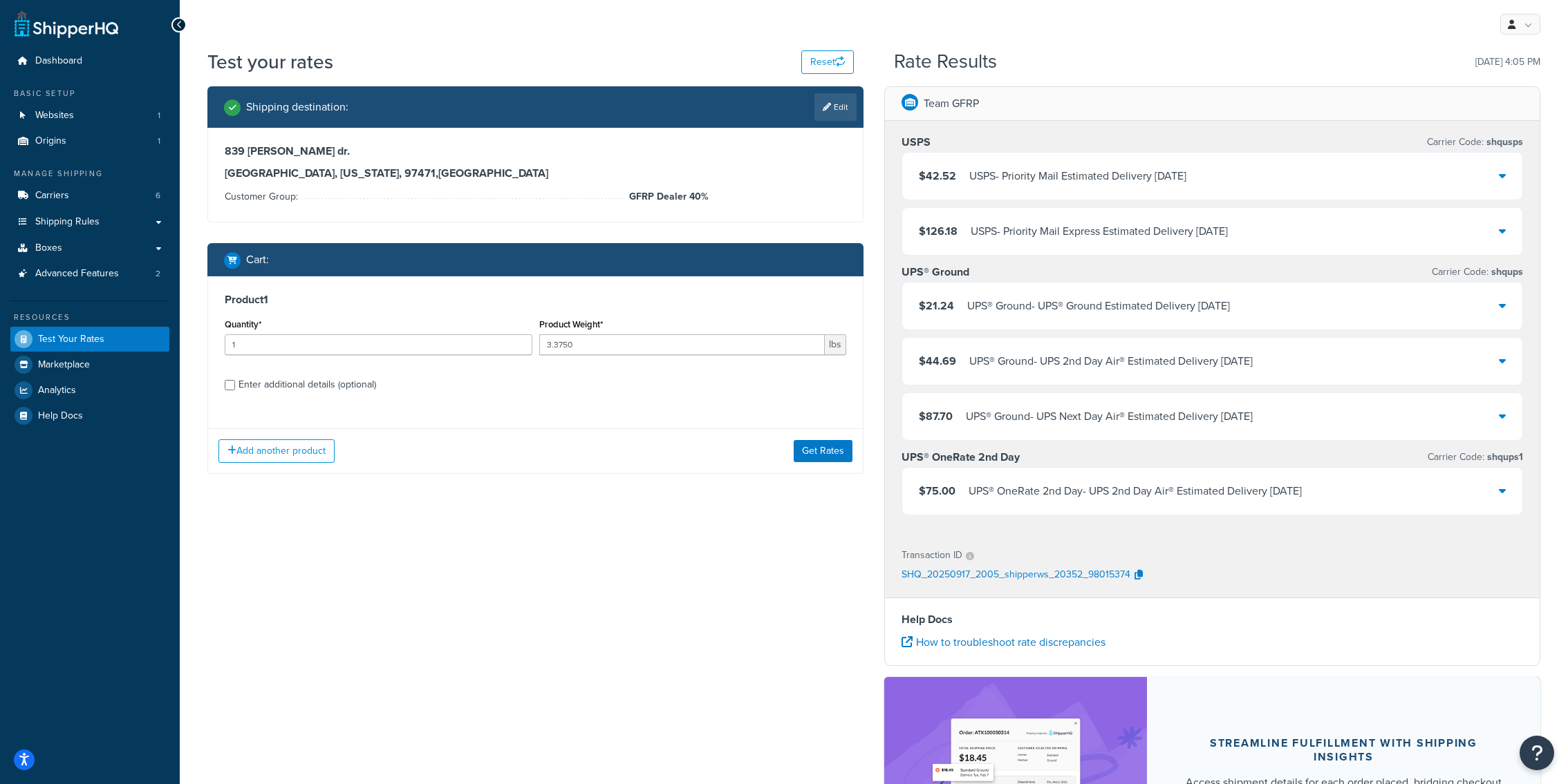
click at [845, 468] on div "Add another product Get Rates" at bounding box center [535, 451] width 655 height 45
click at [845, 459] on button "Get Rates" at bounding box center [823, 451] width 58 height 23
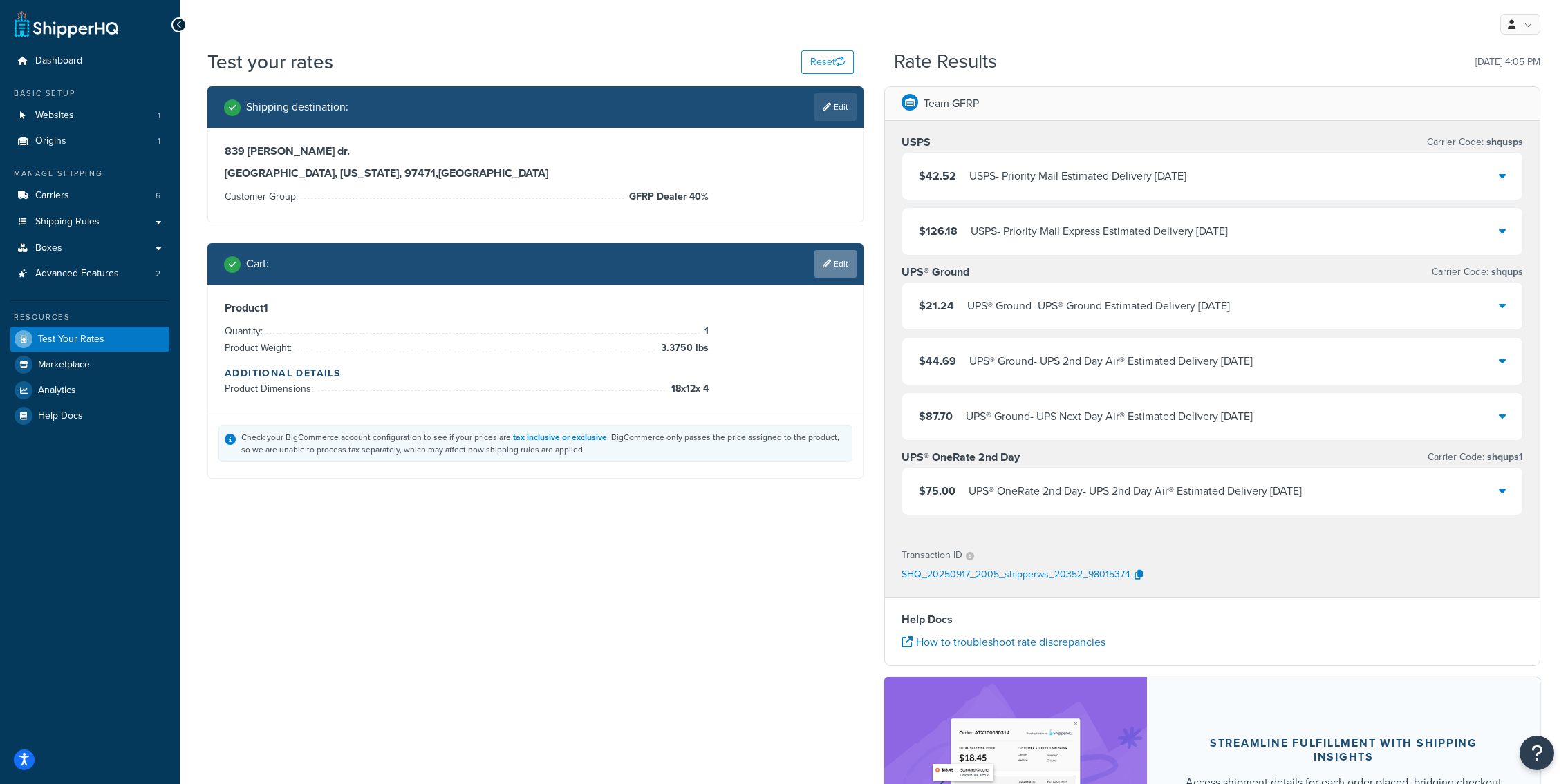
click at [818, 265] on link "Edit" at bounding box center [835, 263] width 42 height 27
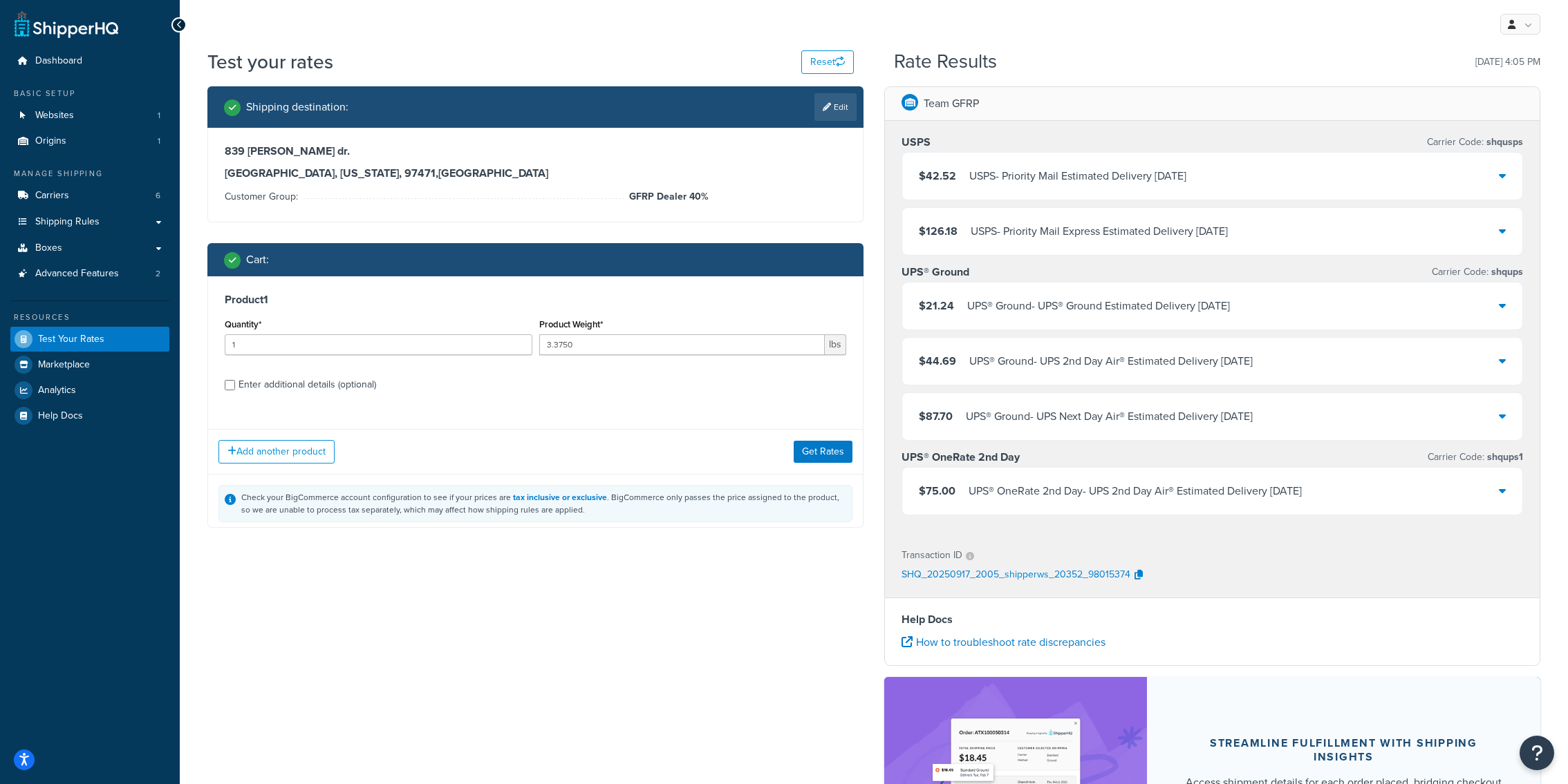
click at [261, 371] on div "Product 1 Quantity* 1 Product Weight* 3.3750 lbs Enter additional details (opti…" at bounding box center [535, 347] width 655 height 142
click at [261, 377] on div "Enter additional details (optional)" at bounding box center [308, 384] width 137 height 20
click at [235, 380] on input "Enter additional details (optional)" at bounding box center [230, 384] width 10 height 10
checkbox input "true"
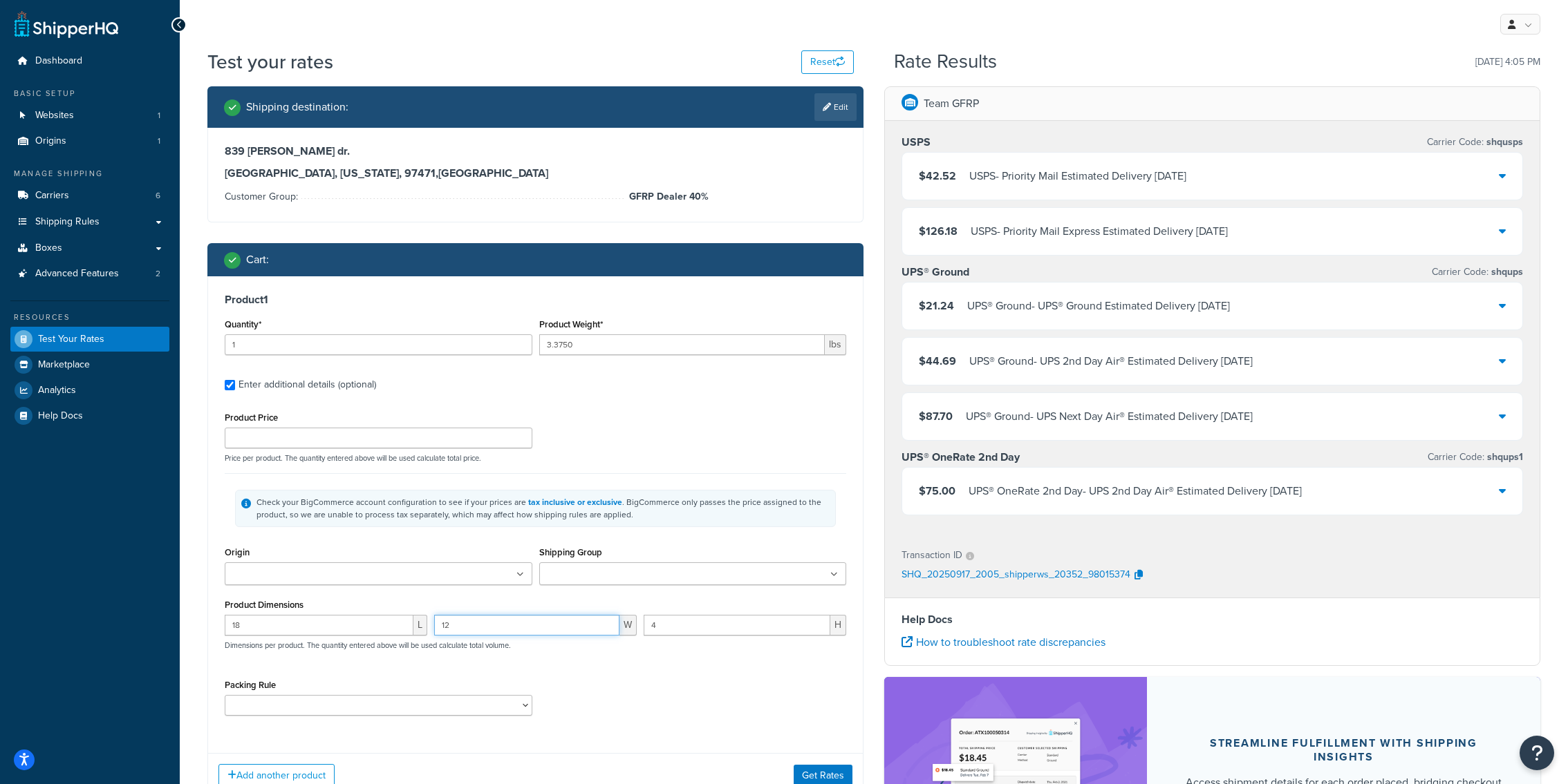
click at [506, 632] on input "12" at bounding box center [527, 625] width 185 height 21
type input "17"
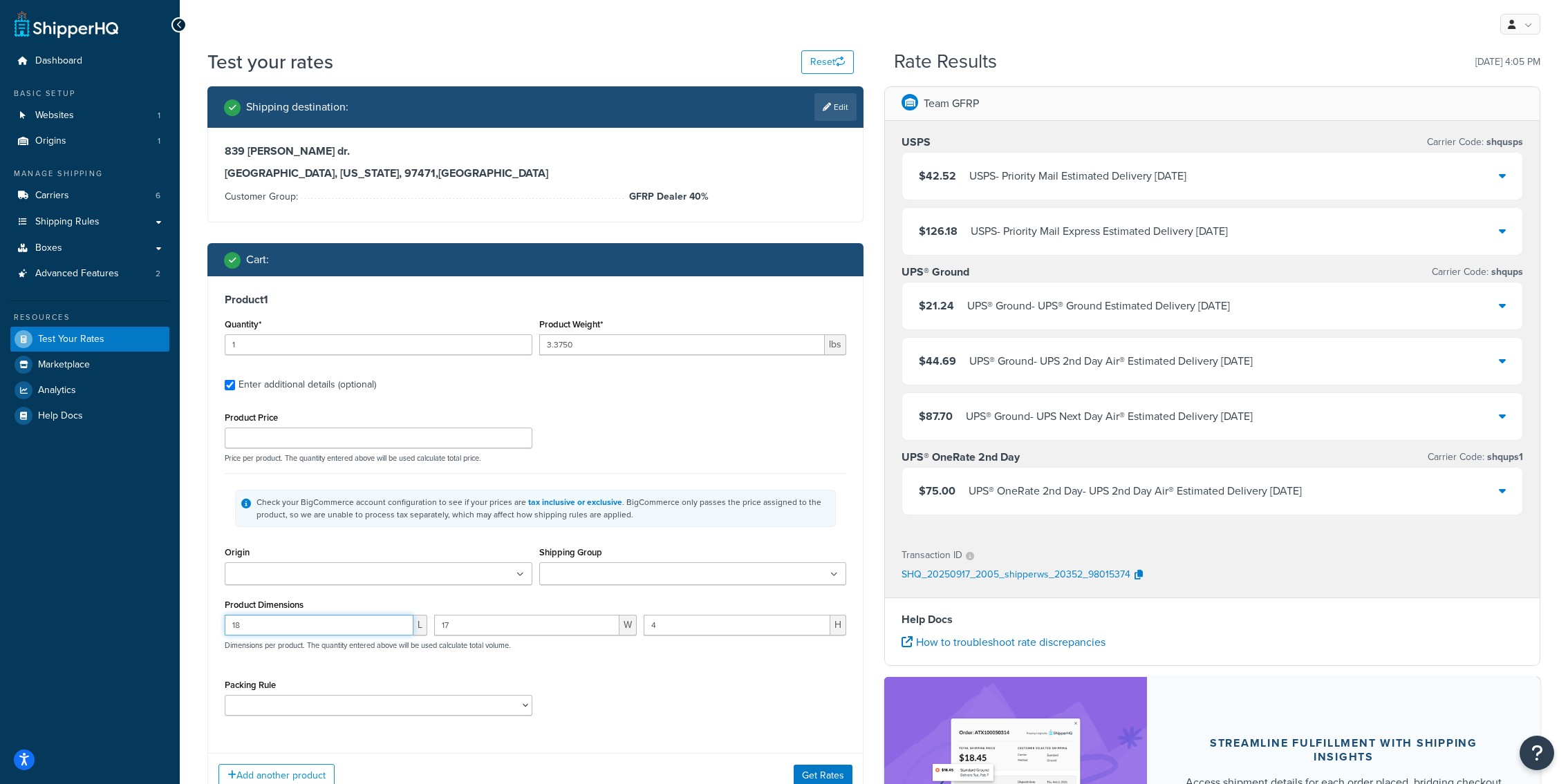
click at [361, 618] on input "18" at bounding box center [319, 625] width 189 height 21
type input "3.75"
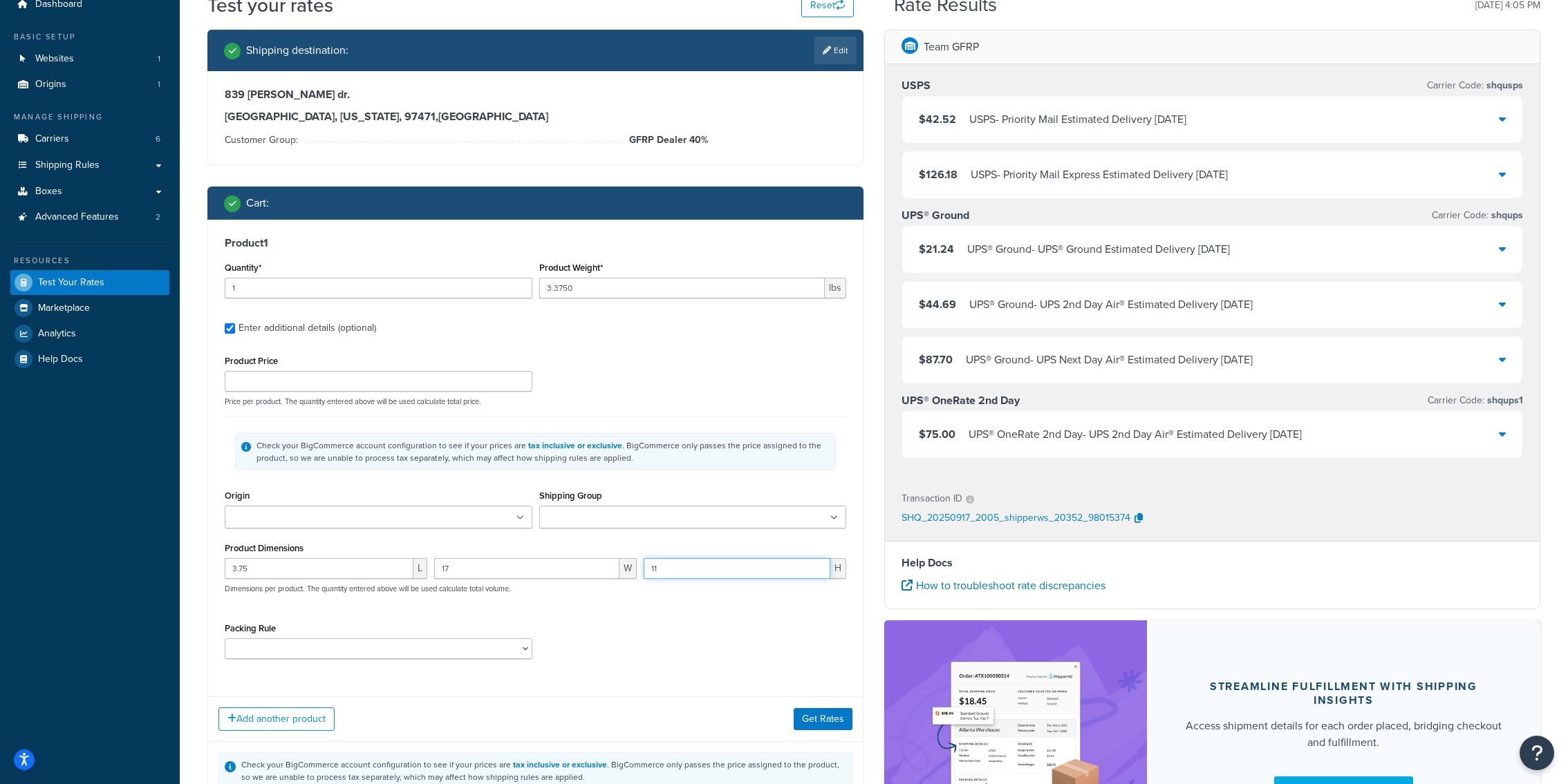
scroll to position [58, 0]
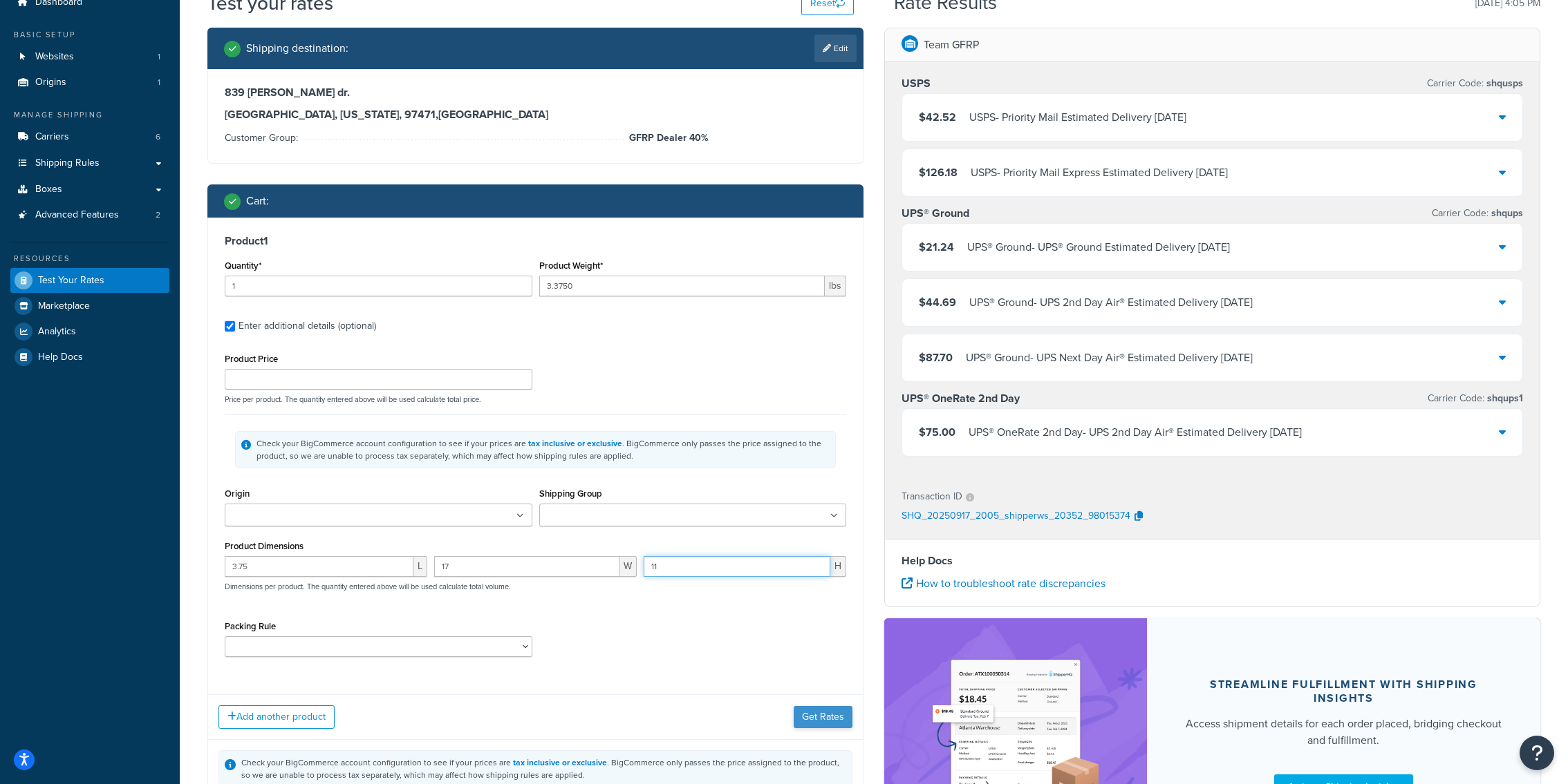
type input "11"
click at [832, 721] on button "Get Rates" at bounding box center [823, 717] width 58 height 23
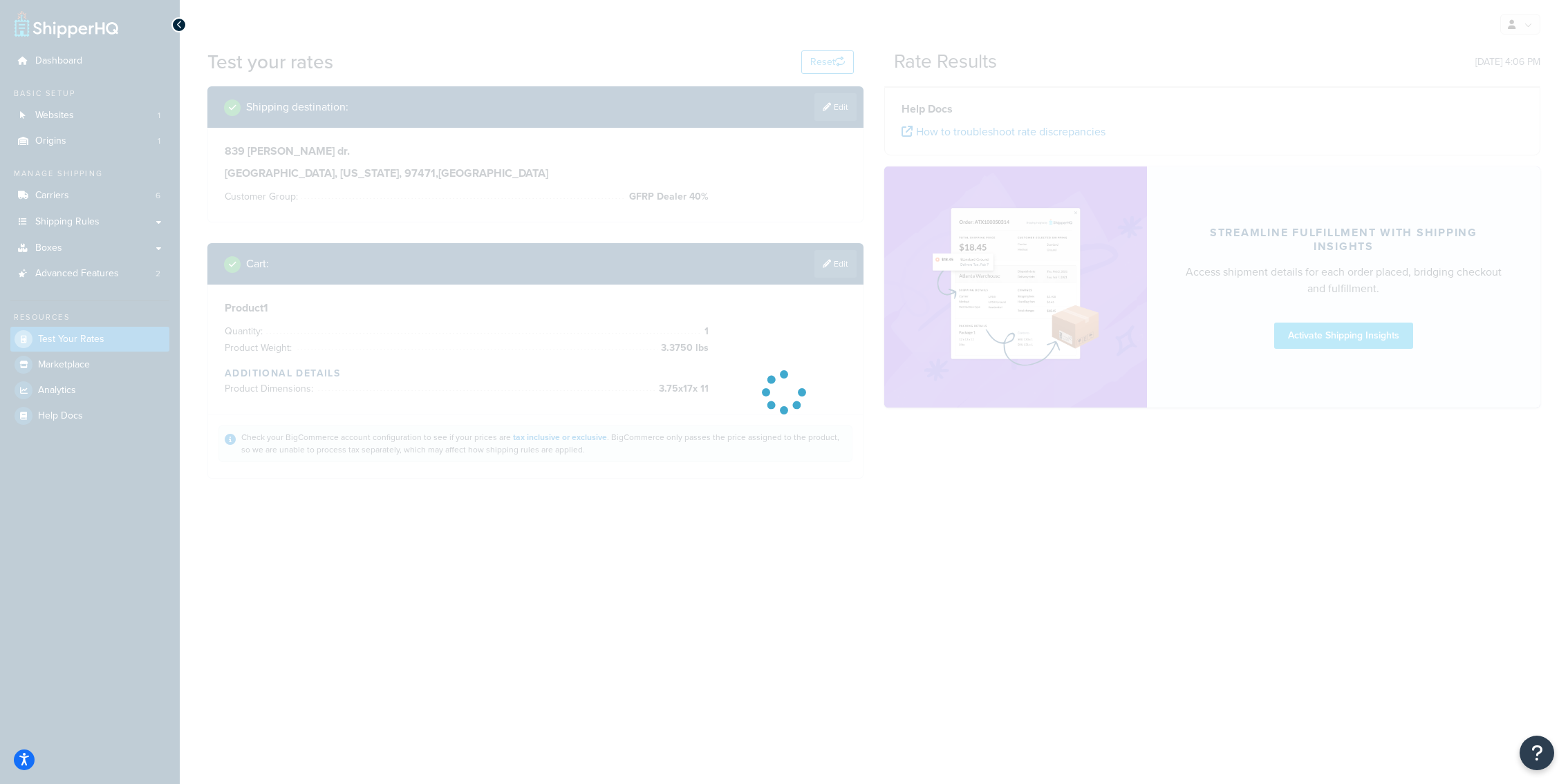
scroll to position [0, 0]
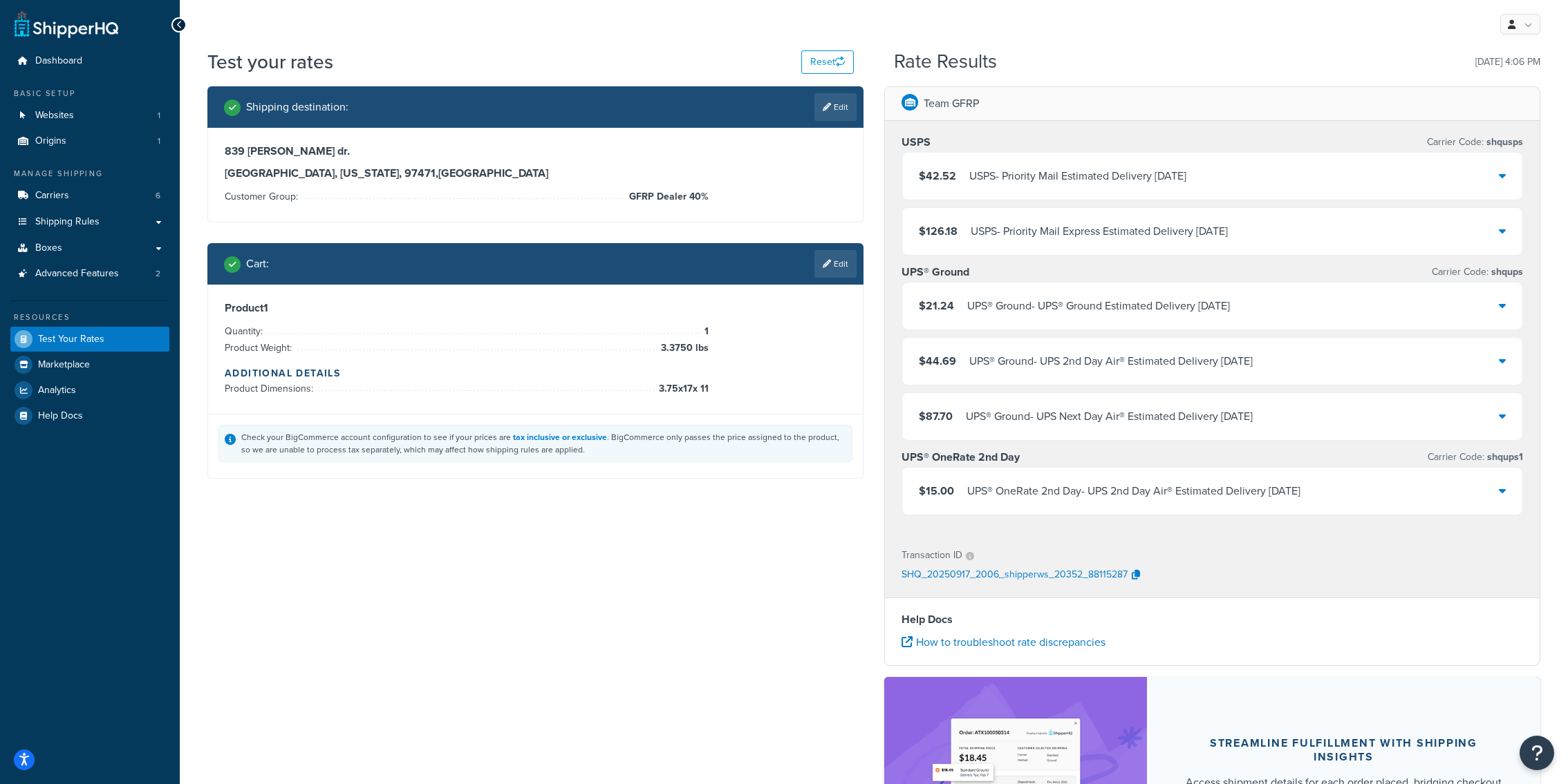
click at [998, 364] on div "UPS® Ground - UPS 2nd Day Air® Estimated Delivery Mon, Sep 22" at bounding box center [1111, 361] width 283 height 20
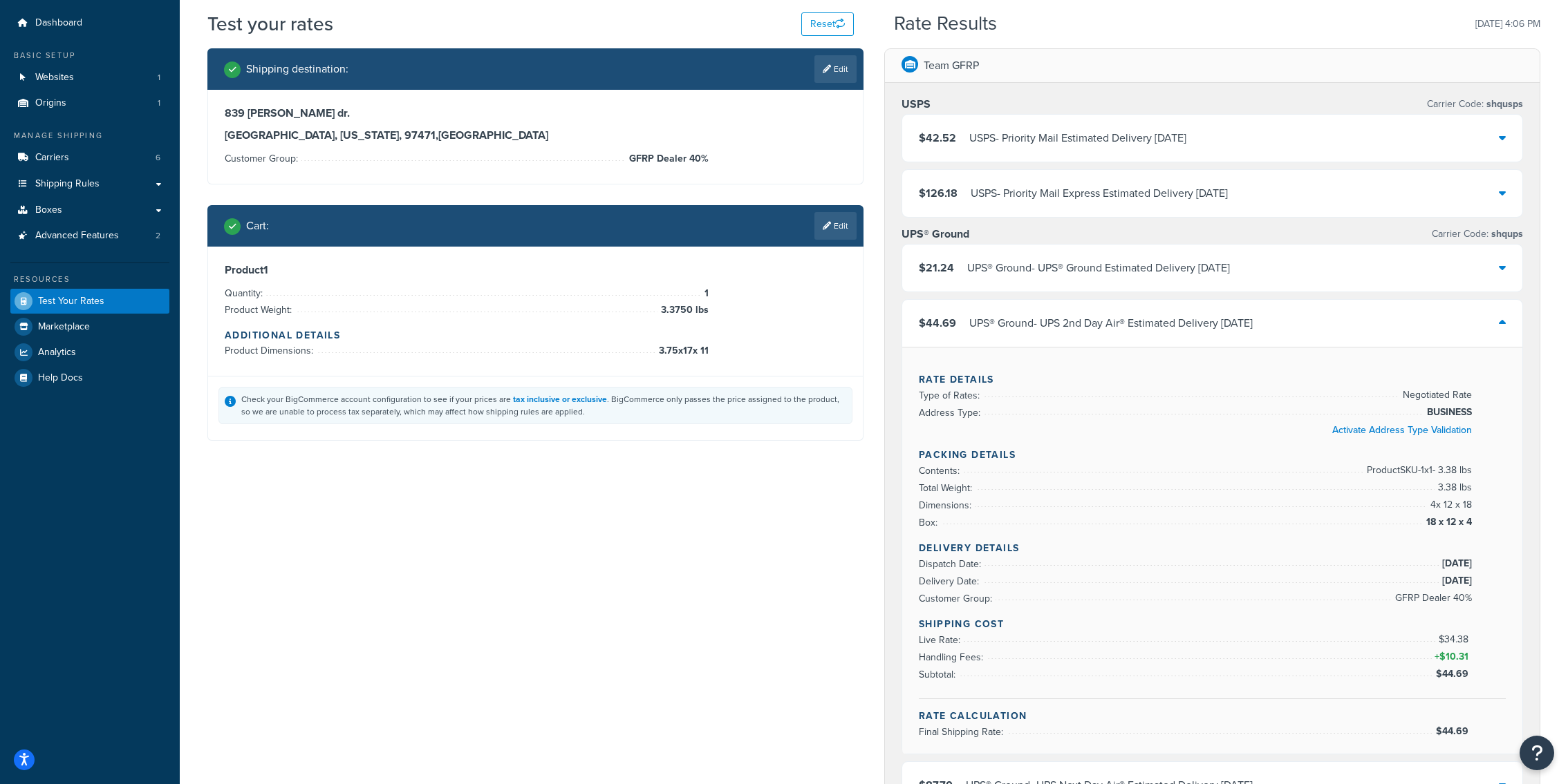
scroll to position [52, 0]
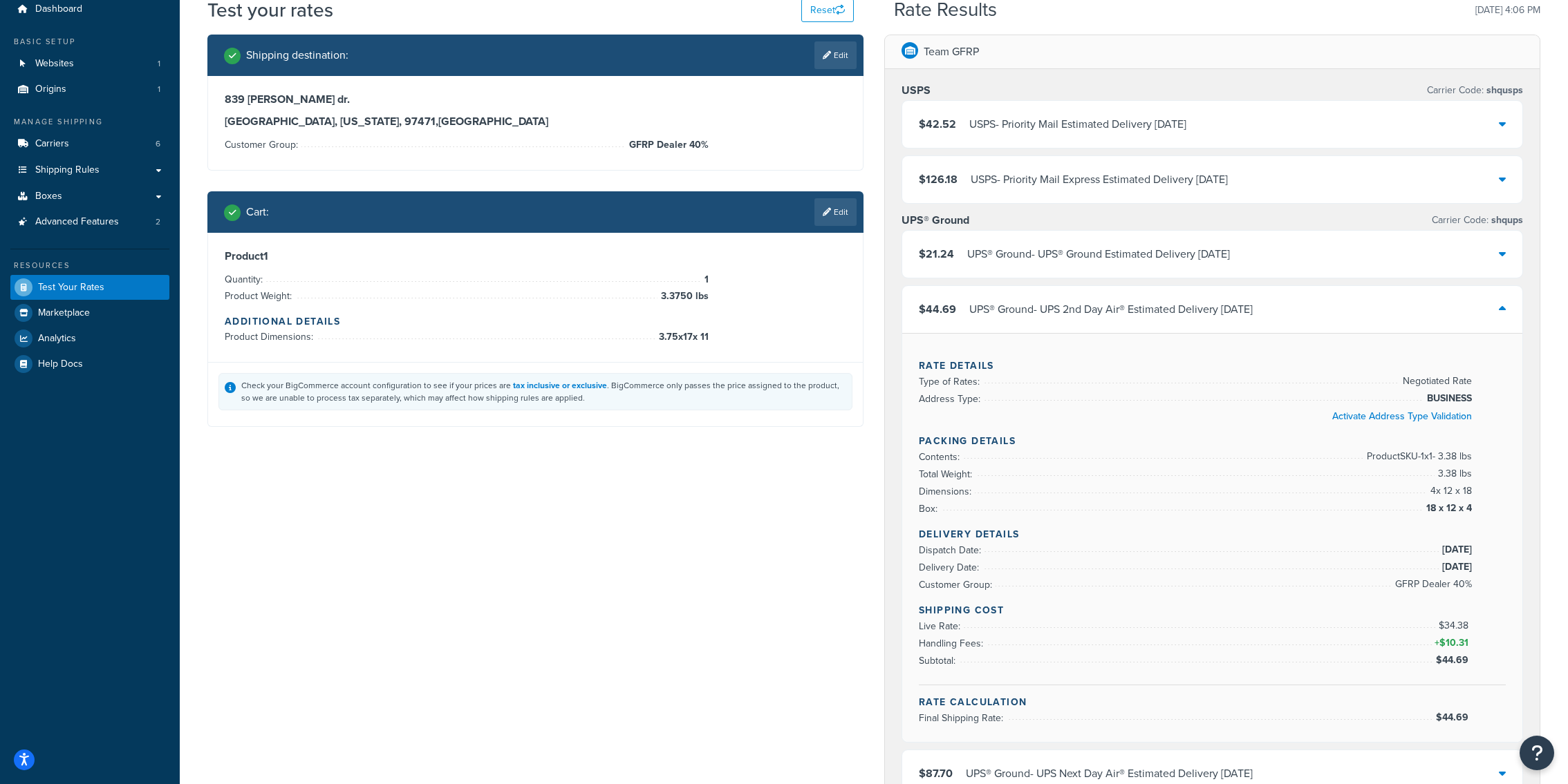
click at [972, 304] on div "UPS® Ground - UPS 2nd Day Air® Estimated Delivery Mon, Sep 22" at bounding box center [1111, 309] width 283 height 20
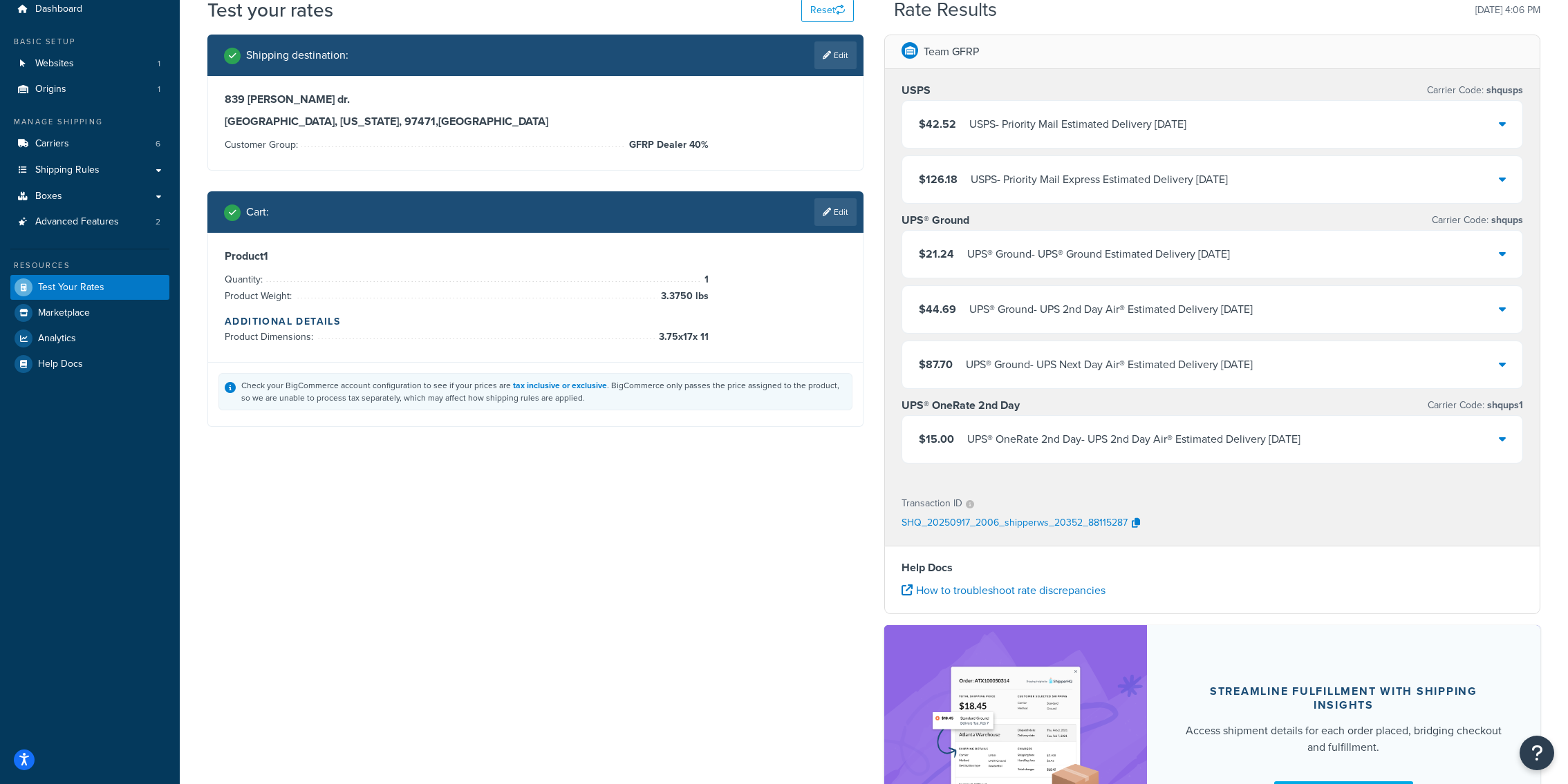
click at [1024, 437] on div "UPS® OneRate 2nd Day - UPS 2nd Day Air® Estimated Delivery Mon, Sep 22" at bounding box center [1133, 439] width 333 height 20
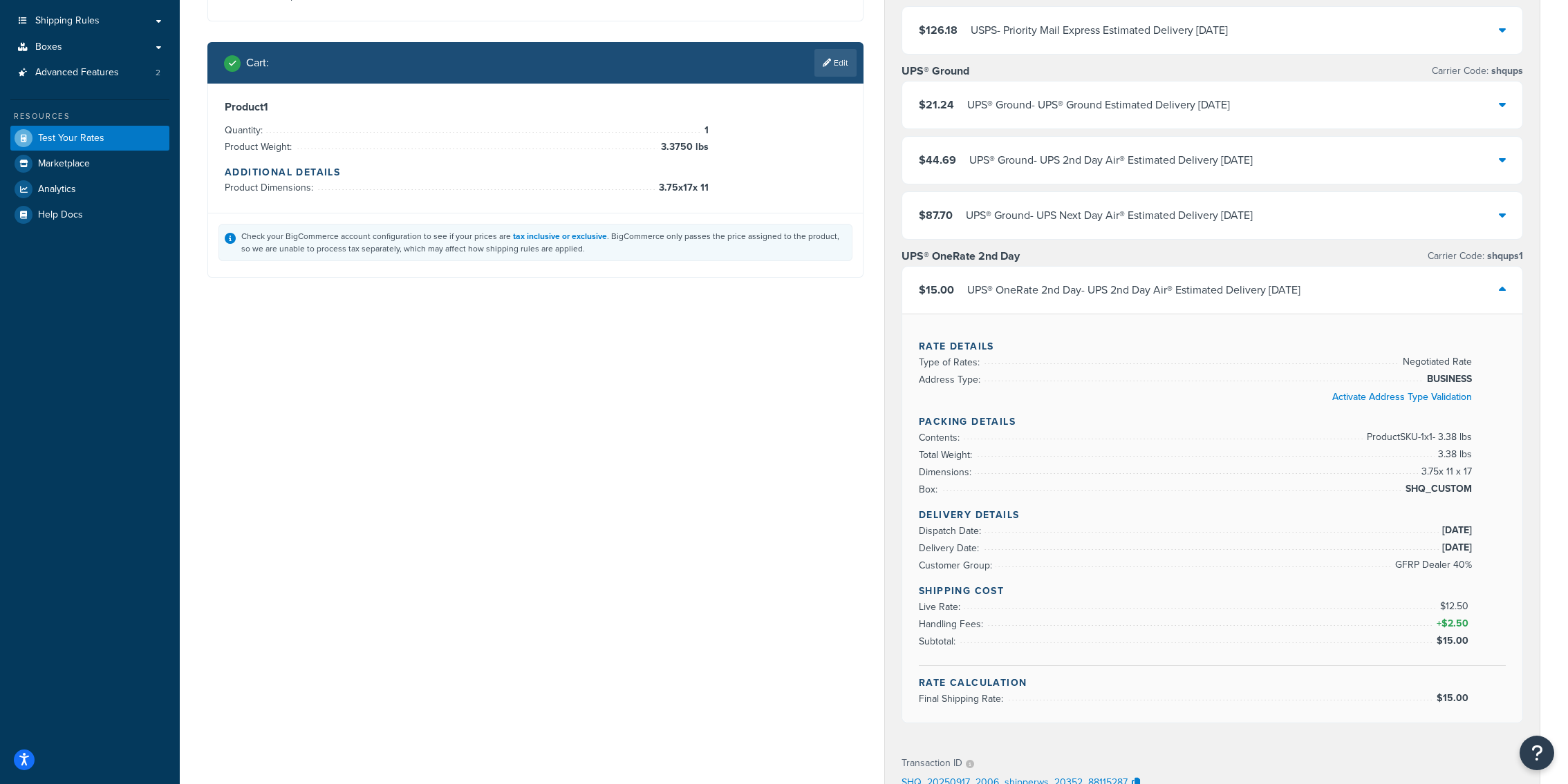
scroll to position [203, 0]
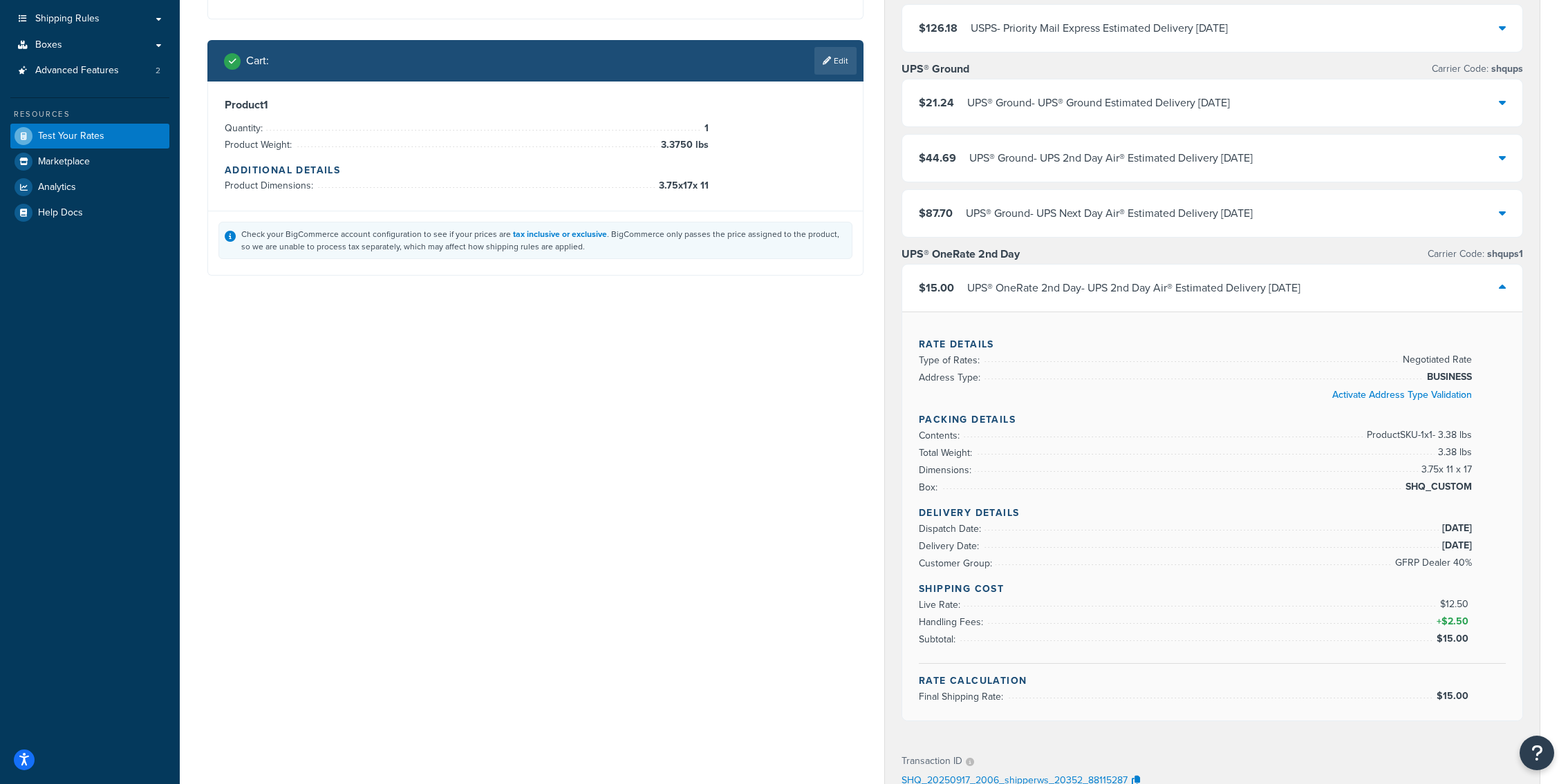
click at [568, 727] on div "Shipping destination : Edit 839 Callahan dr. Roseburg, Oregon, 97471 , United S…" at bounding box center [873, 510] width 1354 height 1255
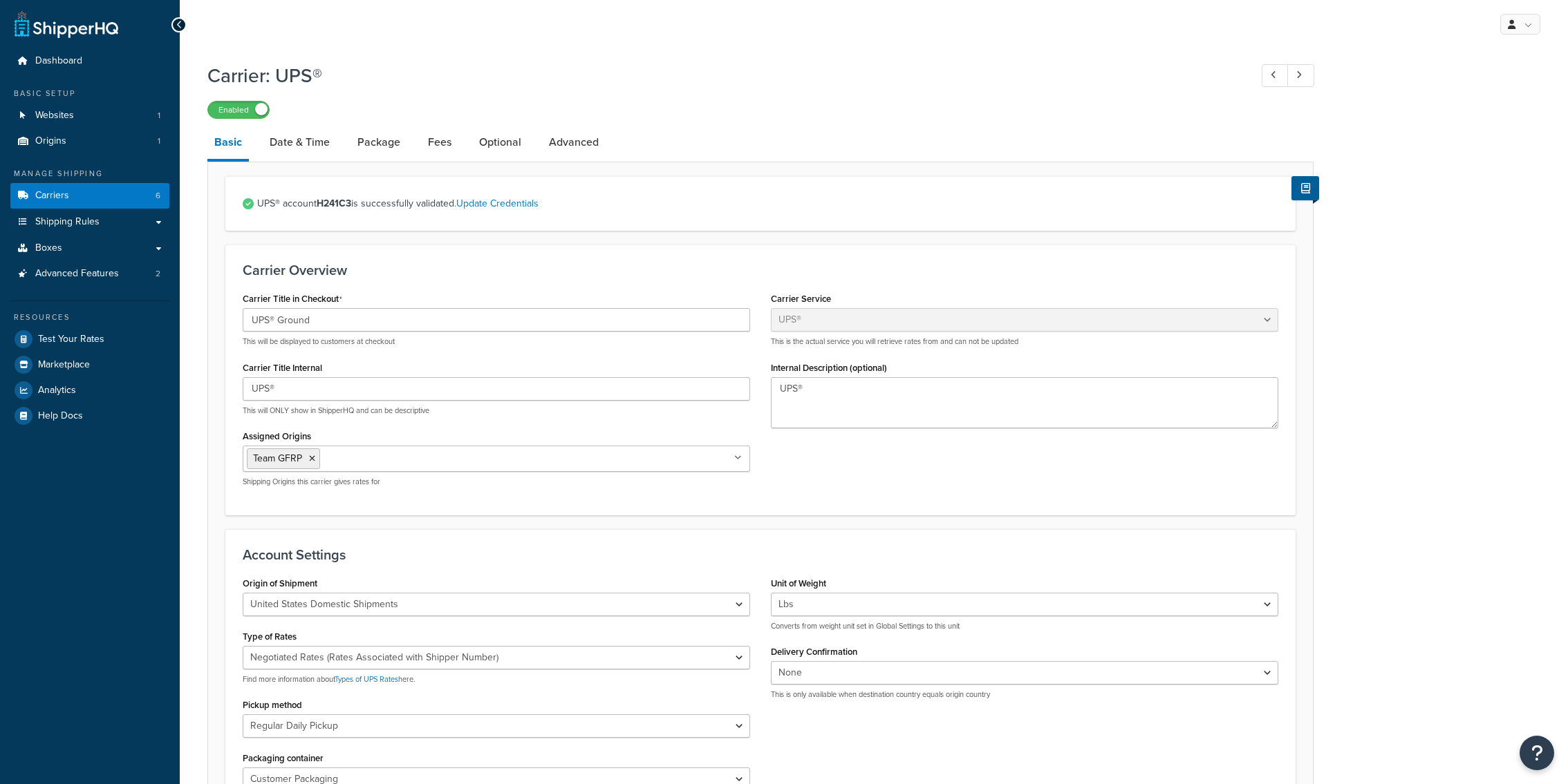
select select "ups"
click at [336, 211] on strong "H241C3" at bounding box center [334, 203] width 35 height 14
copy span "UPS® account H241C3"
click at [149, 201] on link "Carriers 6" at bounding box center [89, 196] width 159 height 25
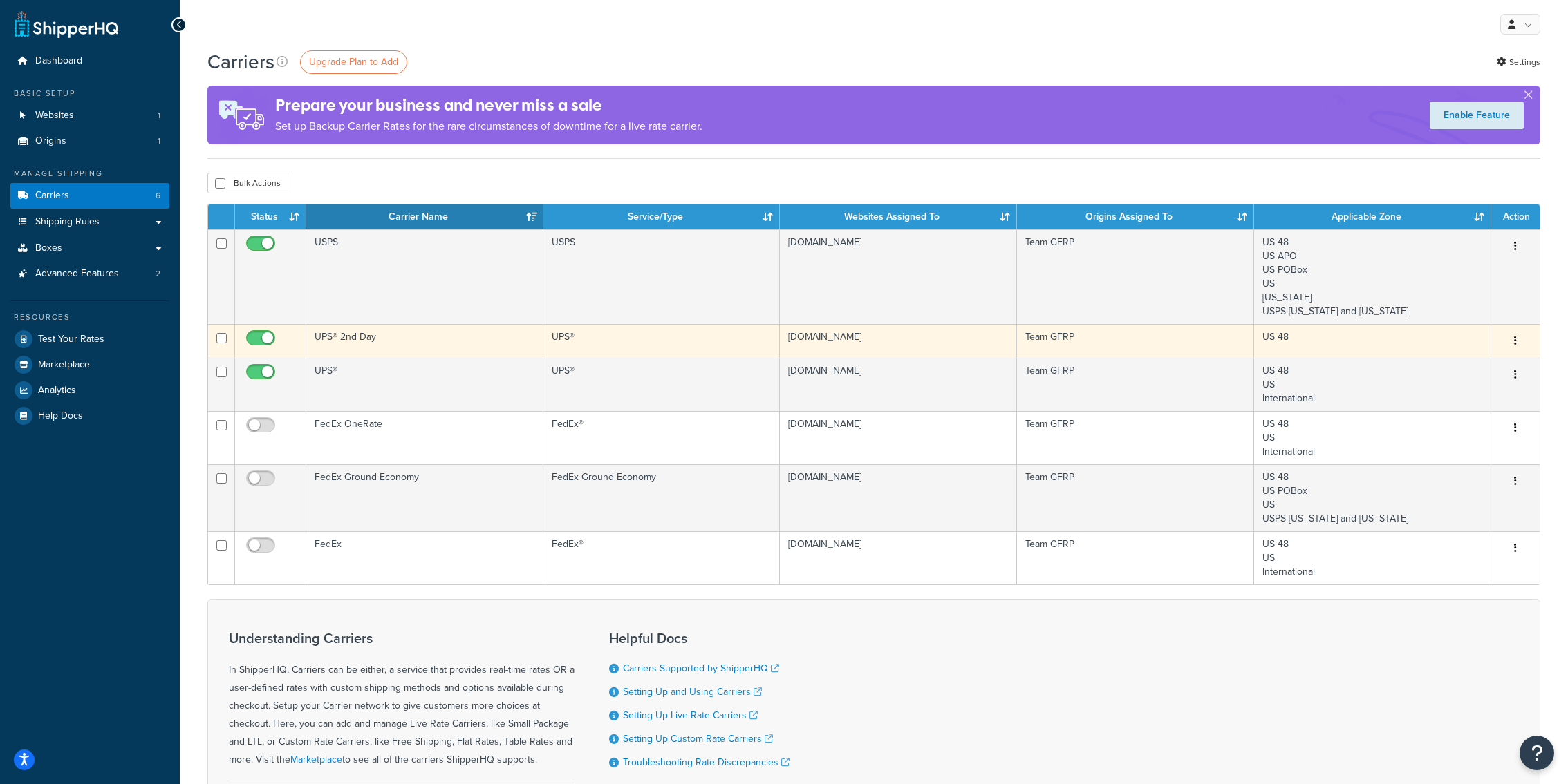
click at [383, 346] on td "UPS® 2nd Day" at bounding box center [425, 341] width 237 height 34
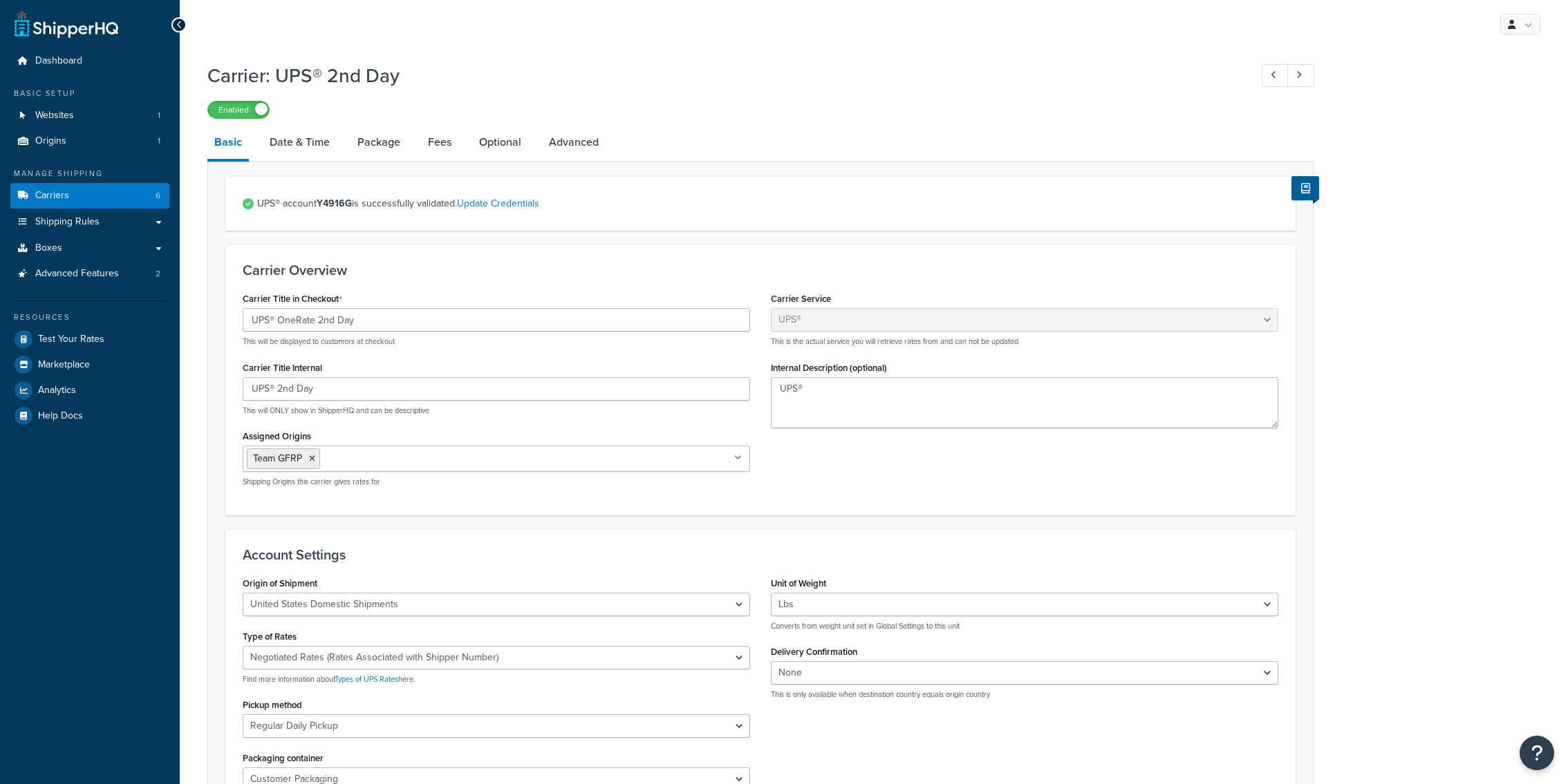
select select "ups"
click at [337, 205] on strong "Y4916G" at bounding box center [334, 203] width 35 height 14
copy span "UPS® account Y4916G"
click at [133, 201] on link "Carriers 6" at bounding box center [89, 196] width 159 height 25
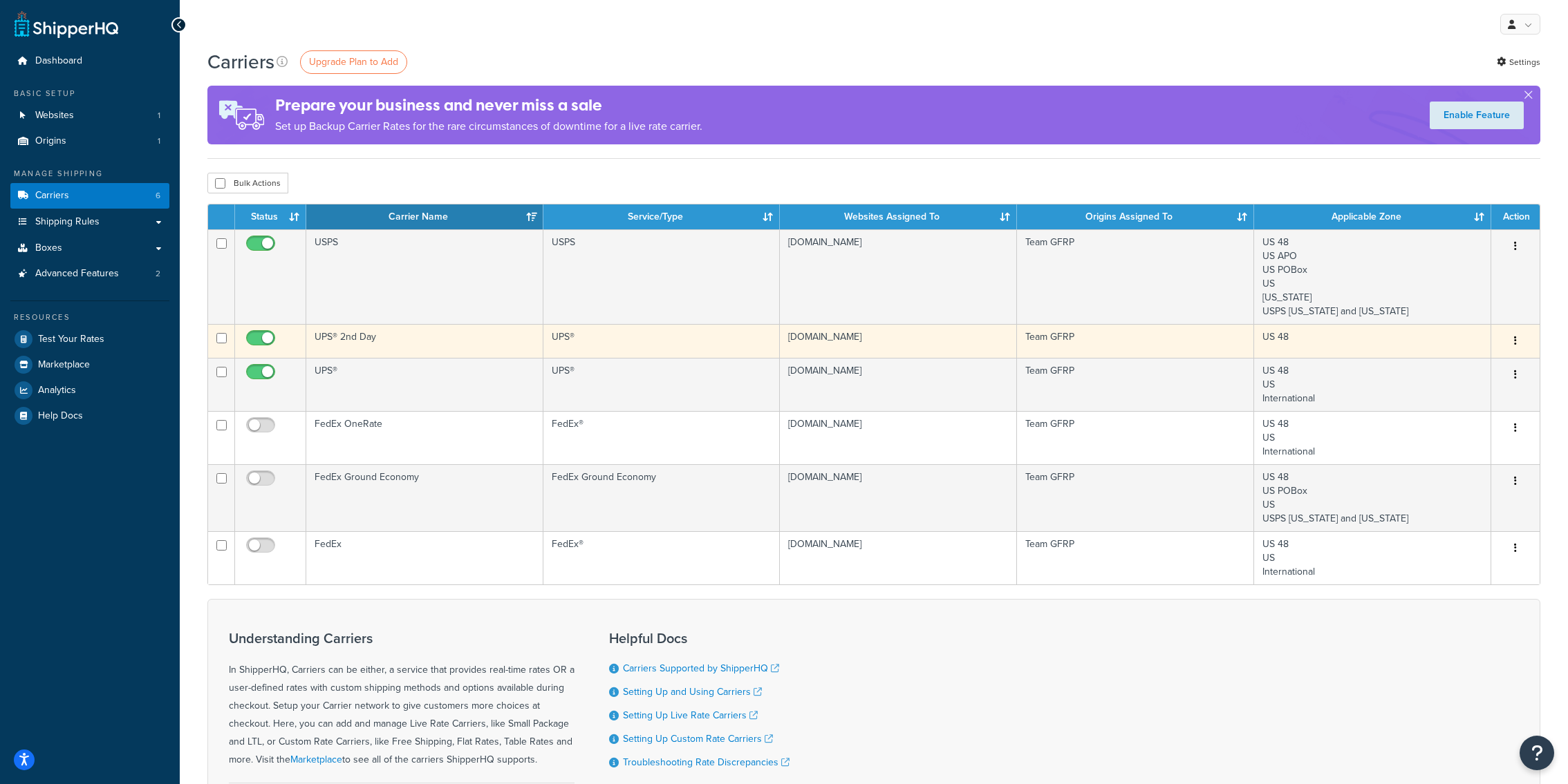
click at [497, 346] on td "UPS® 2nd Day" at bounding box center [425, 341] width 237 height 34
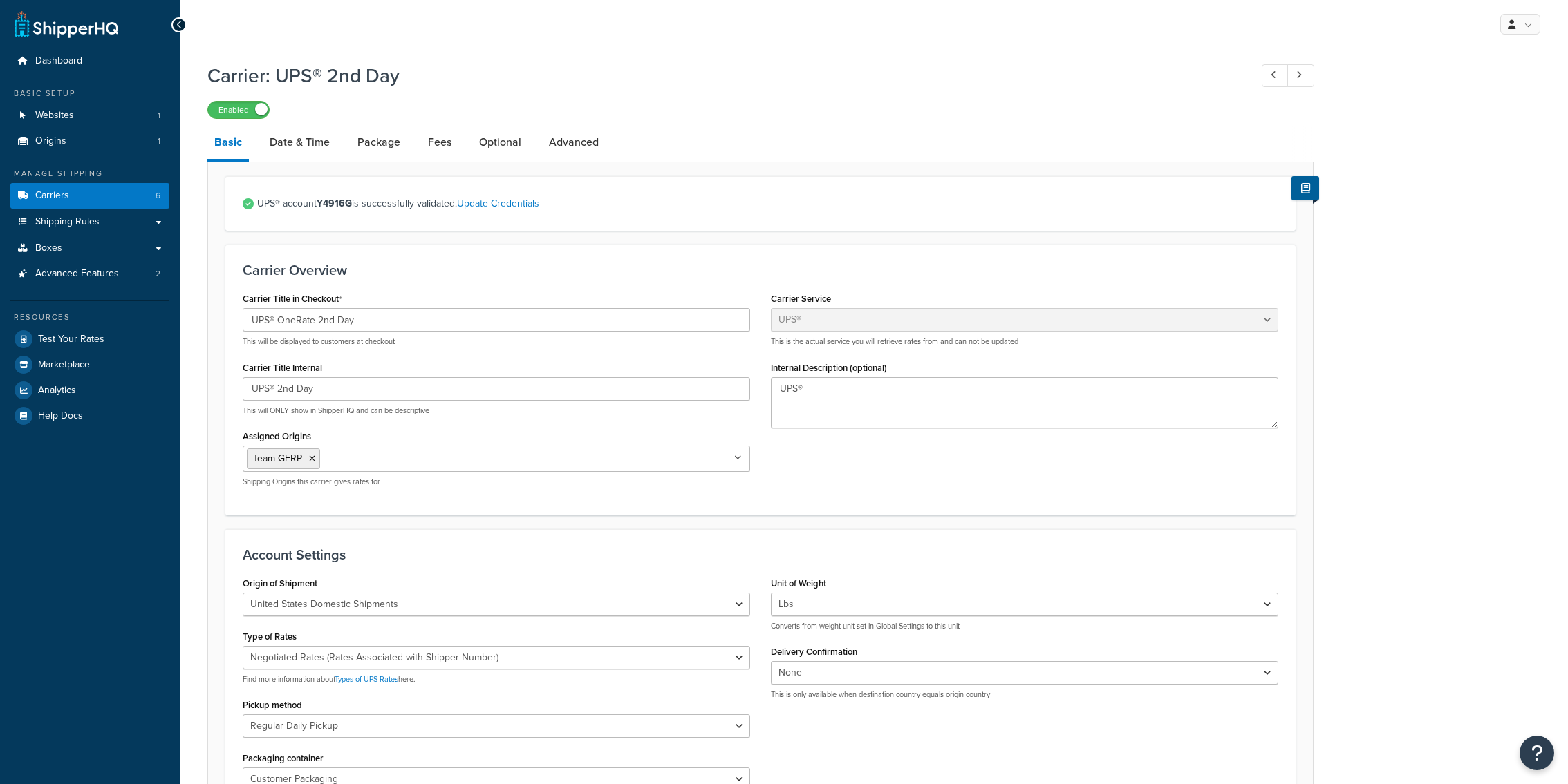
select select "ups"
click at [377, 324] on input "UPS® OneRate 2nd Day" at bounding box center [497, 320] width 508 height 24
click at [341, 199] on strong "Y4916G" at bounding box center [334, 203] width 35 height 14
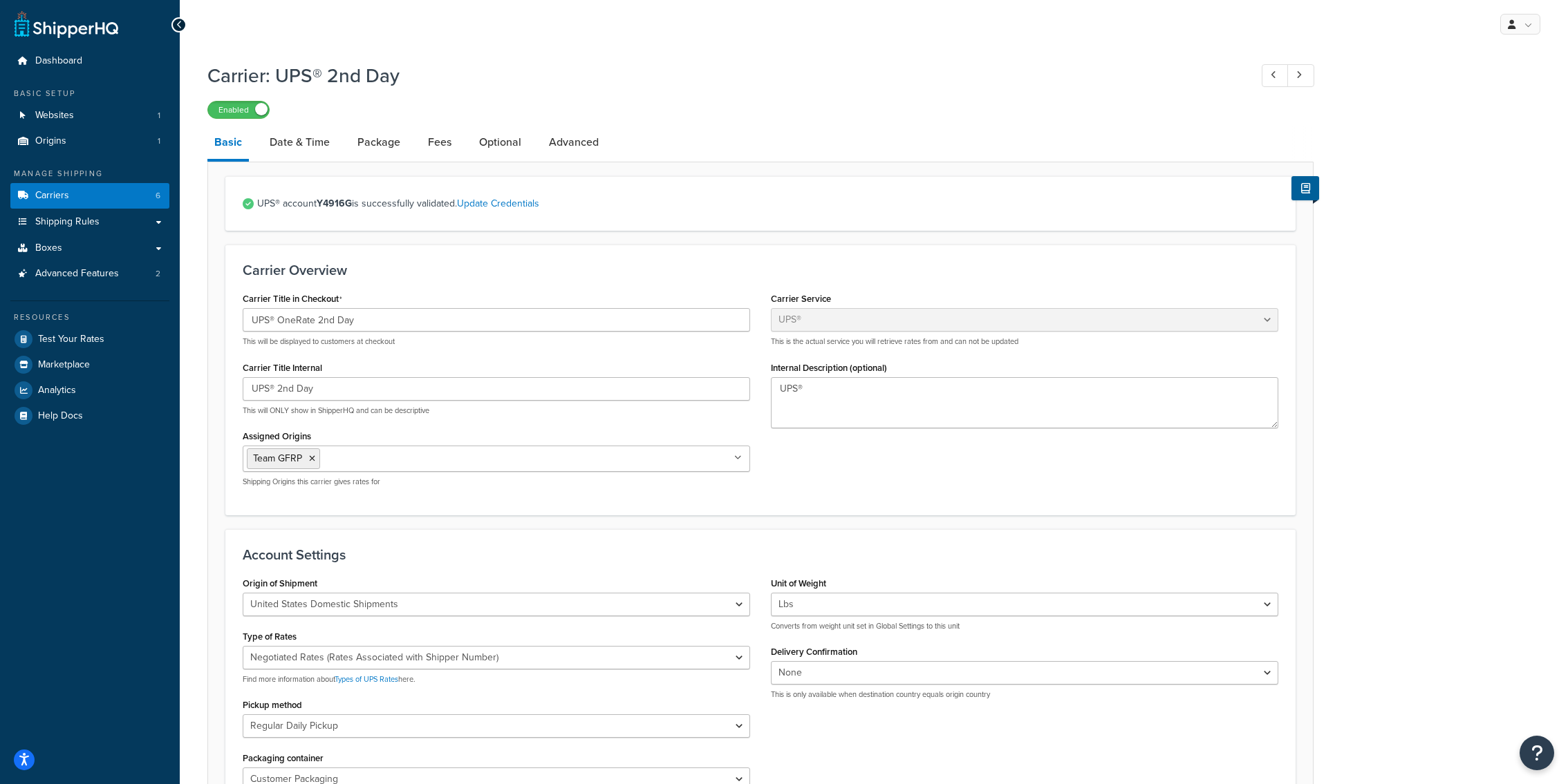
click at [341, 199] on strong "Y4916G" at bounding box center [334, 203] width 35 height 14
copy span "UPS® account Y4916G"
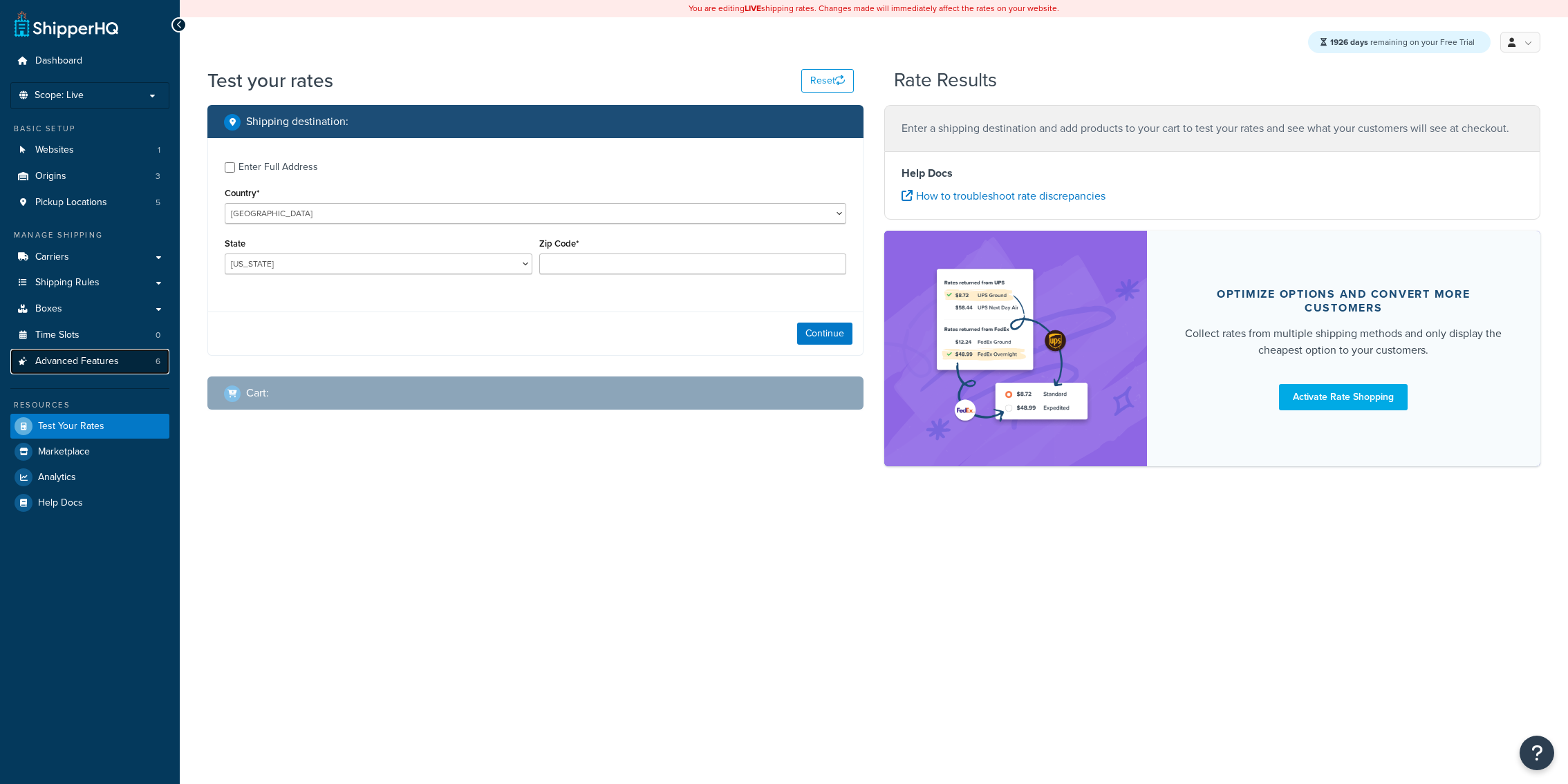
click at [114, 367] on span "Advanced Features" at bounding box center [76, 362] width 84 height 11
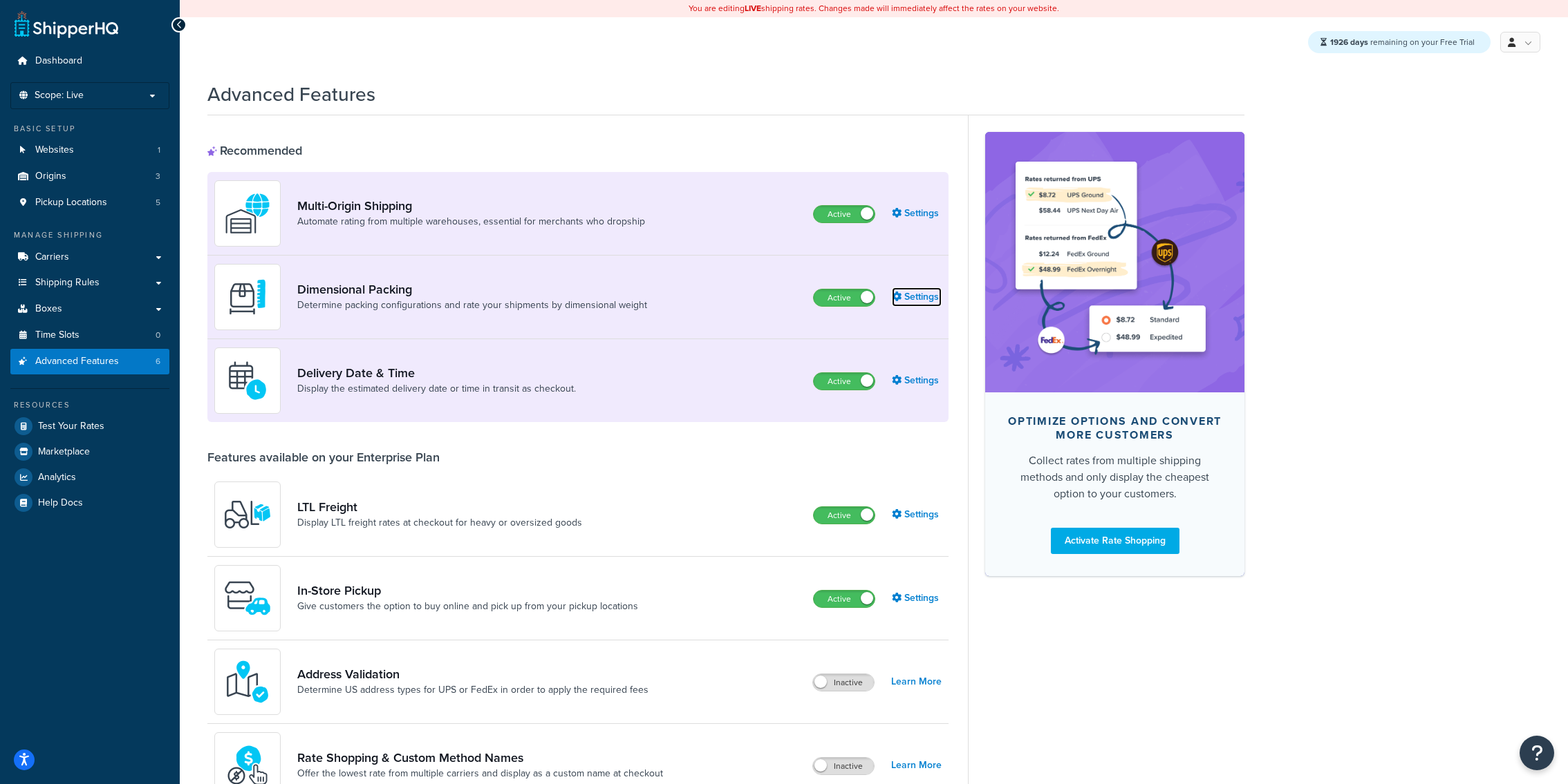
click at [930, 304] on link "Settings" at bounding box center [916, 297] width 50 height 20
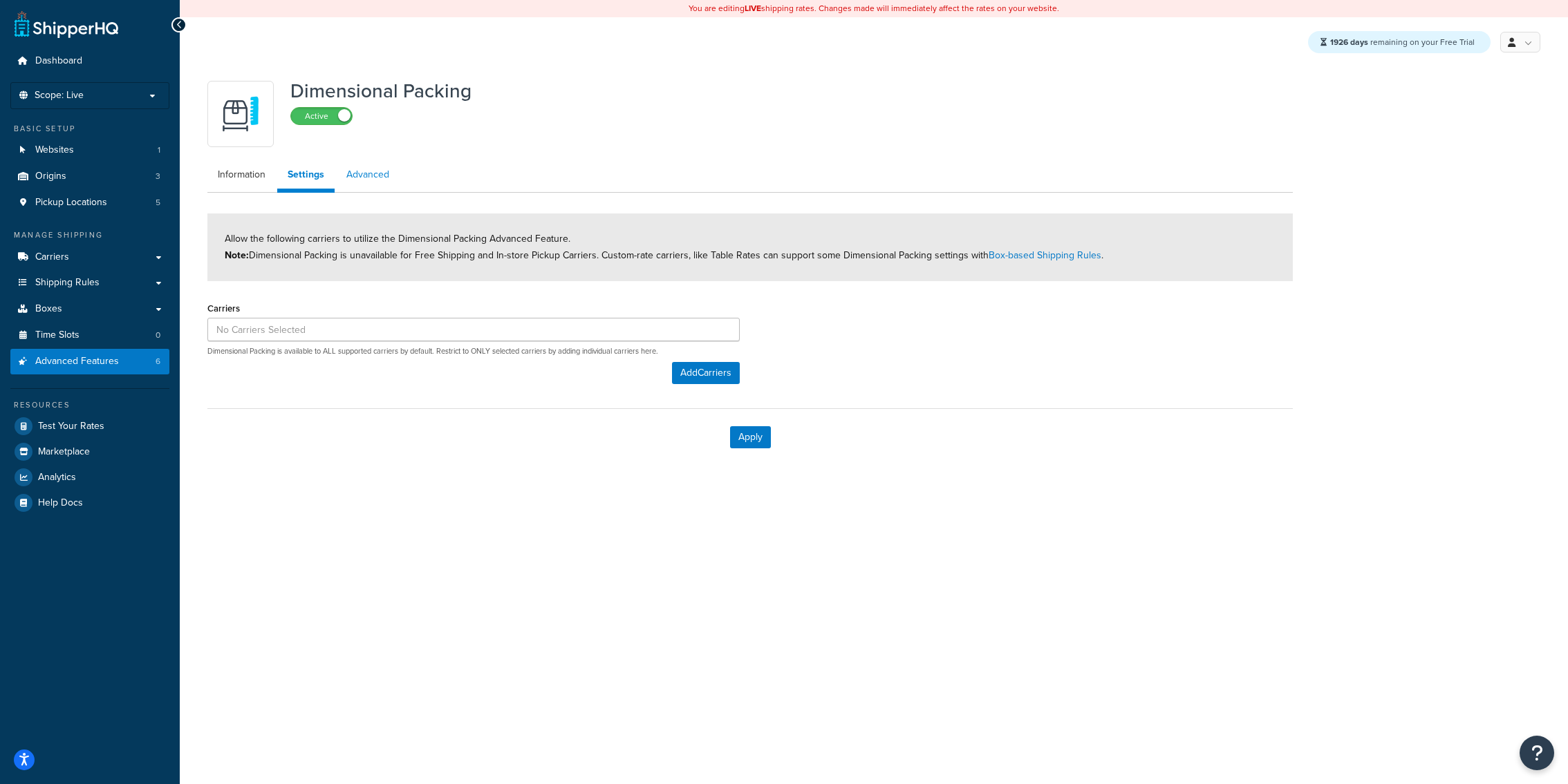
click at [372, 171] on link "Advanced" at bounding box center [368, 174] width 64 height 27
select select "false"
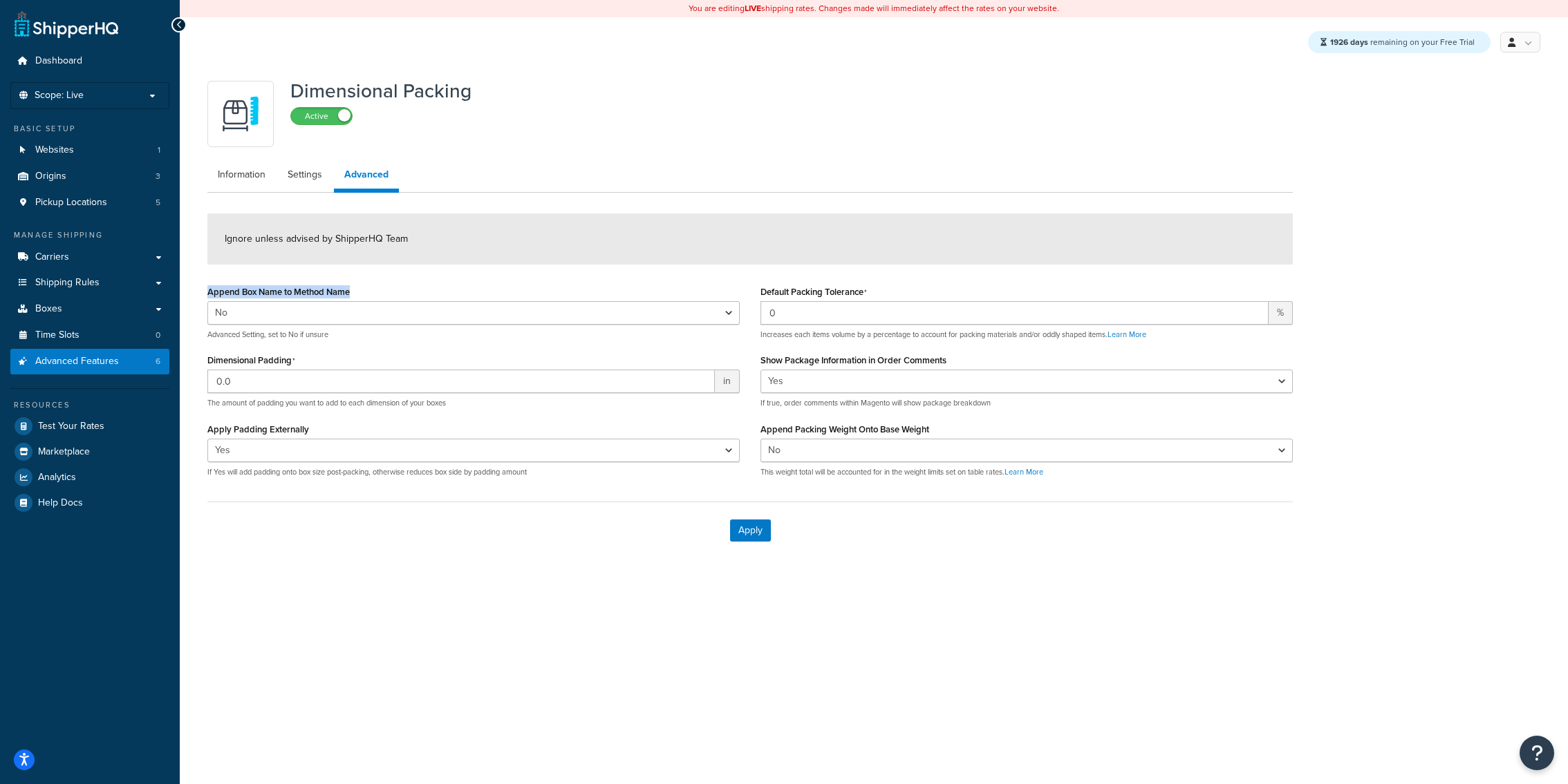
drag, startPoint x: 324, startPoint y: 364, endPoint x: 197, endPoint y: 358, distance: 127.1
click at [197, 358] on div "Dimensional Packing Active Information Settings Advanced Ignore unless advised …" at bounding box center [874, 330] width 1388 height 526
copy div "Append Box Name to Method Name"
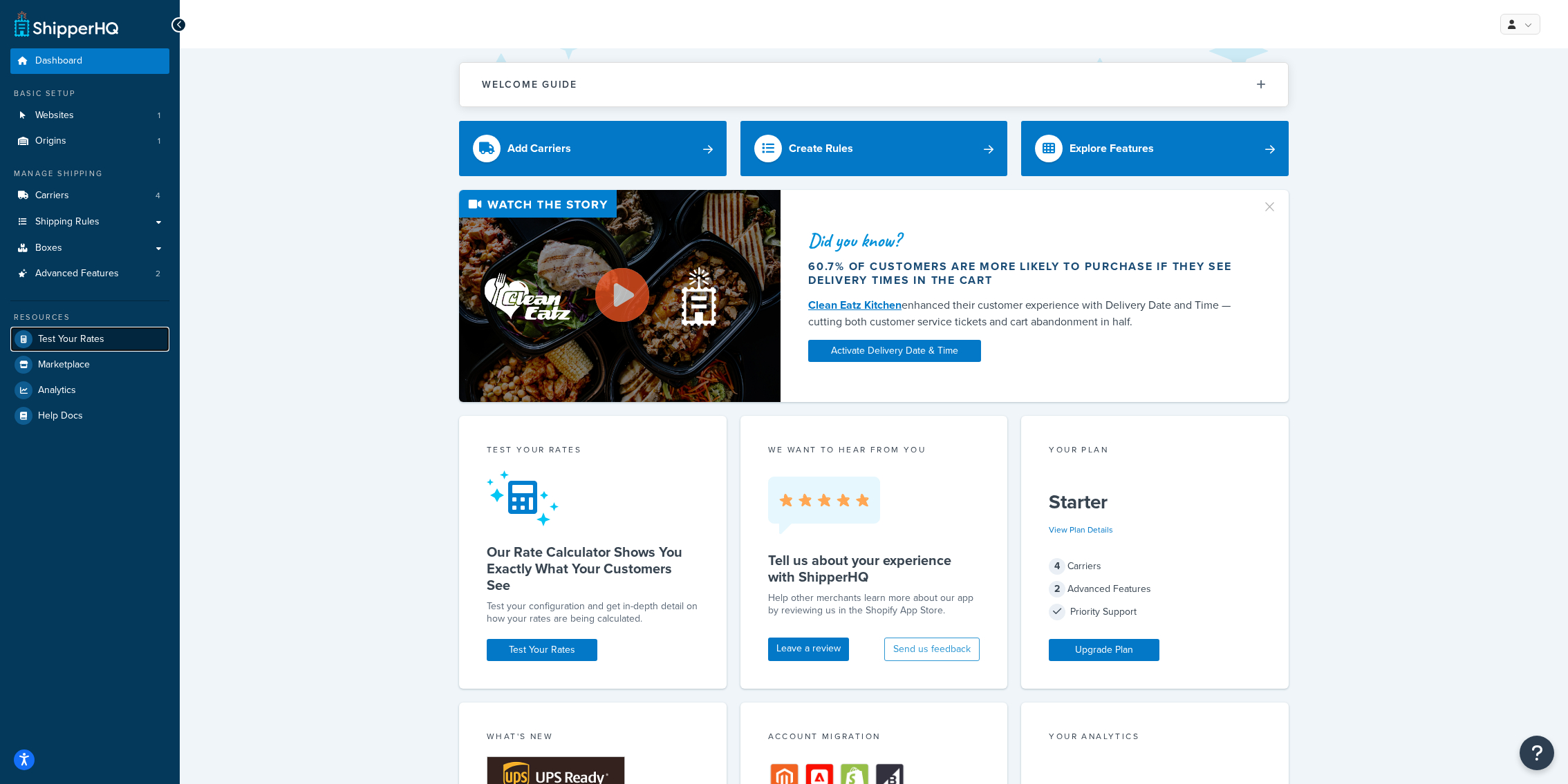
click at [130, 332] on link "Test Your Rates" at bounding box center [89, 339] width 159 height 24
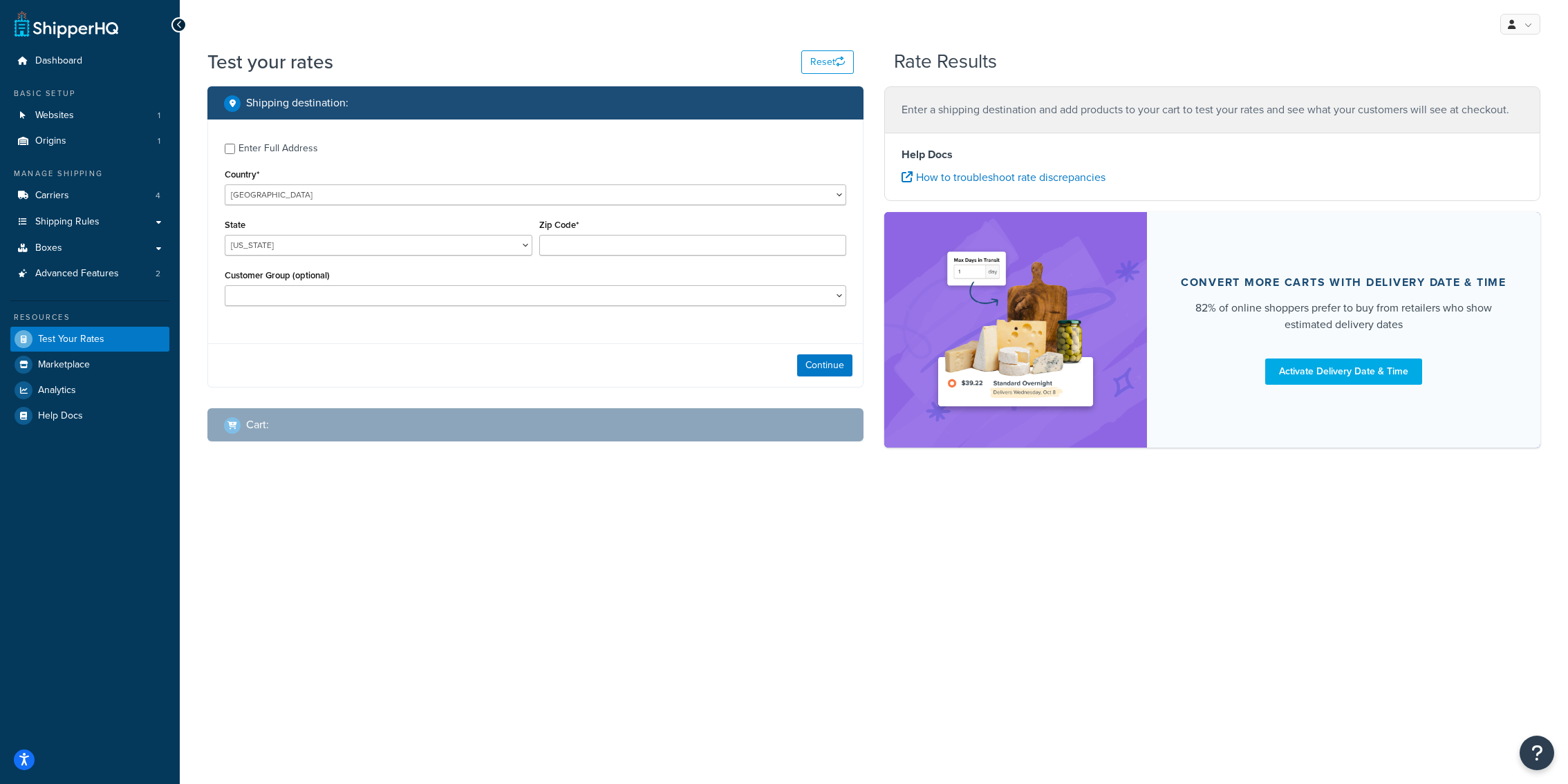
click at [288, 144] on div "Enter Full Address" at bounding box center [278, 149] width 80 height 20
click at [235, 144] on input "Enter Full Address" at bounding box center [230, 149] width 10 height 10
checkbox input "true"
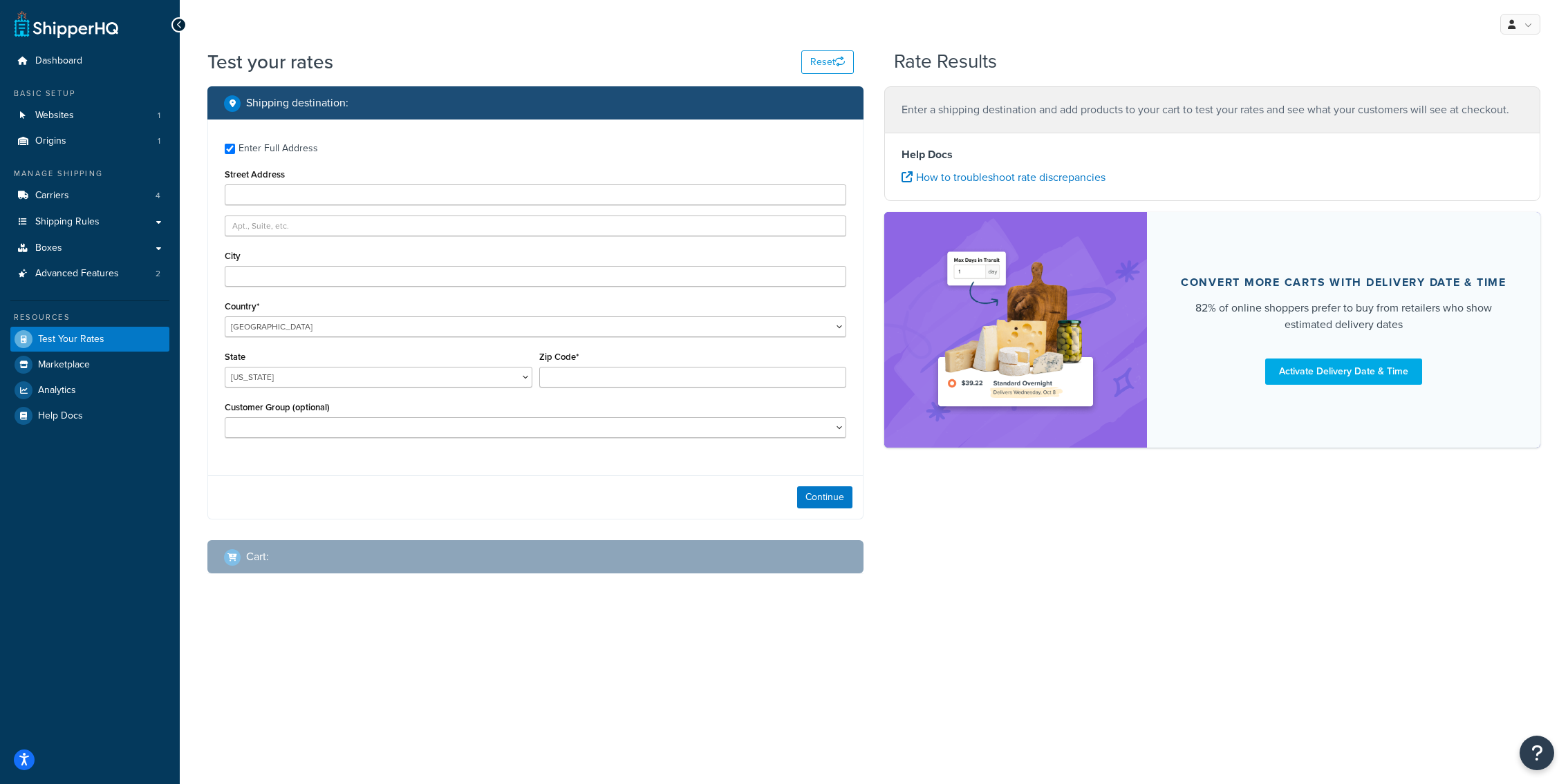
click at [460, 206] on div "Enter Full Address Street Address City Country* United States United Kingdom Af…" at bounding box center [535, 292] width 655 height 346
click at [605, 384] on input "Zip Code*" at bounding box center [692, 377] width 308 height 21
type input "62868"
click at [362, 202] on input "Street Address" at bounding box center [535, 195] width 622 height 21
paste input "62868 Franklin Park Dr."
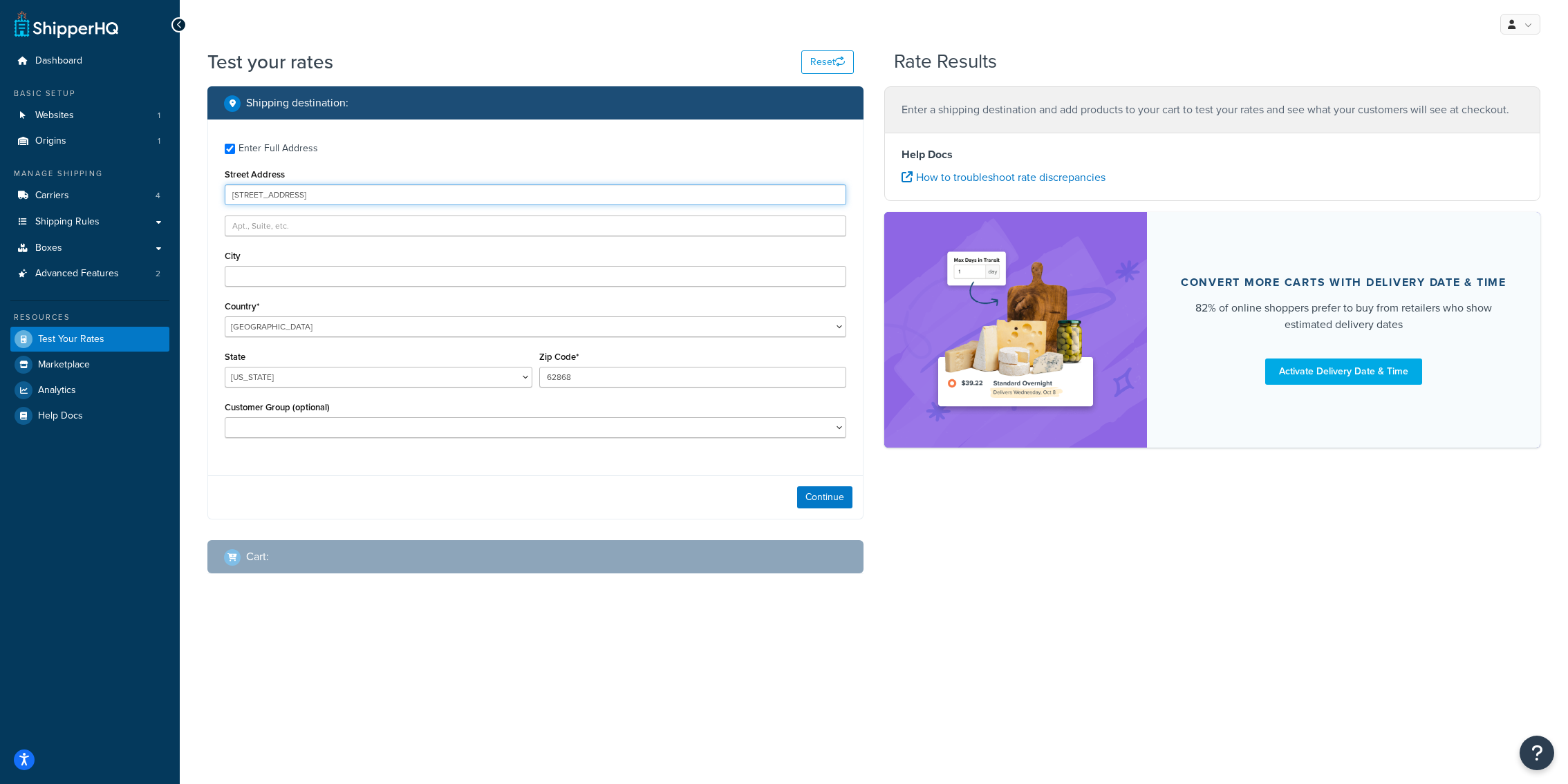
type input "62868 Franklin Park Dr."
click at [292, 273] on input "City" at bounding box center [535, 276] width 622 height 21
paste input "Washington"
type input "Washington"
click at [415, 365] on div "State Alabama Alaska American Samoa Arizona Arkansas Armed Forces Americas Arme…" at bounding box center [378, 368] width 308 height 40
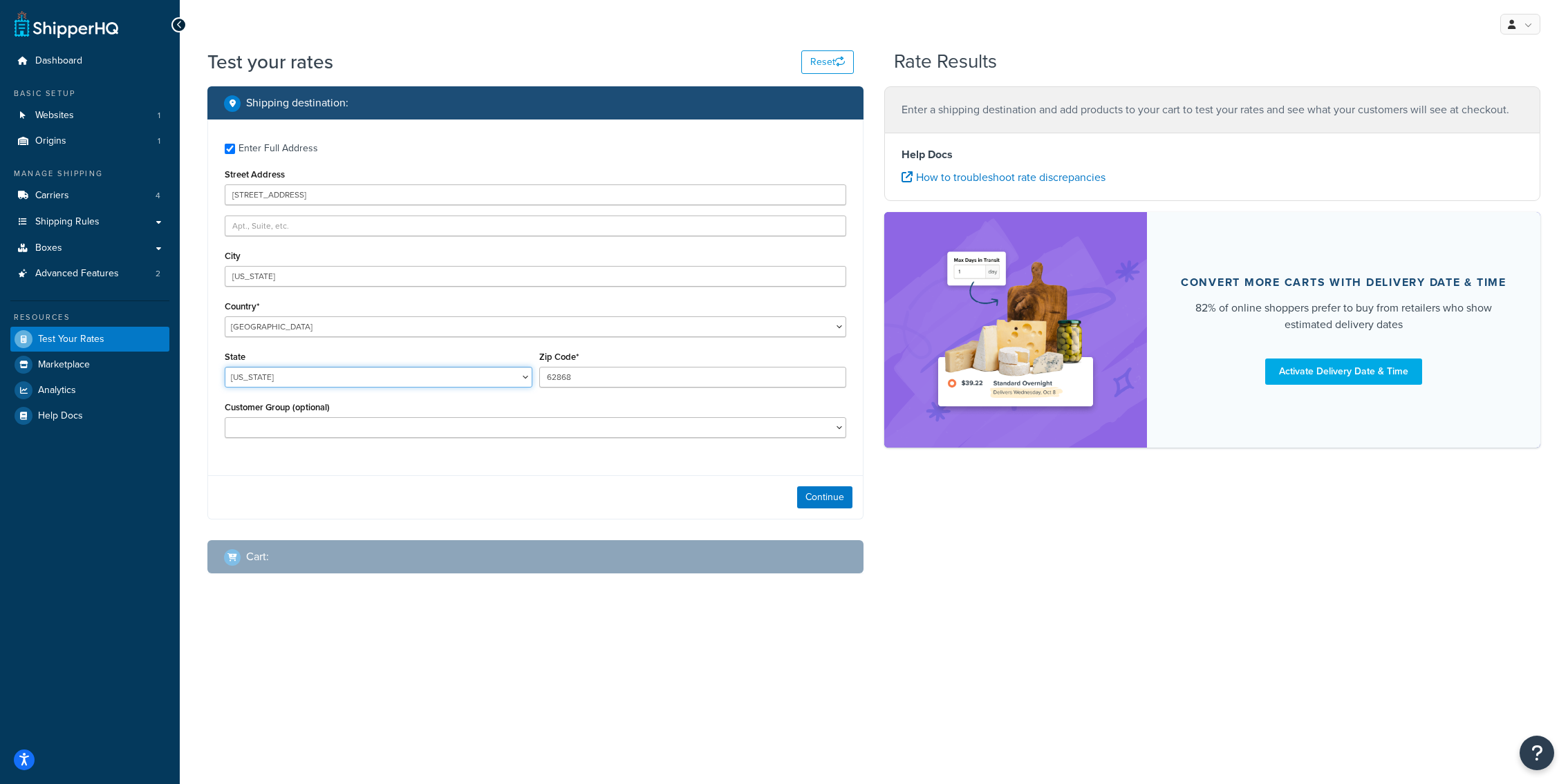
click at [225, 367] on select "Alabama Alaska American Samoa Arizona Arkansas Armed Forces Americas Armed Forc…" at bounding box center [378, 377] width 308 height 21
select select "MI"
click option "Michigan" at bounding box center [0, 0] width 0 height 0
click at [591, 385] on input "62868" at bounding box center [692, 377] width 308 height 21
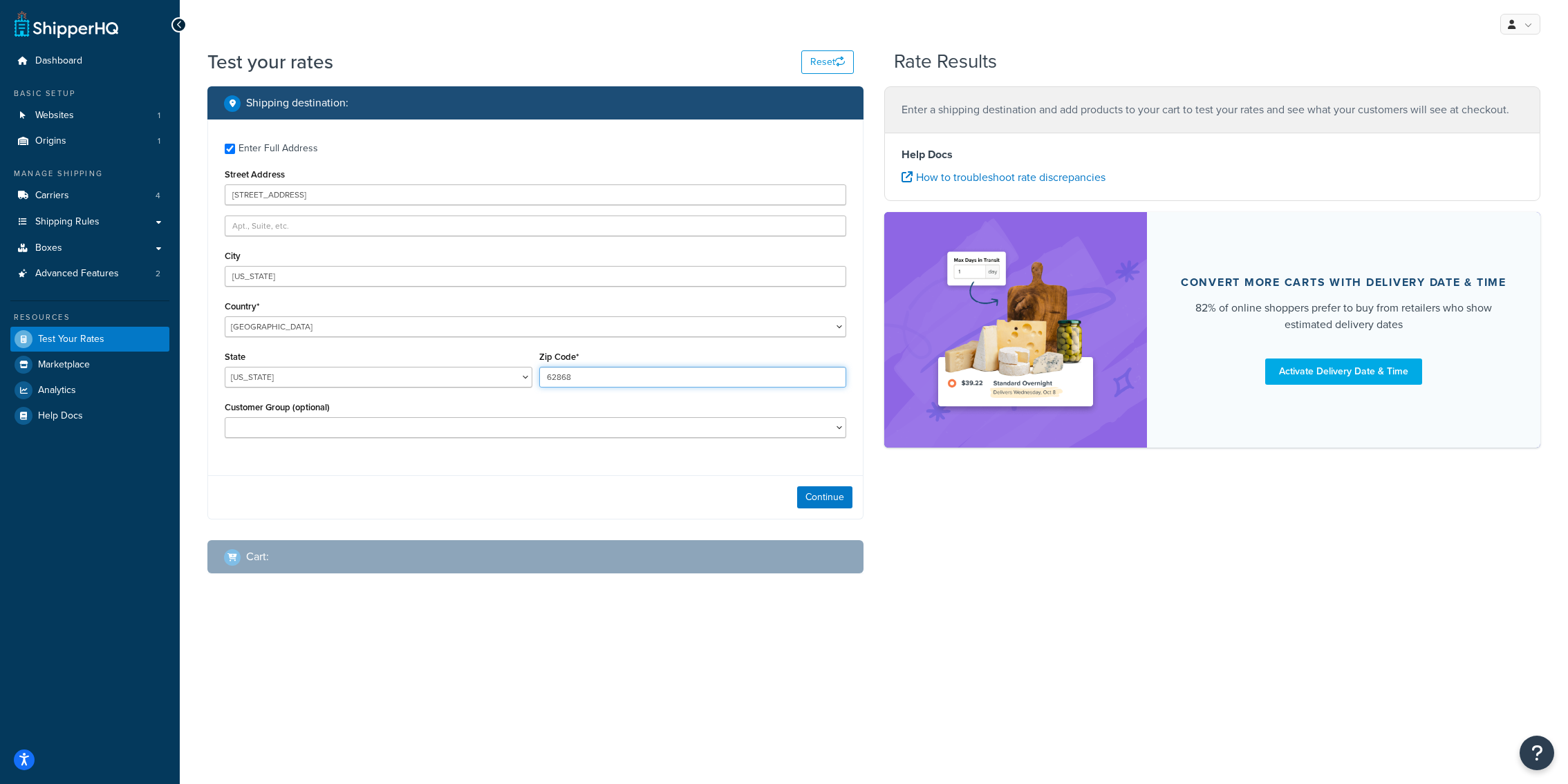
paste input "48094"
type input "48094"
click at [823, 501] on button "Continue" at bounding box center [825, 497] width 55 height 23
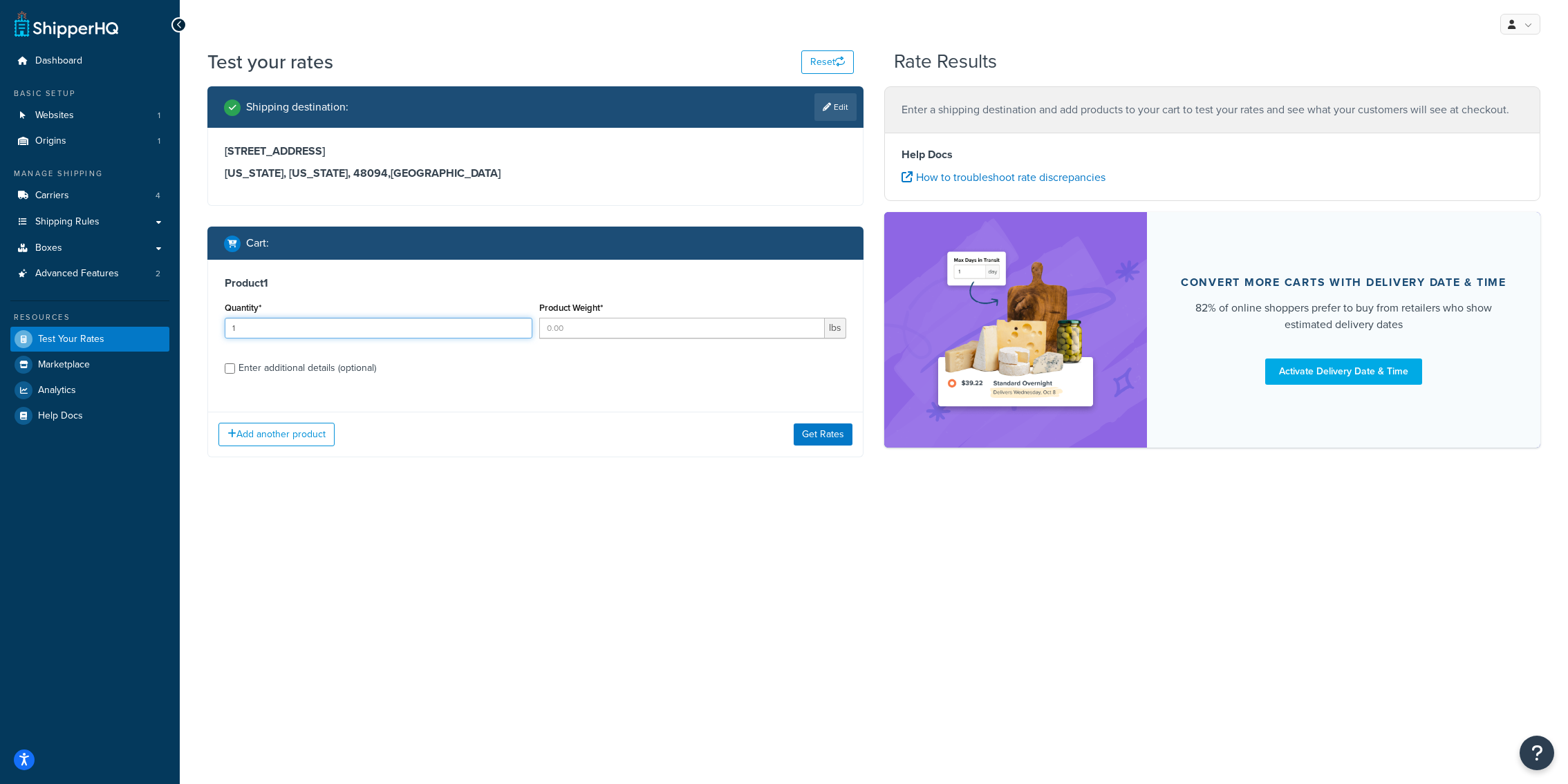
click at [372, 330] on input "1" at bounding box center [378, 328] width 308 height 21
type input "1"
type input "6"
click at [351, 374] on div "Enter additional details (optional)" at bounding box center [308, 368] width 137 height 20
click at [235, 374] on input "Enter additional details (optional)" at bounding box center [230, 368] width 10 height 10
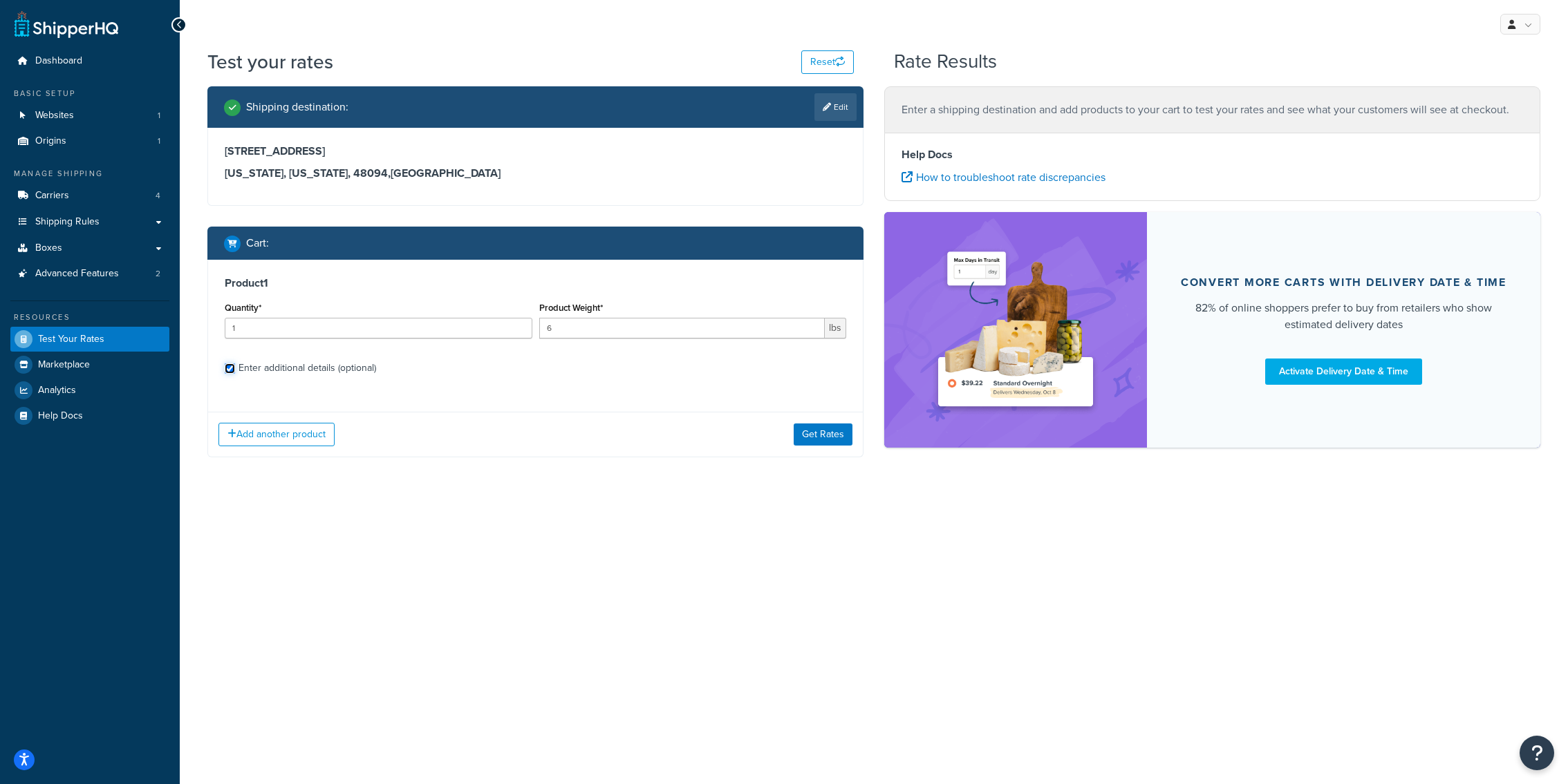
checkbox input "true"
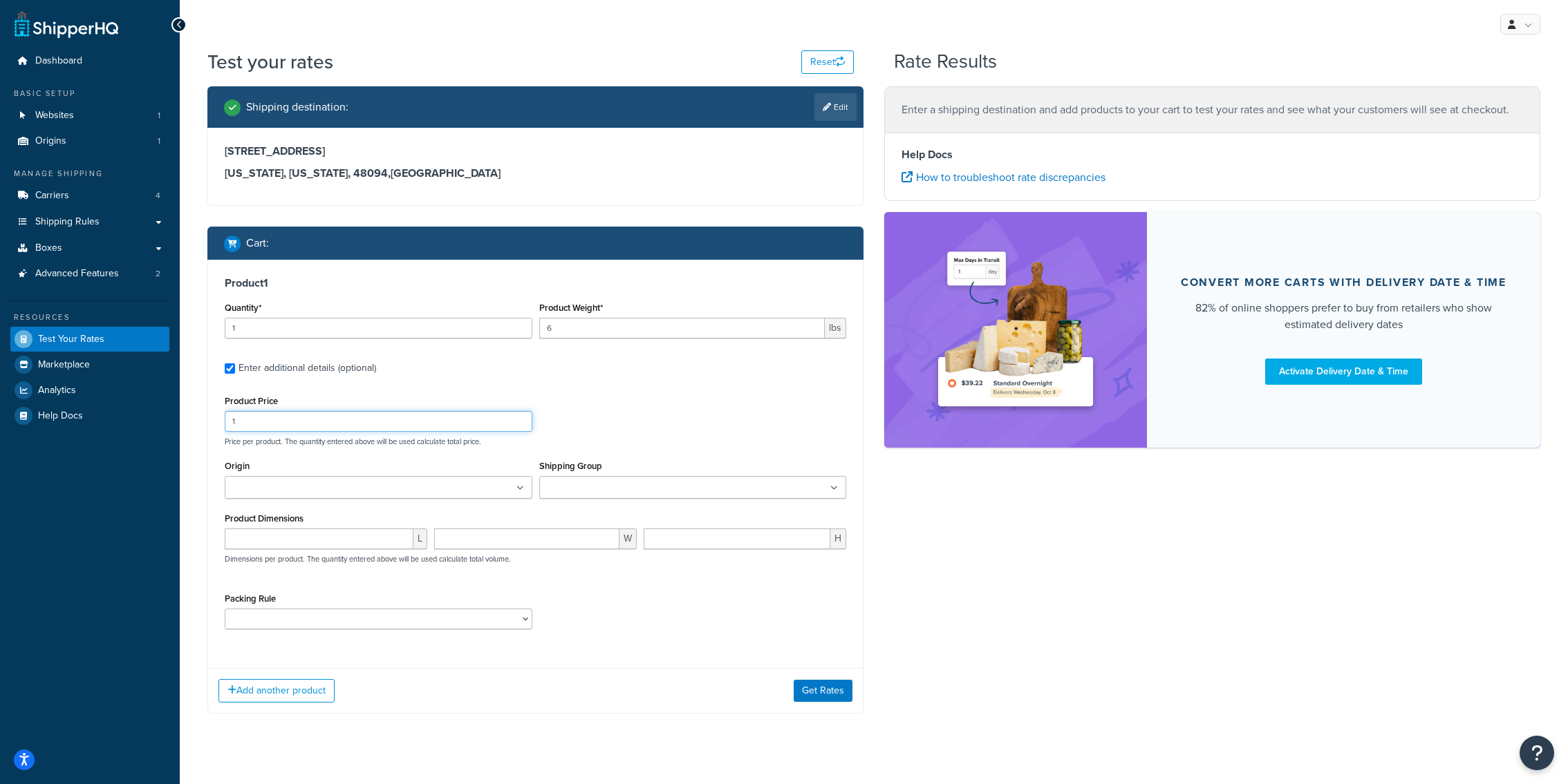
click at [327, 426] on input "1" at bounding box center [378, 421] width 308 height 21
type input "667.50"
click at [394, 482] on ul at bounding box center [378, 487] width 308 height 23
click at [572, 484] on input "Shipping Group" at bounding box center [605, 489] width 122 height 15
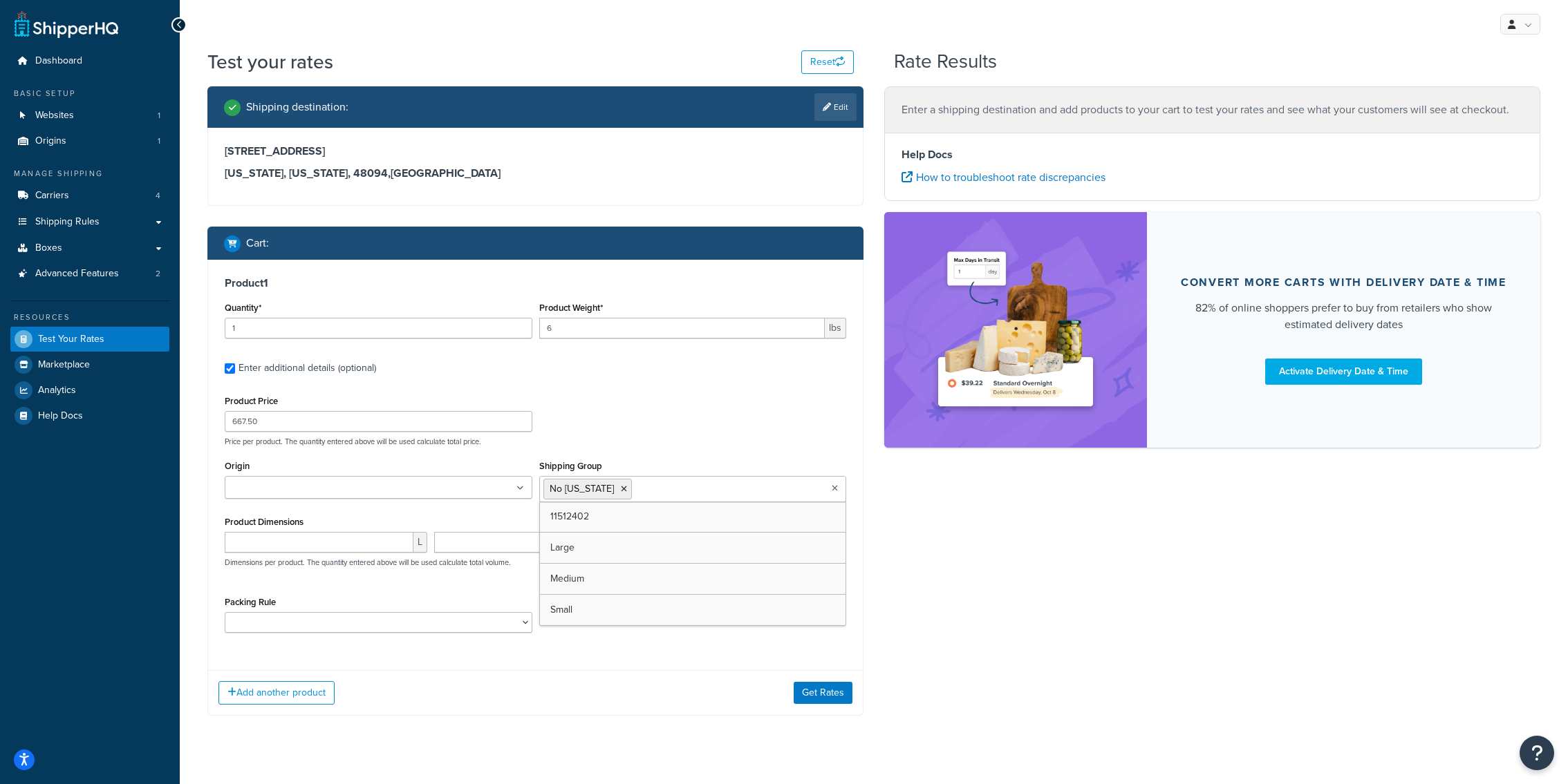
drag, startPoint x: 571, startPoint y: 613, endPoint x: 607, endPoint y: 384, distance: 231.8
click at [607, 384] on div "Product 1 Quantity* 1 Product Weight* 6 lbs Enter additional details (optional)…" at bounding box center [535, 460] width 655 height 400
click at [816, 687] on button "Get Rates" at bounding box center [823, 694] width 58 height 23
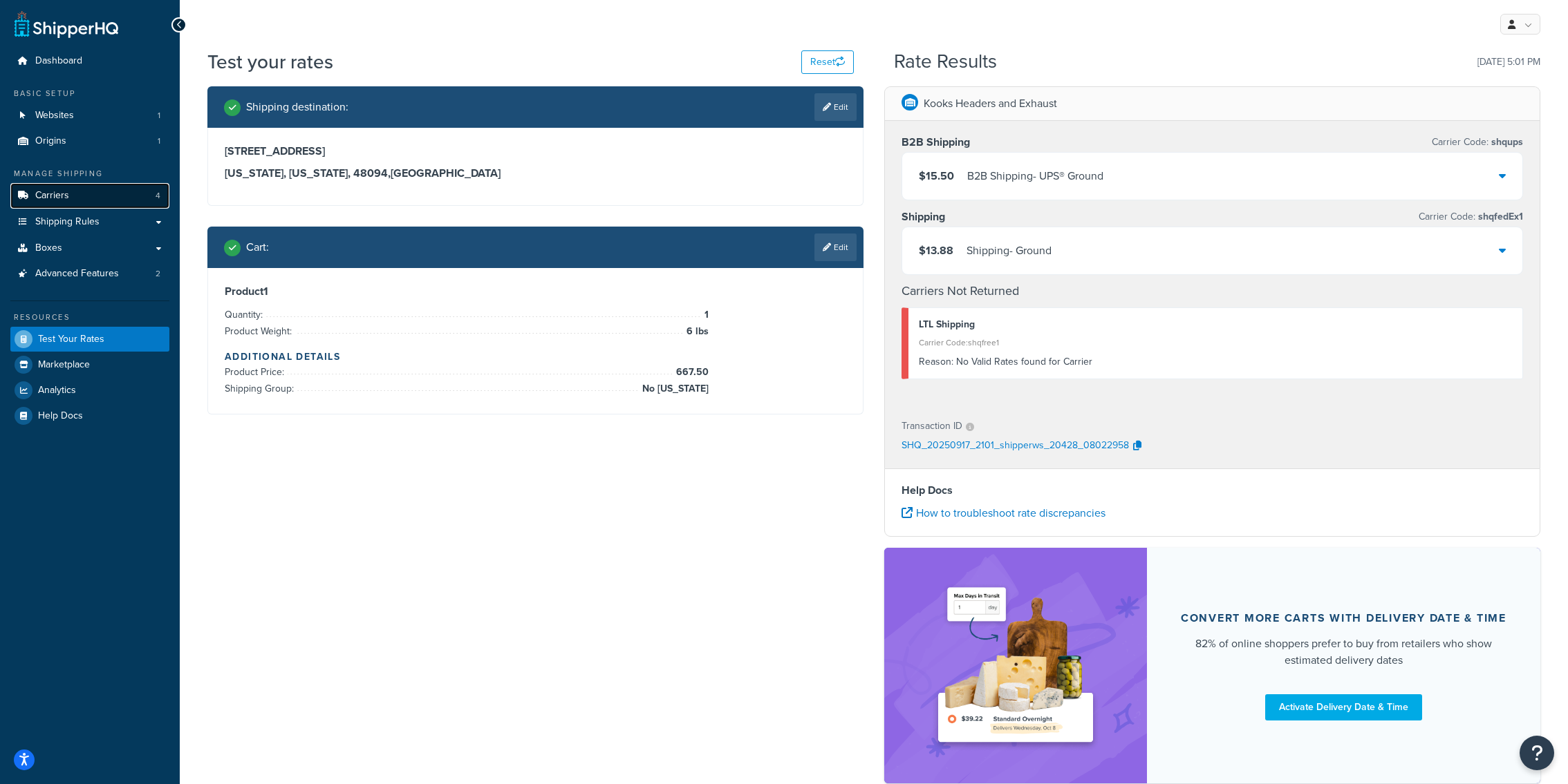
click at [143, 198] on link "Carriers 4" at bounding box center [89, 196] width 159 height 25
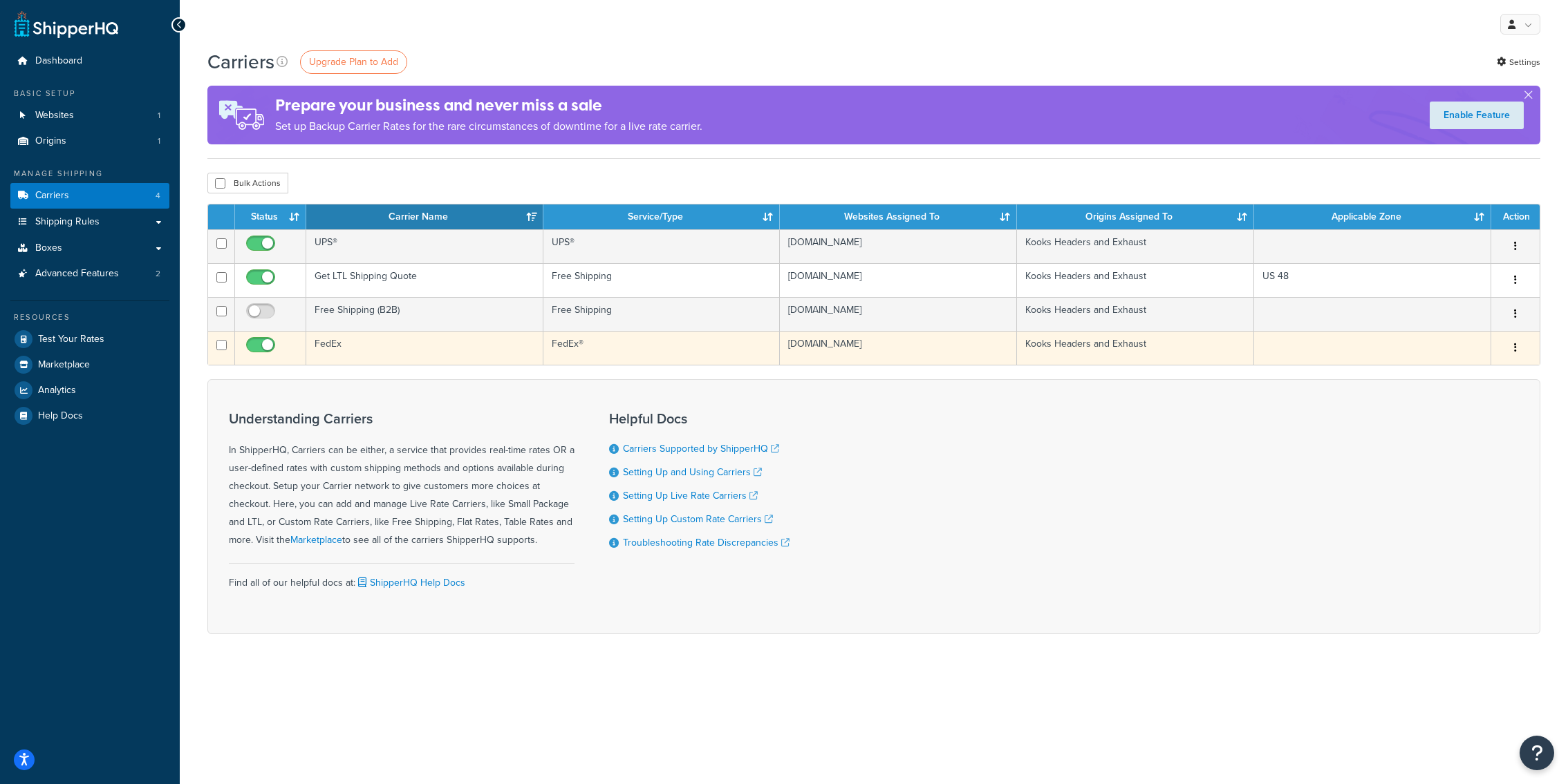
click at [391, 356] on td "FedEx" at bounding box center [425, 348] width 237 height 34
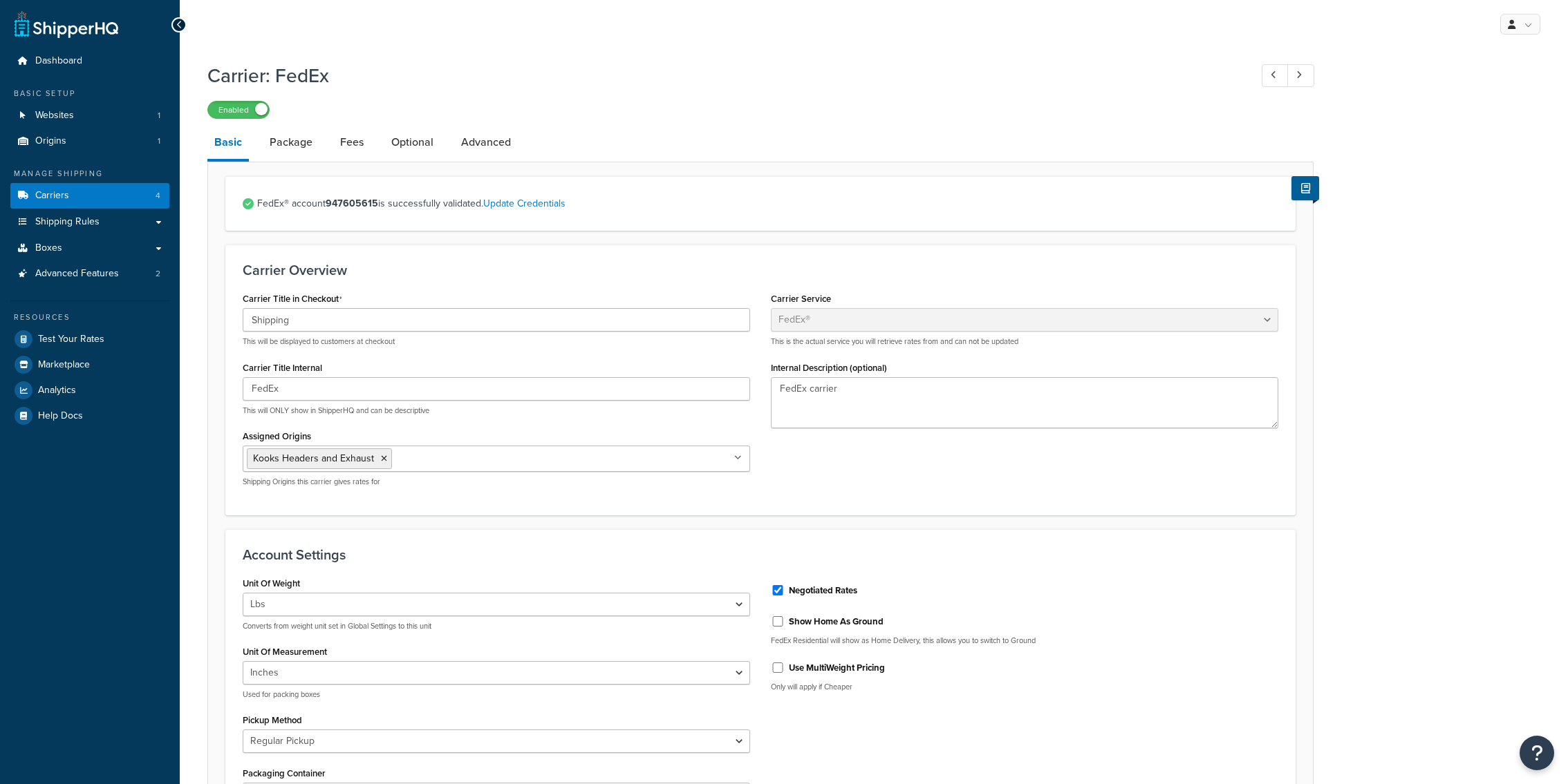
select select "fedEx"
select select "REGULAR_PICKUP"
select select "YOUR_PACKAGING"
click at [286, 143] on link "Package" at bounding box center [291, 142] width 56 height 33
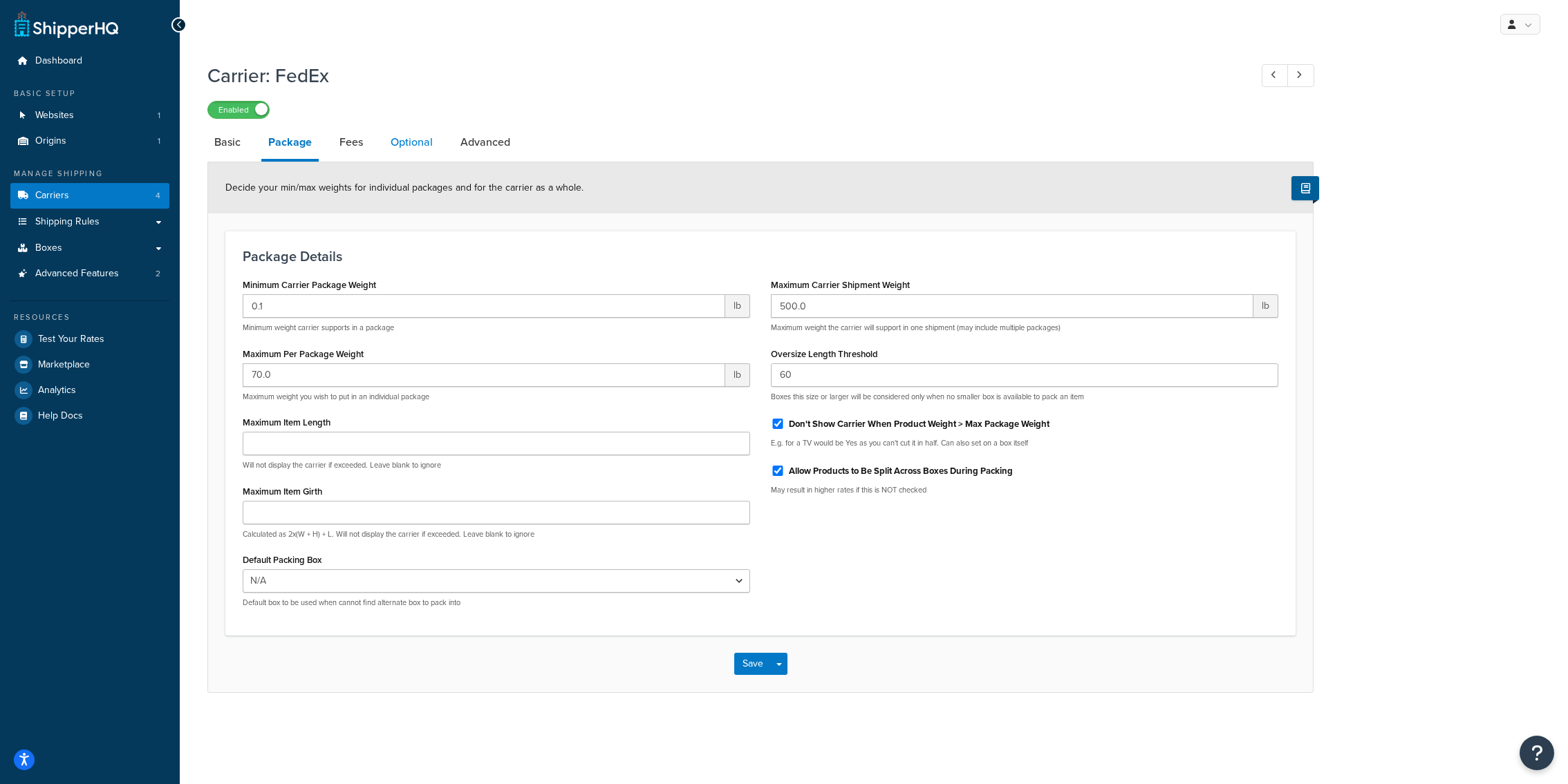
click at [424, 145] on link "Optional" at bounding box center [412, 142] width 56 height 33
select select "business"
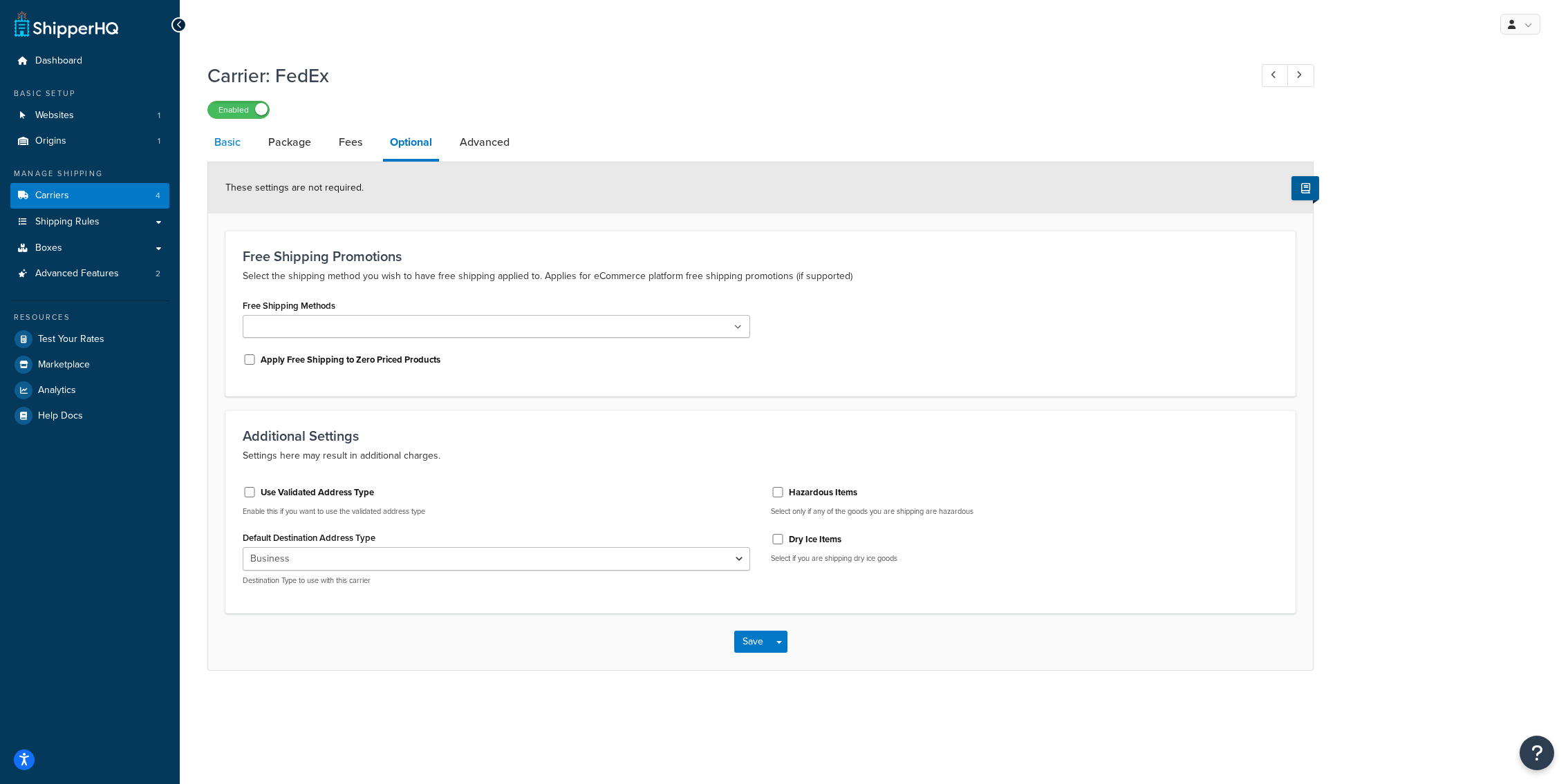
click at [212, 138] on link "Basic" at bounding box center [228, 142] width 40 height 33
select select "fedEx"
select select "REGULAR_PICKUP"
select select "YOUR_PACKAGING"
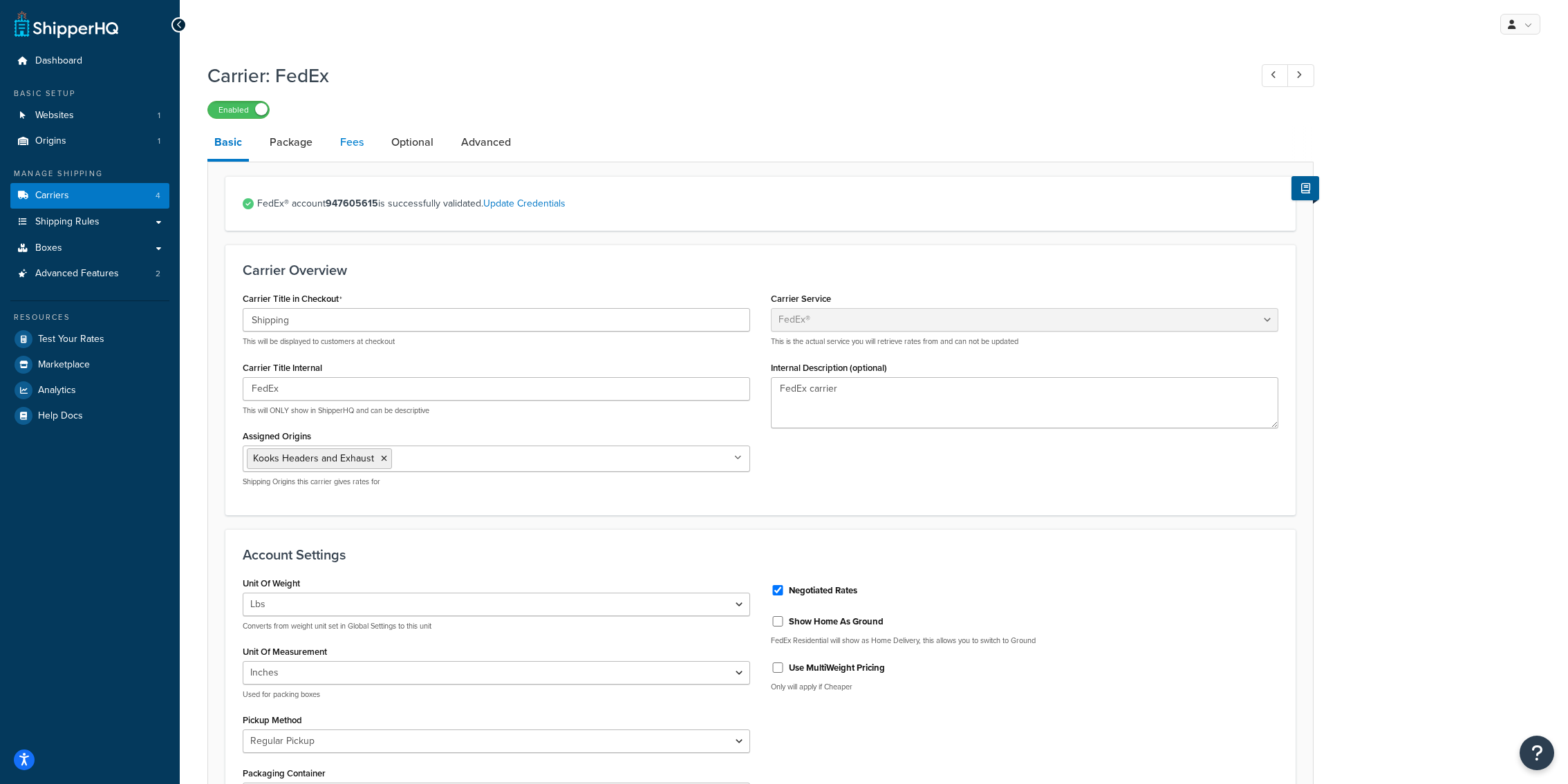
click at [336, 144] on link "Fees" at bounding box center [352, 142] width 38 height 33
select select "AFTER"
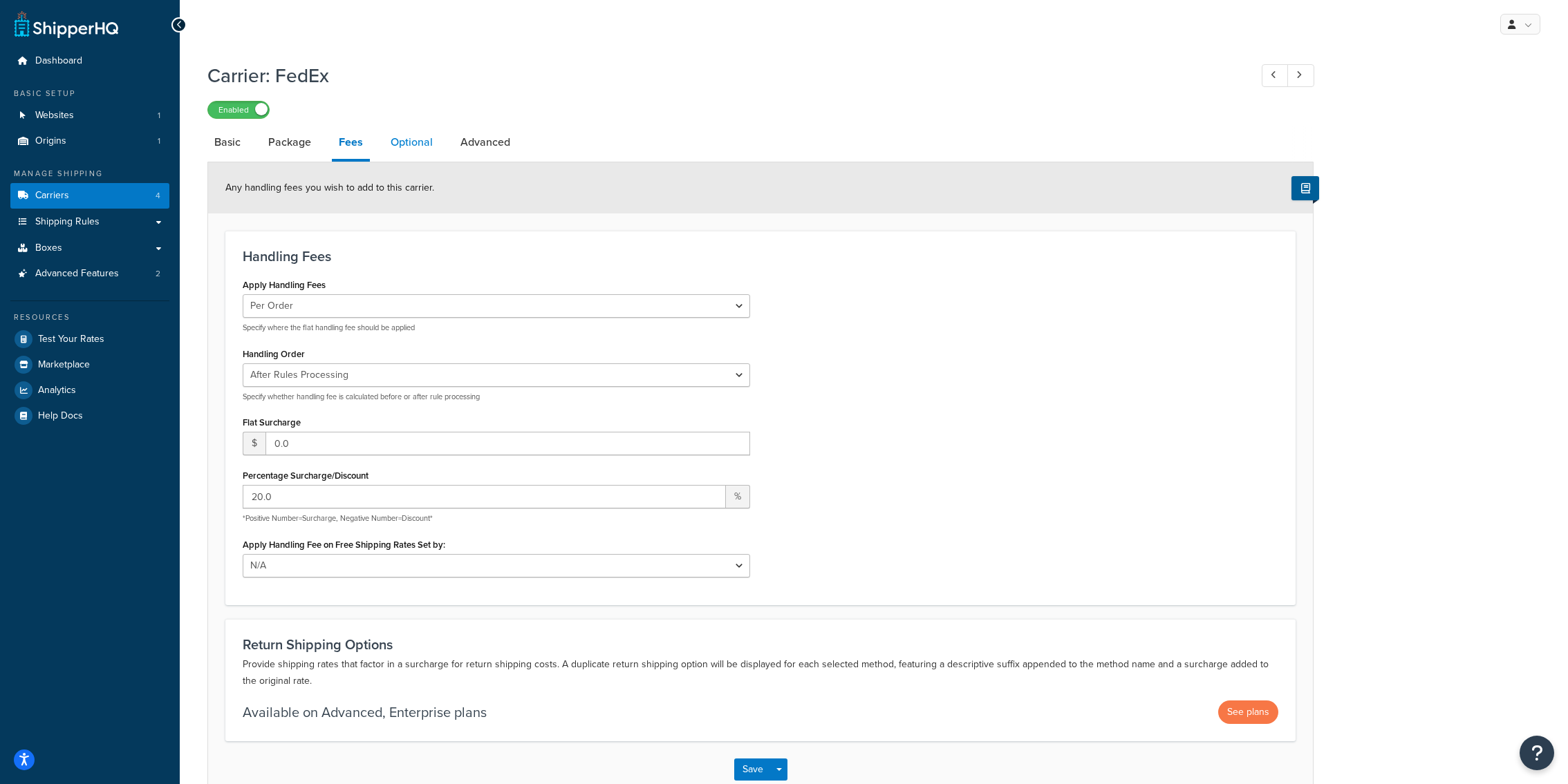
click at [390, 142] on link "Optional" at bounding box center [412, 142] width 56 height 33
select select "business"
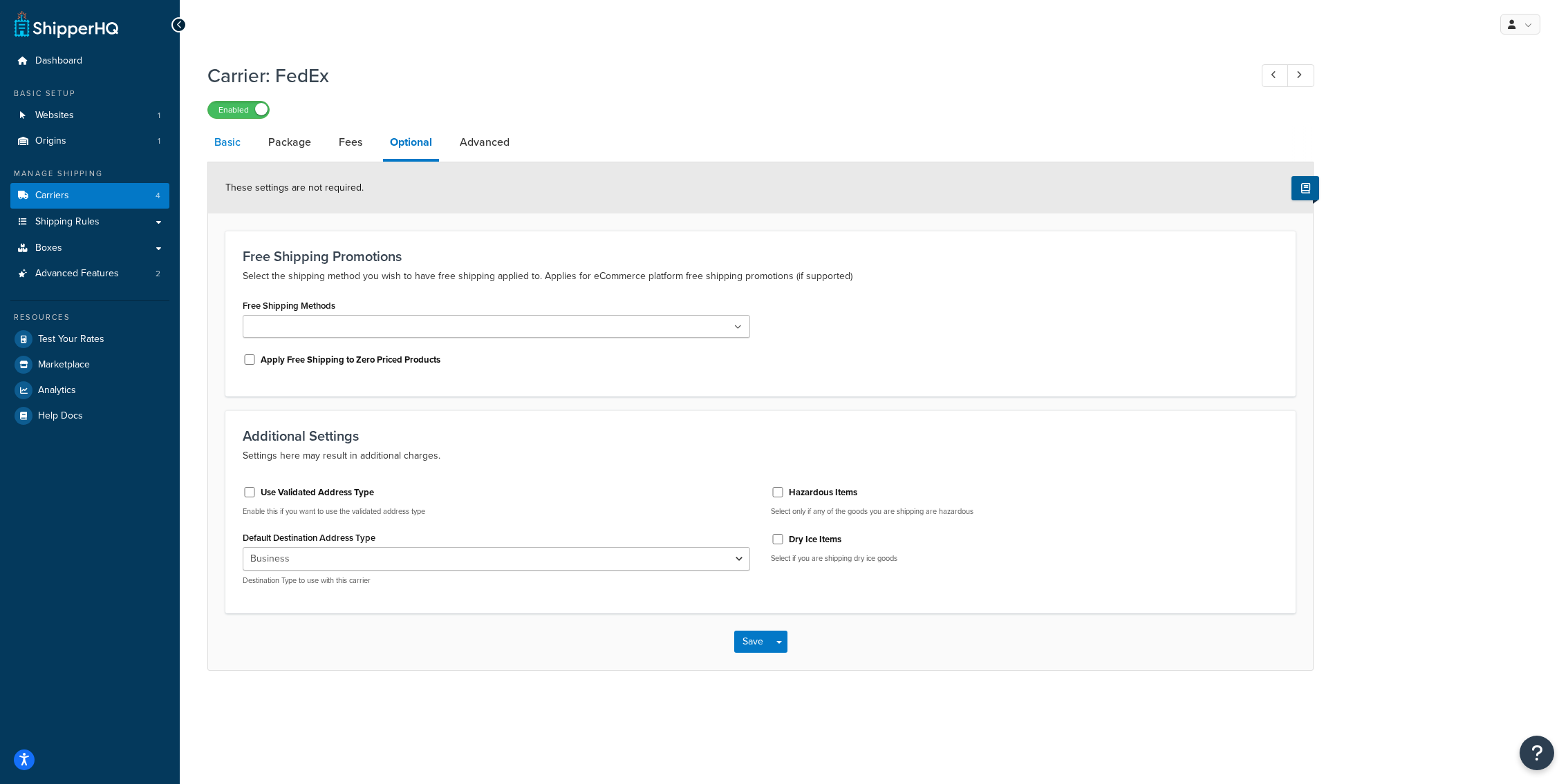
click at [244, 146] on link "Basic" at bounding box center [228, 142] width 40 height 33
select select "fedEx"
select select "REGULAR_PICKUP"
select select "YOUR_PACKAGING"
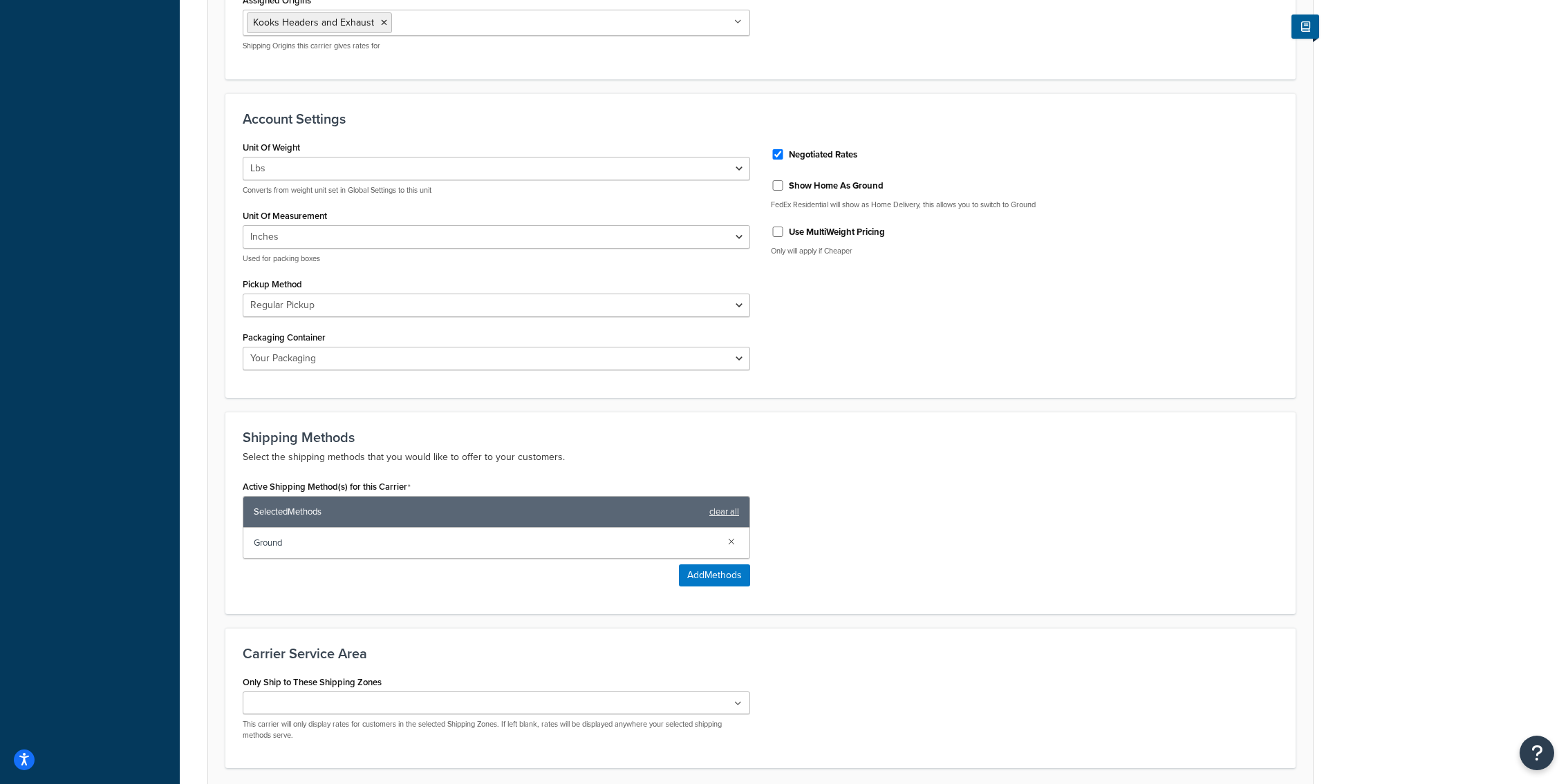
scroll to position [545, 0]
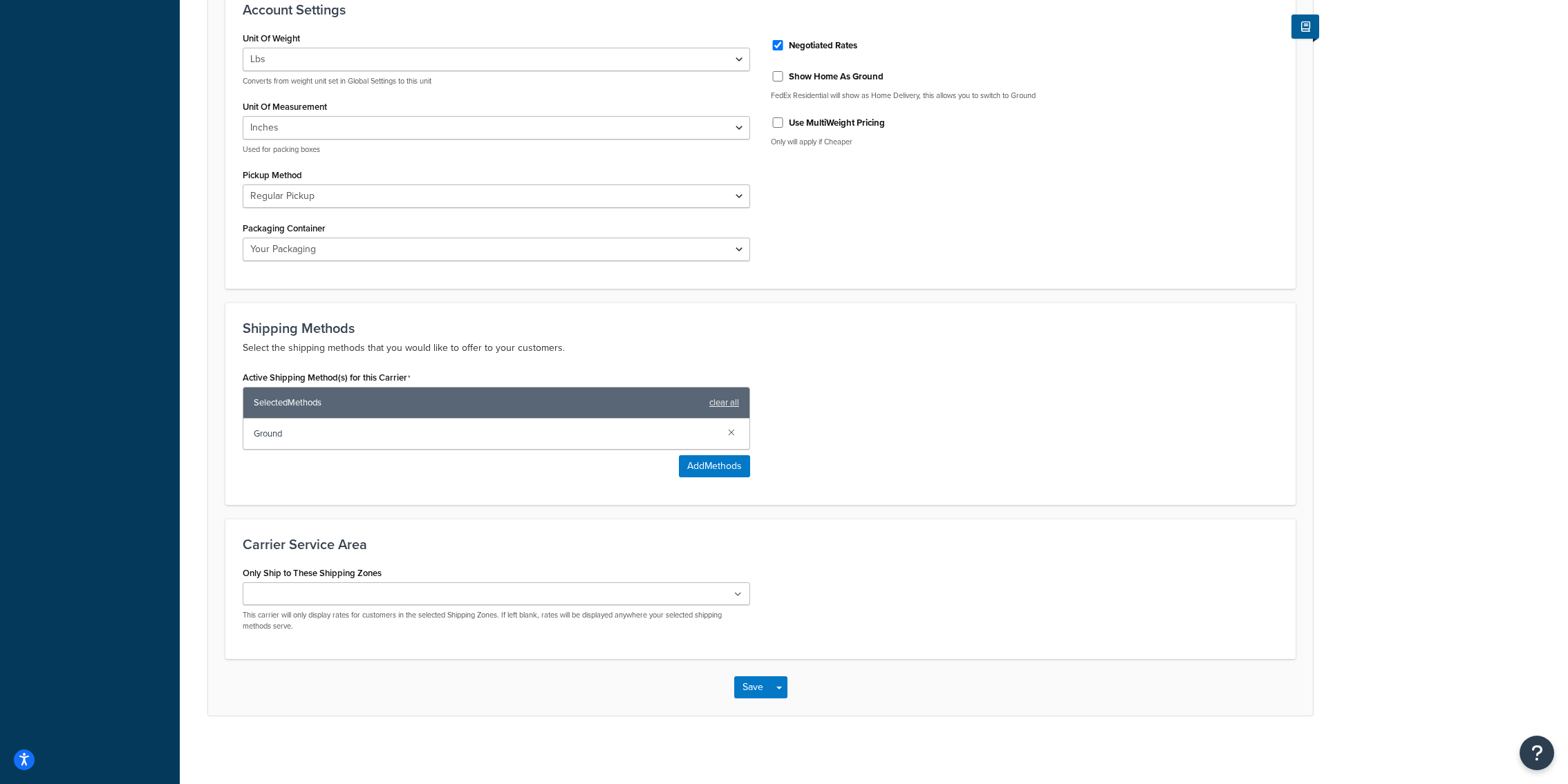
click at [1053, 313] on div "Shipping Methods Select the shipping methods that you would like to offer to yo…" at bounding box center [761, 403] width 1070 height 202
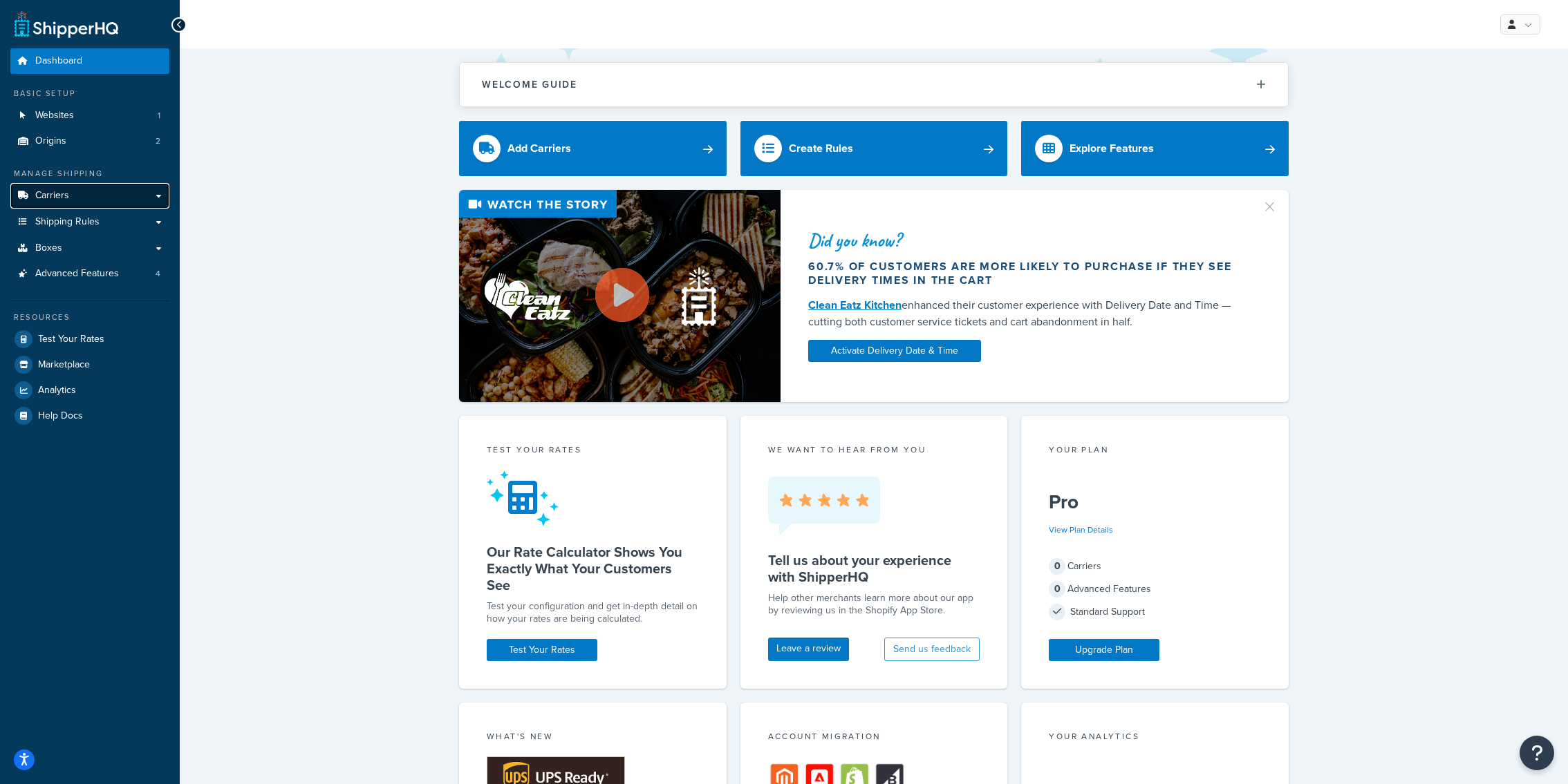
click at [98, 203] on link "Carriers" at bounding box center [89, 196] width 159 height 25
